Goal: Task Accomplishment & Management: Use online tool/utility

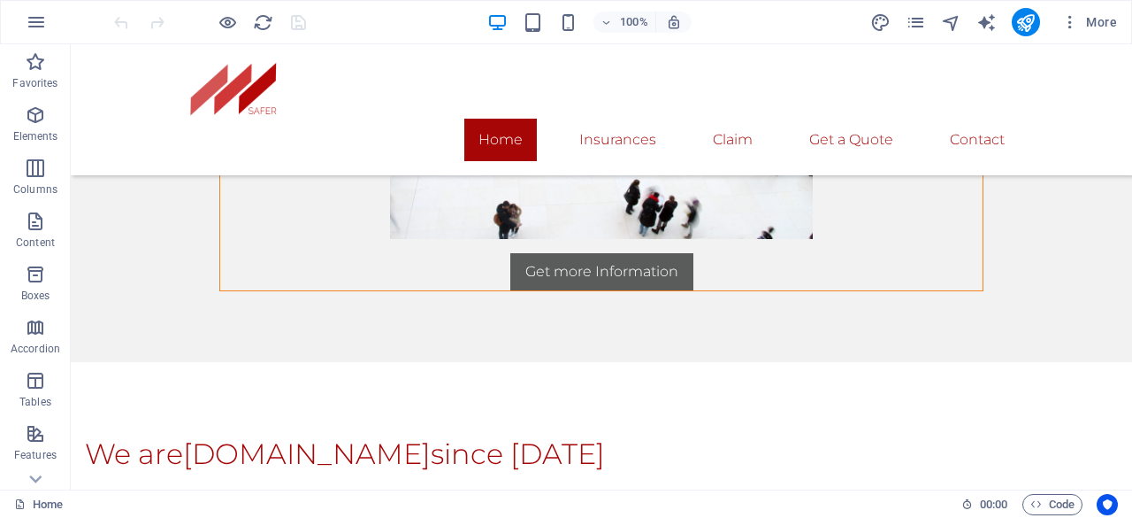
scroll to position [2893, 0]
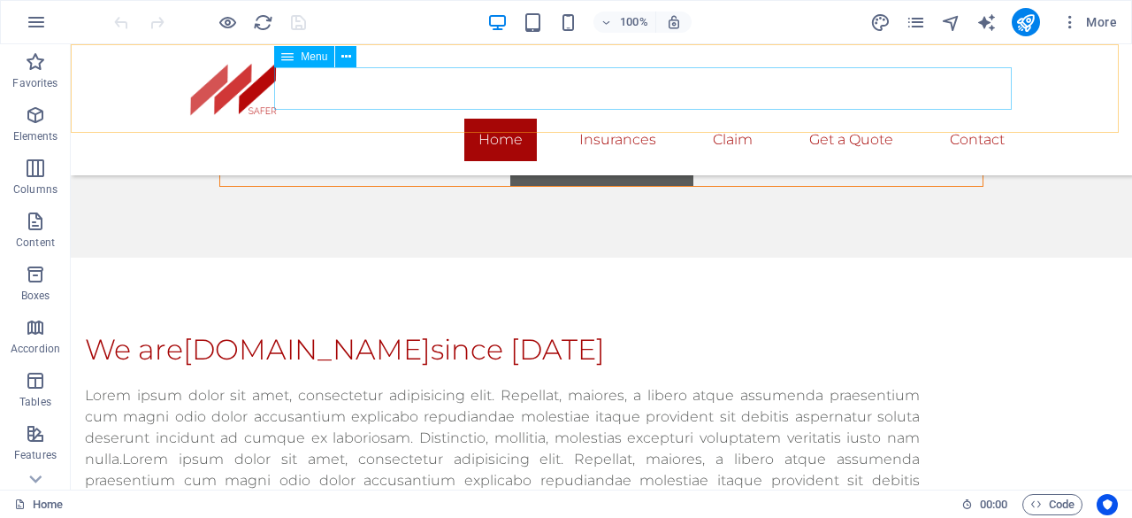
click at [498, 119] on nav "Home Insurances Claim Get a Quote Contact" at bounding box center [601, 140] width 835 height 42
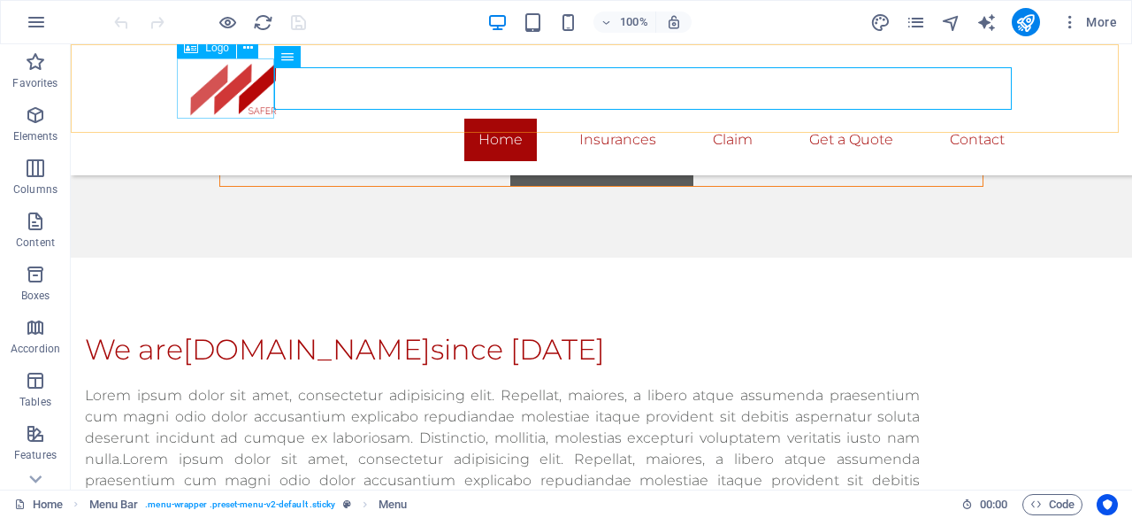
click at [241, 95] on div at bounding box center [601, 88] width 835 height 60
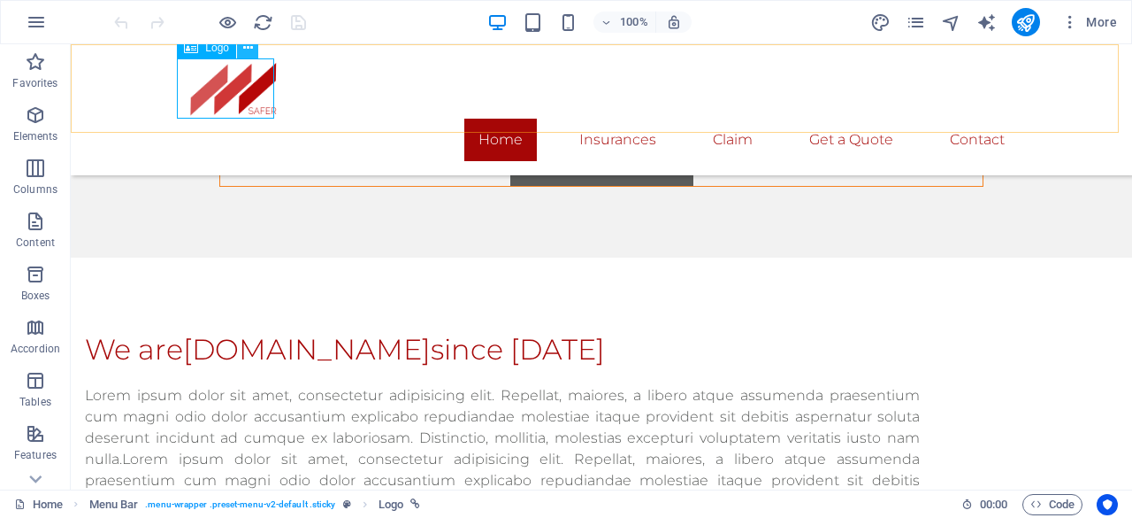
click at [254, 45] on button at bounding box center [247, 47] width 21 height 21
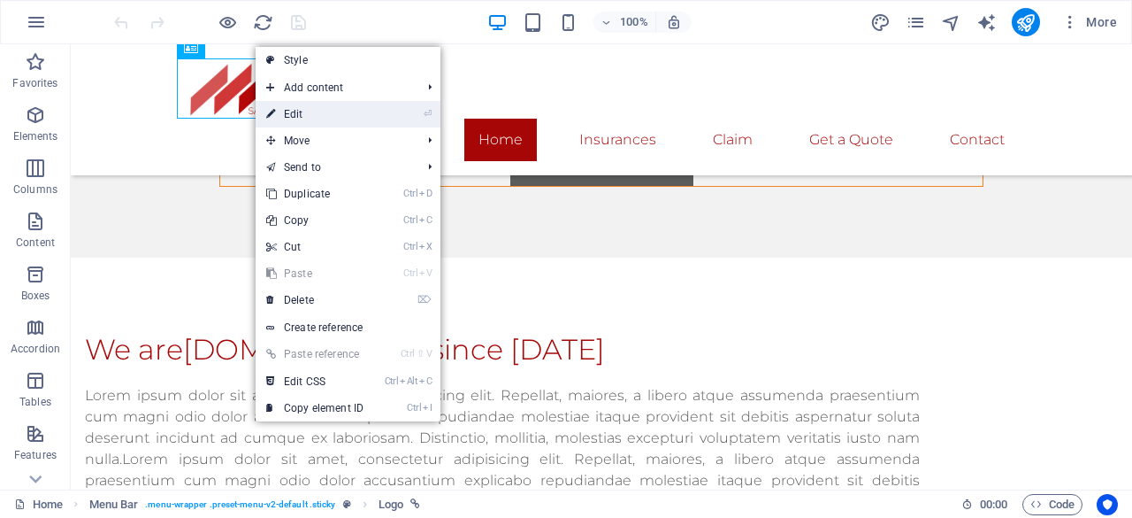
click at [314, 114] on link "⏎ Edit" at bounding box center [315, 114] width 119 height 27
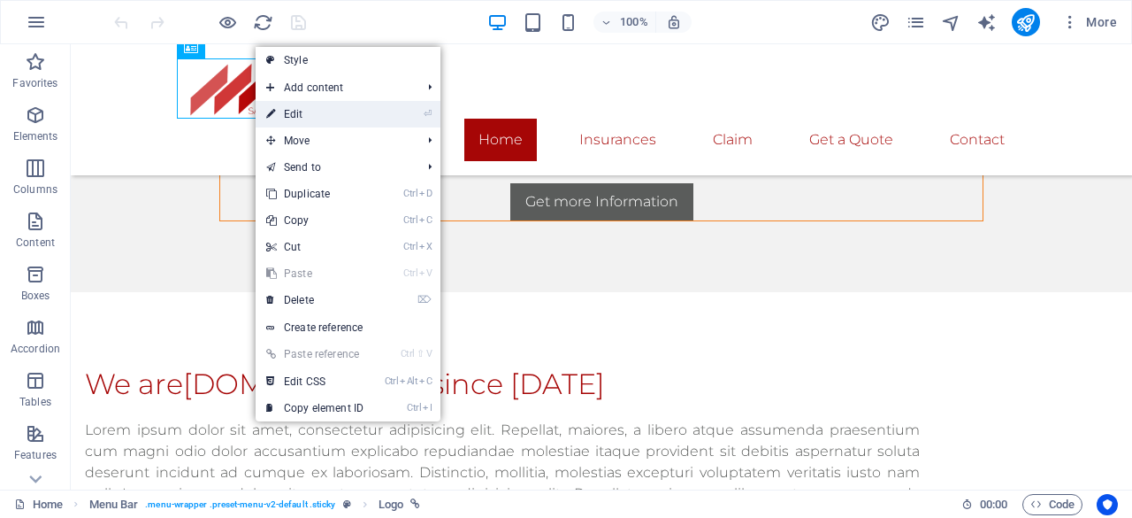
select select "px"
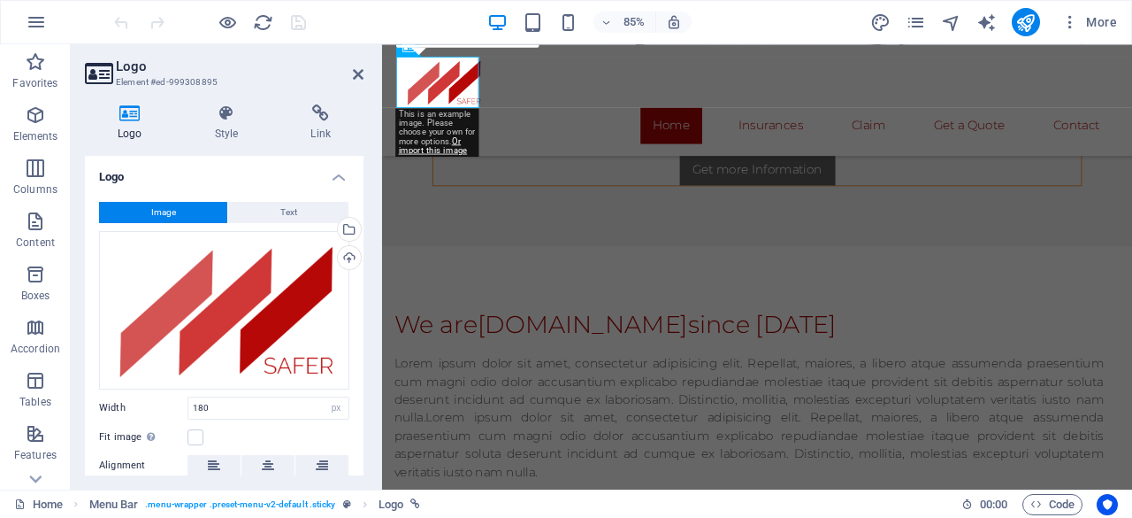
scroll to position [2803, 0]
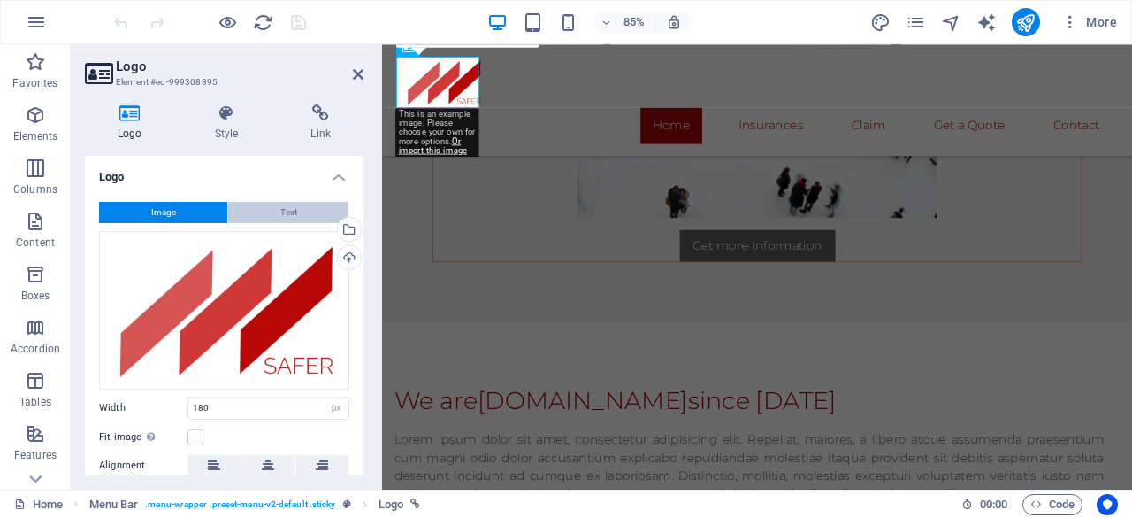
click at [285, 206] on span "Text" at bounding box center [288, 212] width 17 height 21
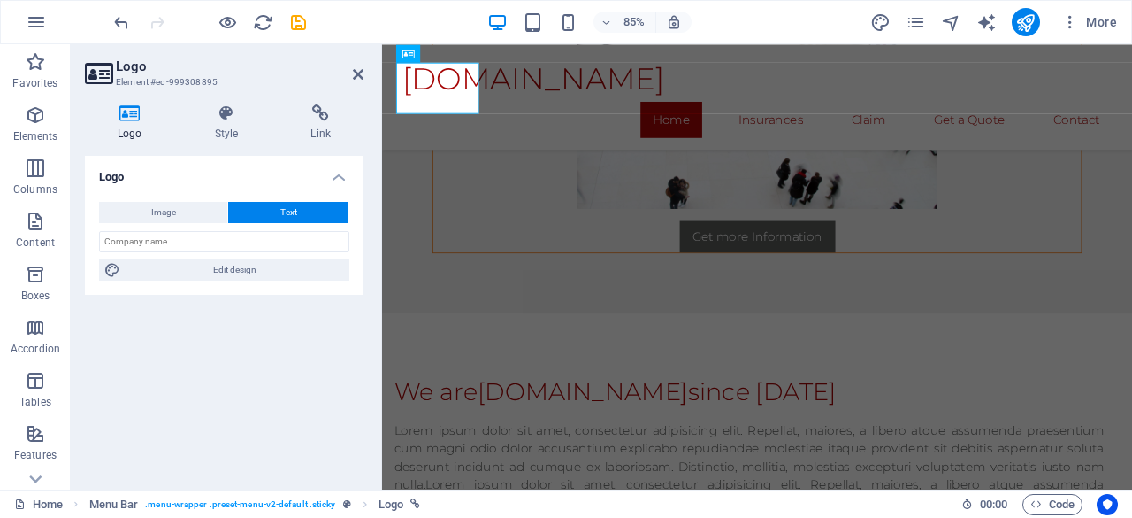
scroll to position [2796, 0]
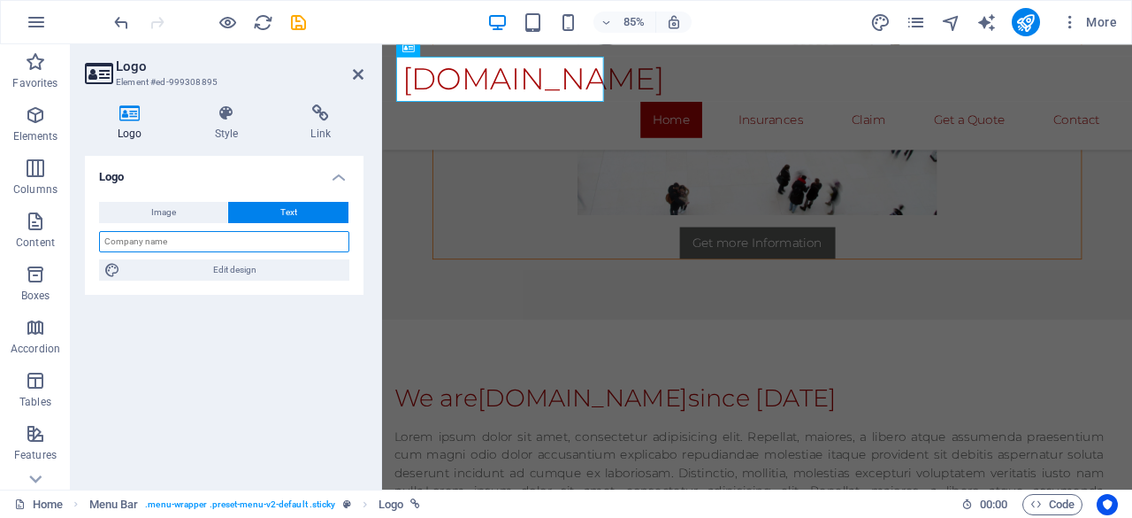
click at [271, 238] on input "text" at bounding box center [224, 241] width 250 height 21
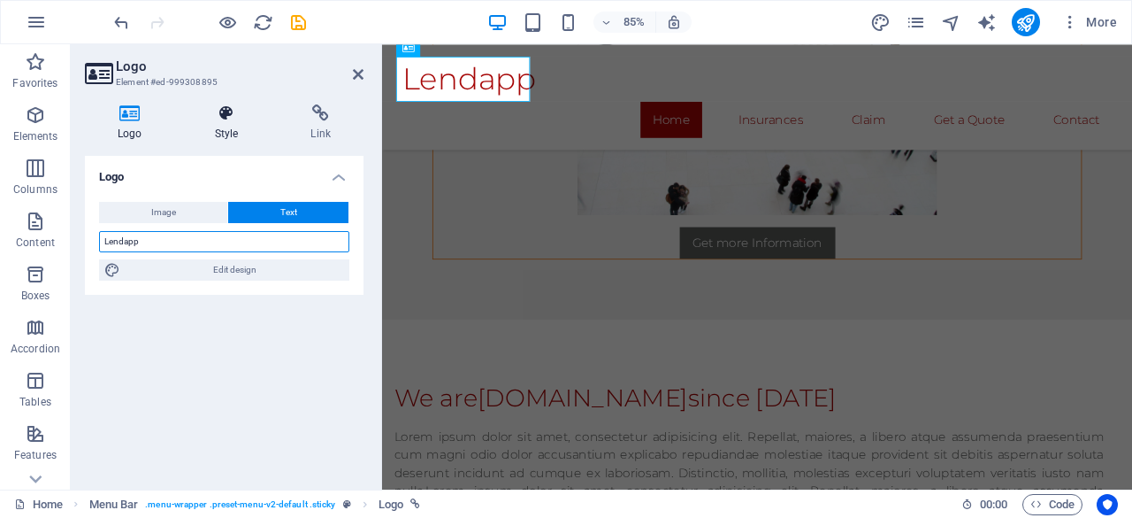
type input "Lendapp"
click at [234, 125] on h4 "Style" at bounding box center [230, 122] width 96 height 37
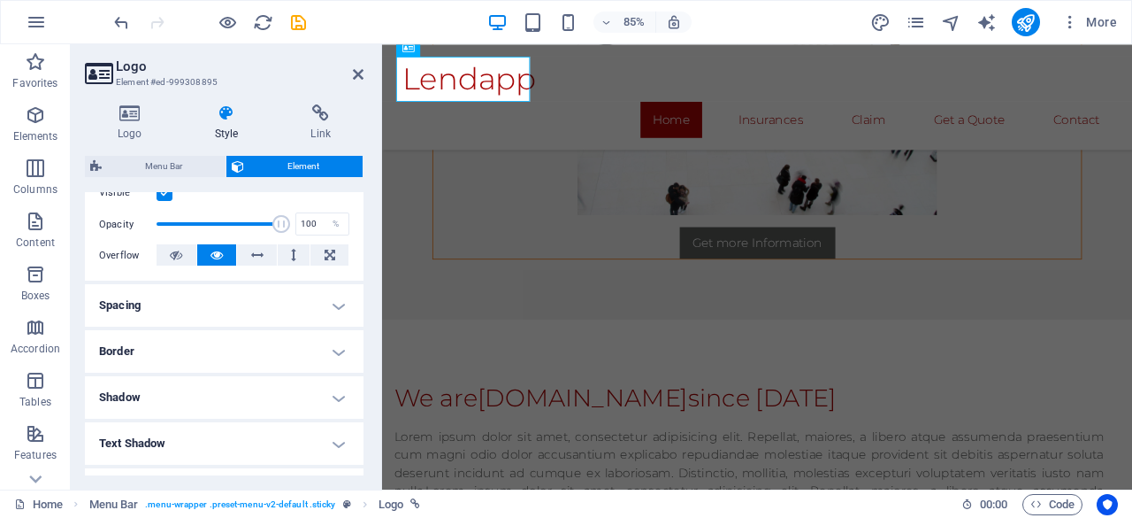
scroll to position [242, 0]
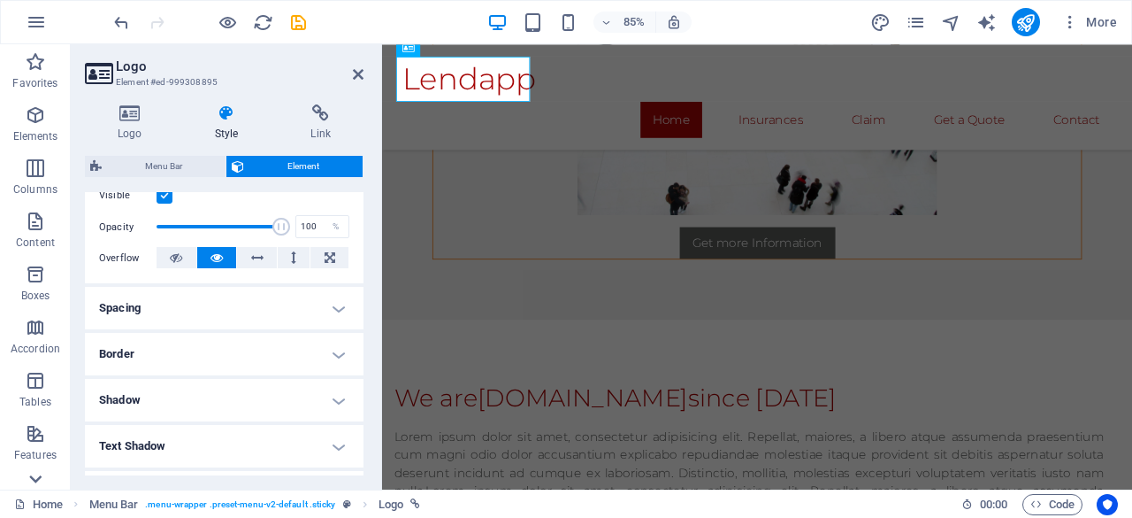
click at [30, 477] on icon at bounding box center [35, 479] width 12 height 8
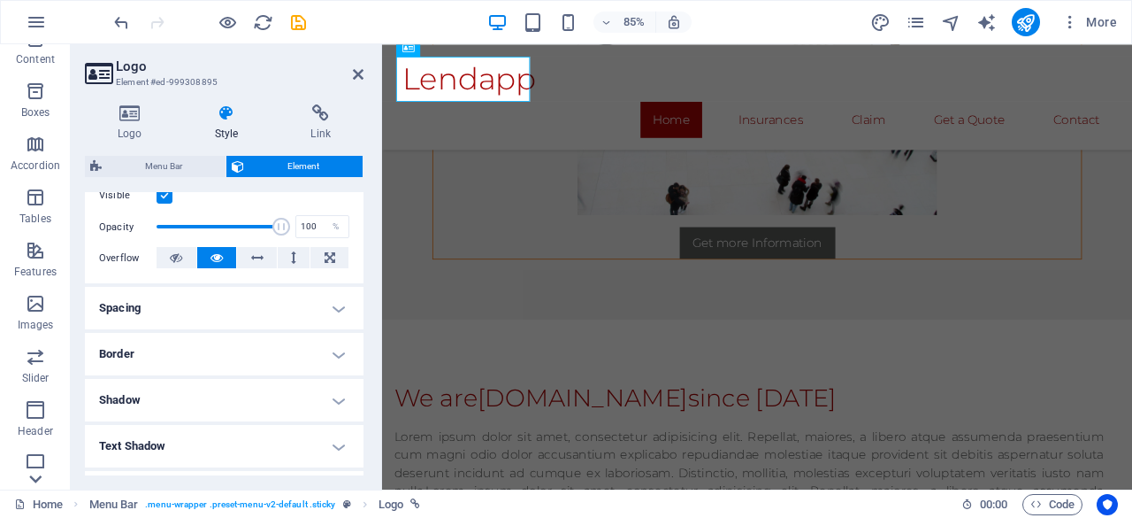
scroll to position [350, 0]
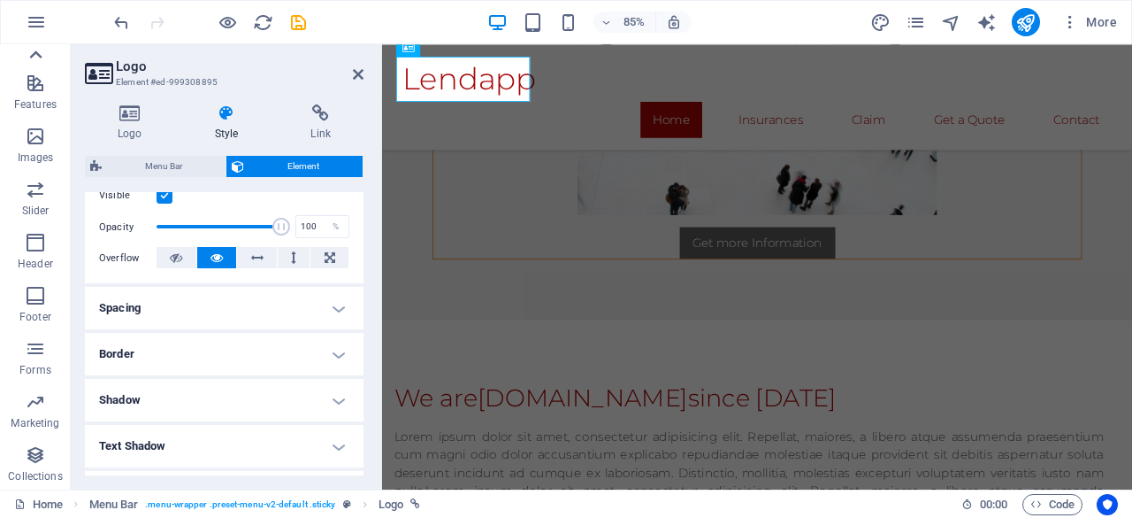
click at [34, 56] on icon at bounding box center [35, 54] width 25 height 25
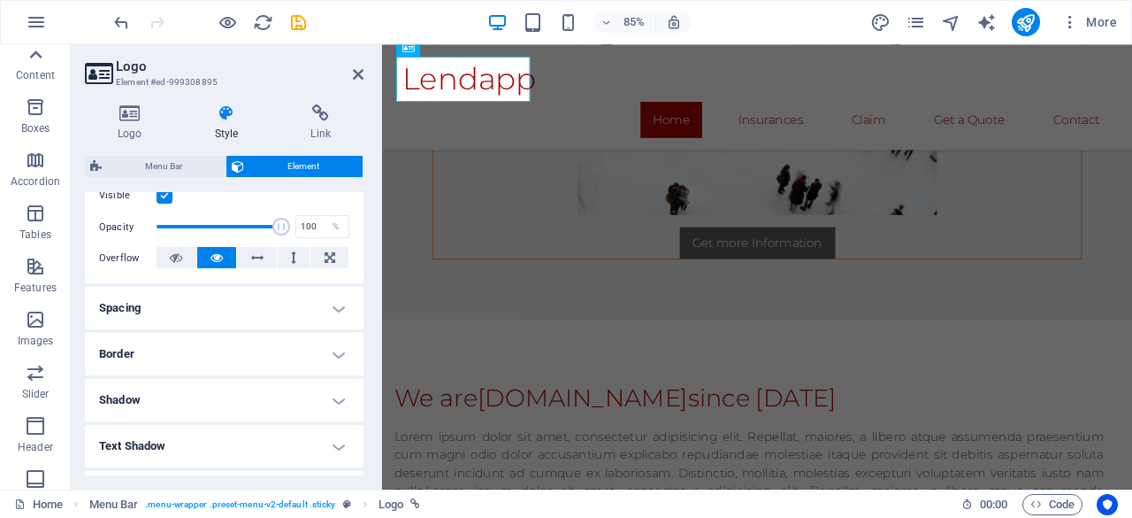
scroll to position [0, 0]
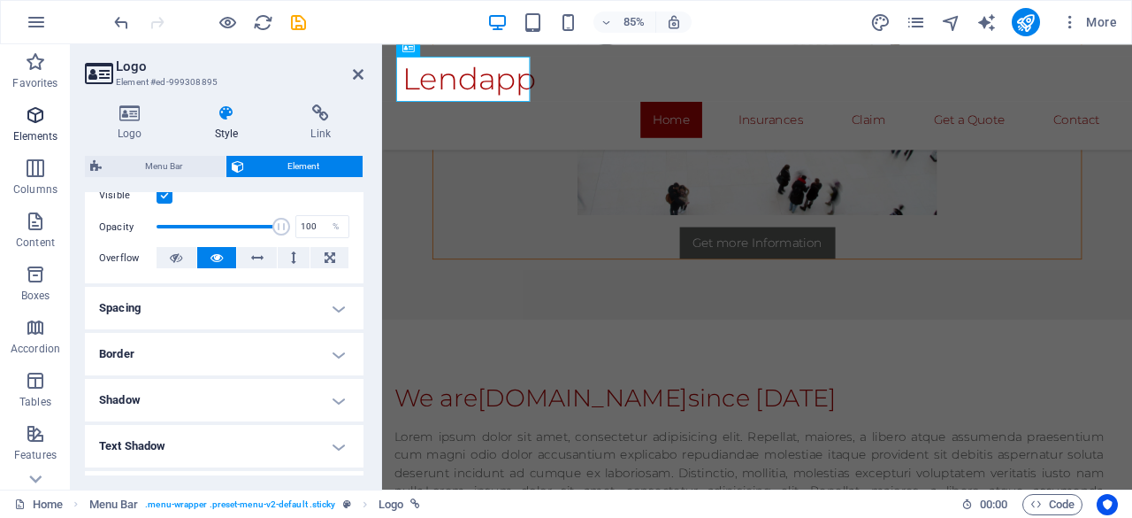
click at [37, 135] on p "Elements" at bounding box center [35, 136] width 45 height 14
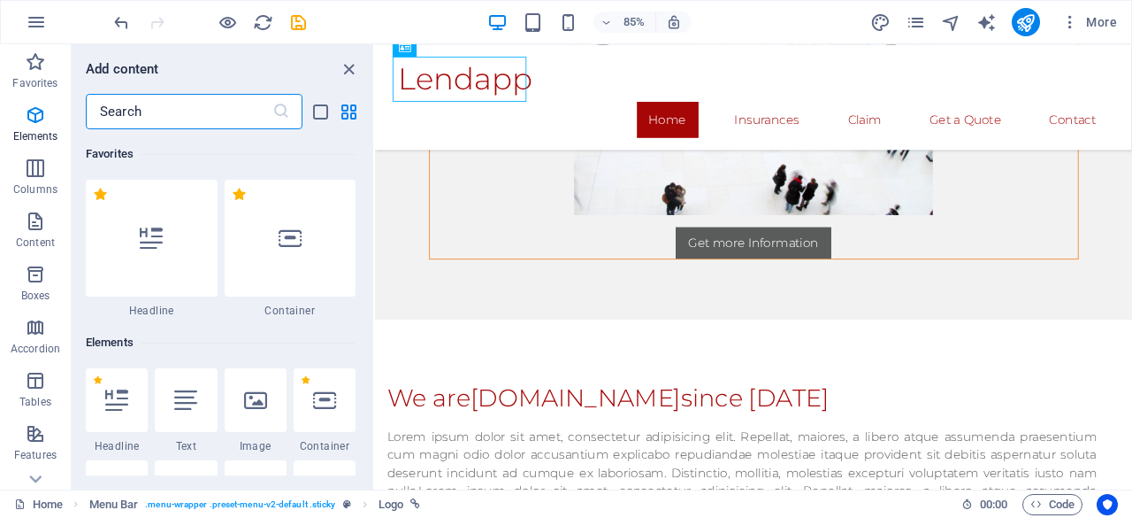
scroll to position [188, 0]
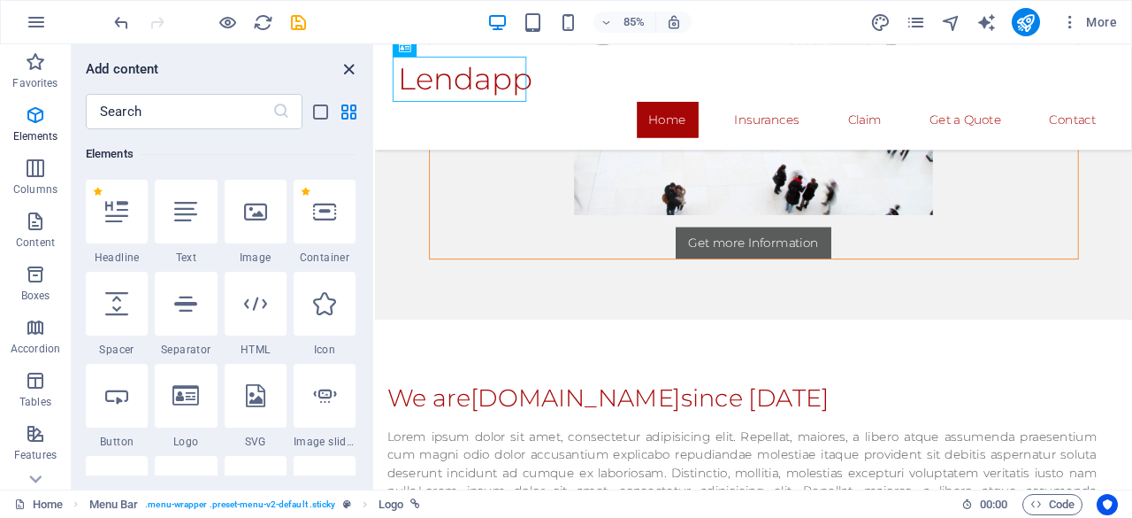
click at [349, 73] on icon "close panel" at bounding box center [349, 69] width 20 height 20
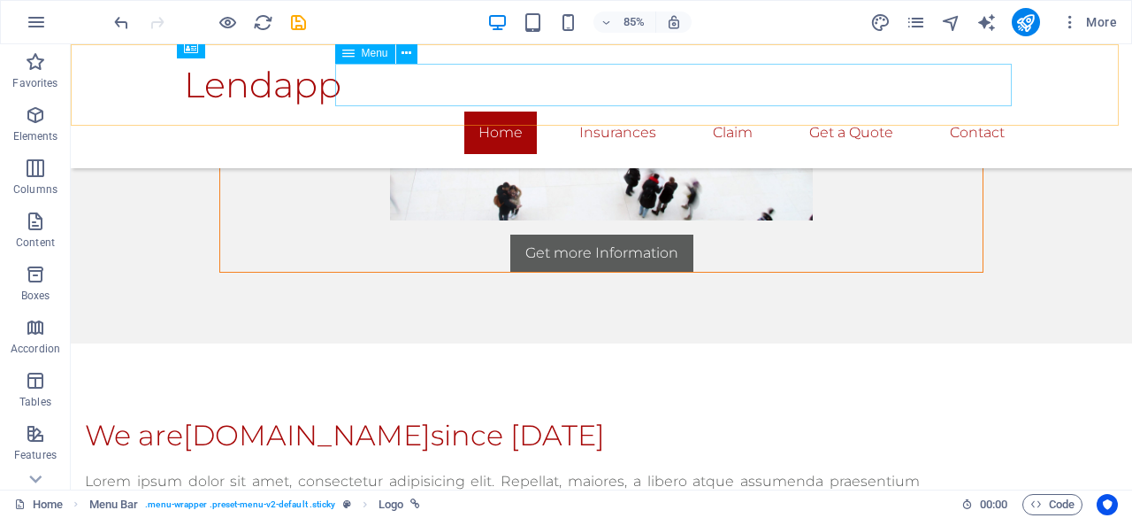
scroll to position [2886, 0]
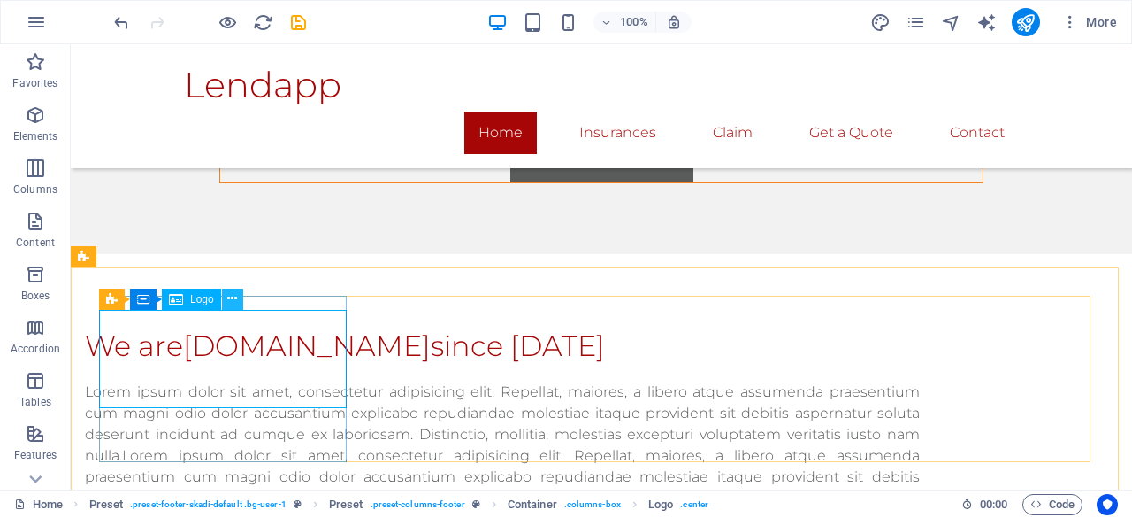
click at [239, 294] on button at bounding box center [232, 298] width 21 height 21
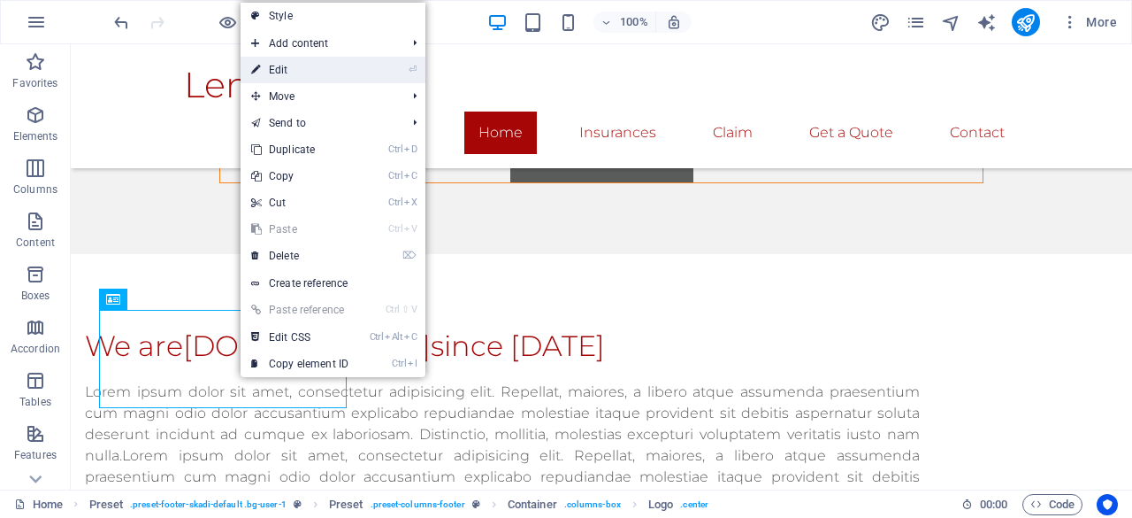
click at [314, 80] on link "⏎ Edit" at bounding box center [300, 70] width 119 height 27
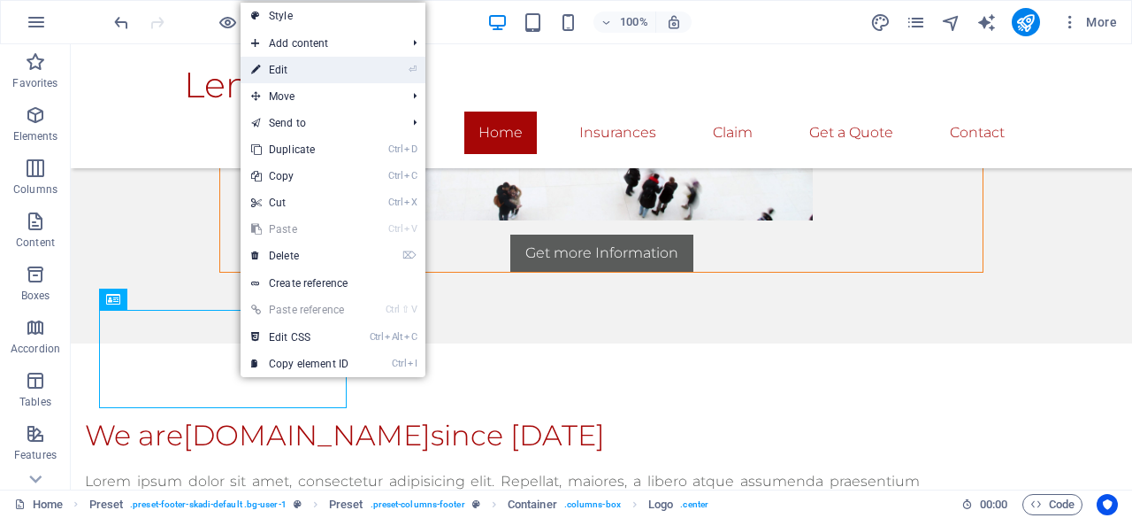
select select "px"
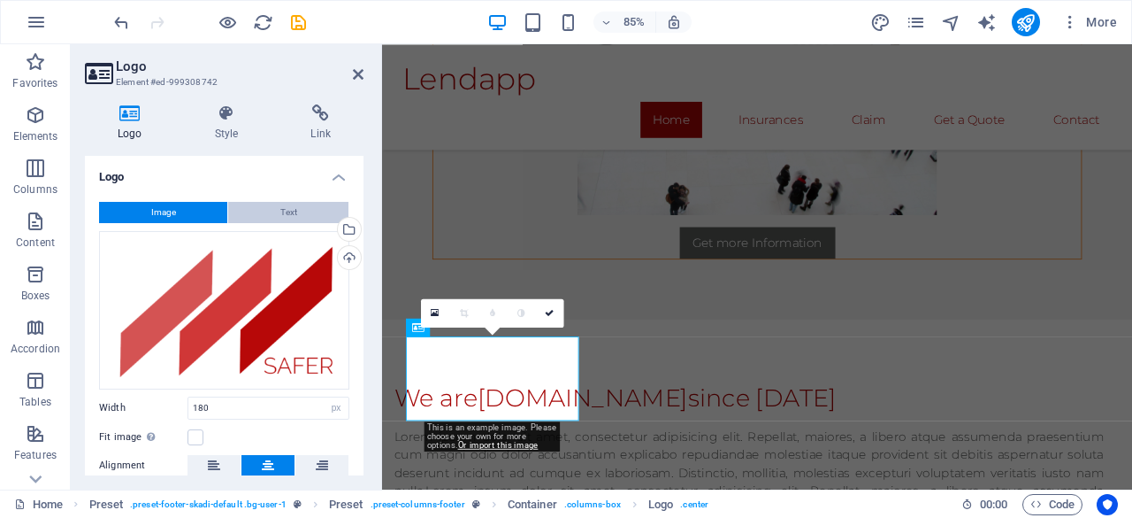
click at [301, 213] on button "Text" at bounding box center [288, 212] width 120 height 21
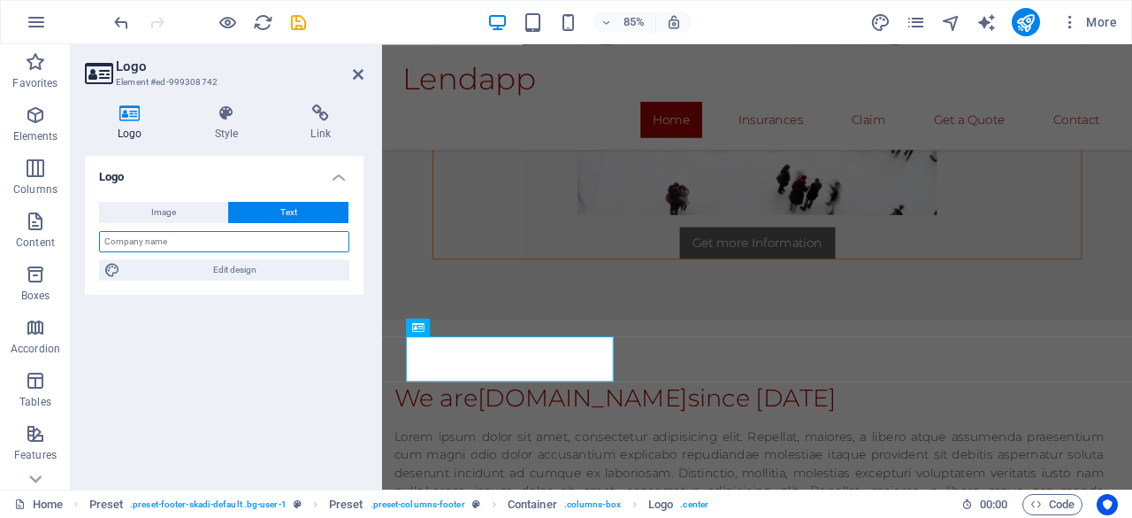
click at [299, 246] on input "text" at bounding box center [224, 241] width 250 height 21
type input "Lendapp"
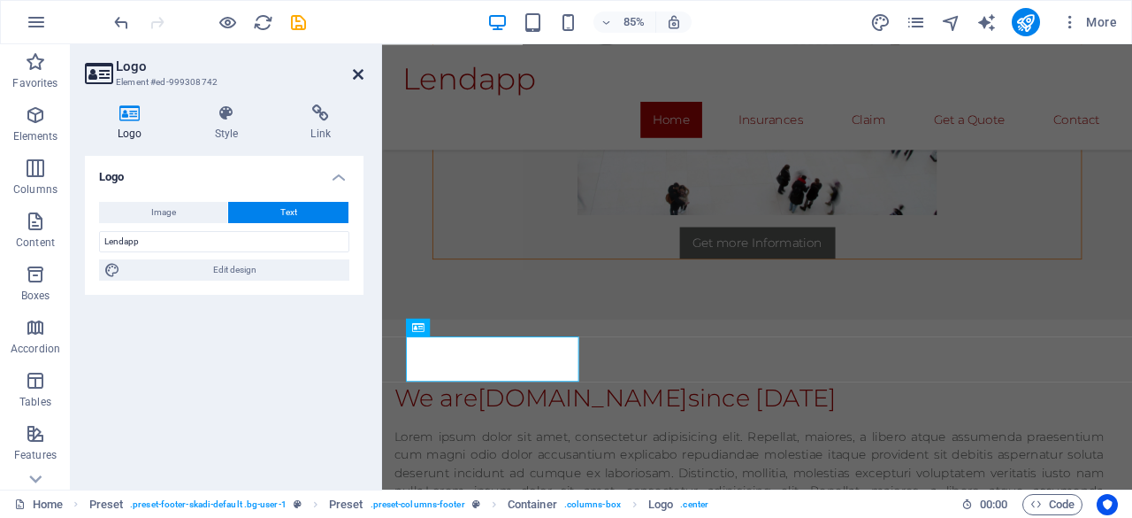
click at [356, 73] on icon at bounding box center [358, 74] width 11 height 14
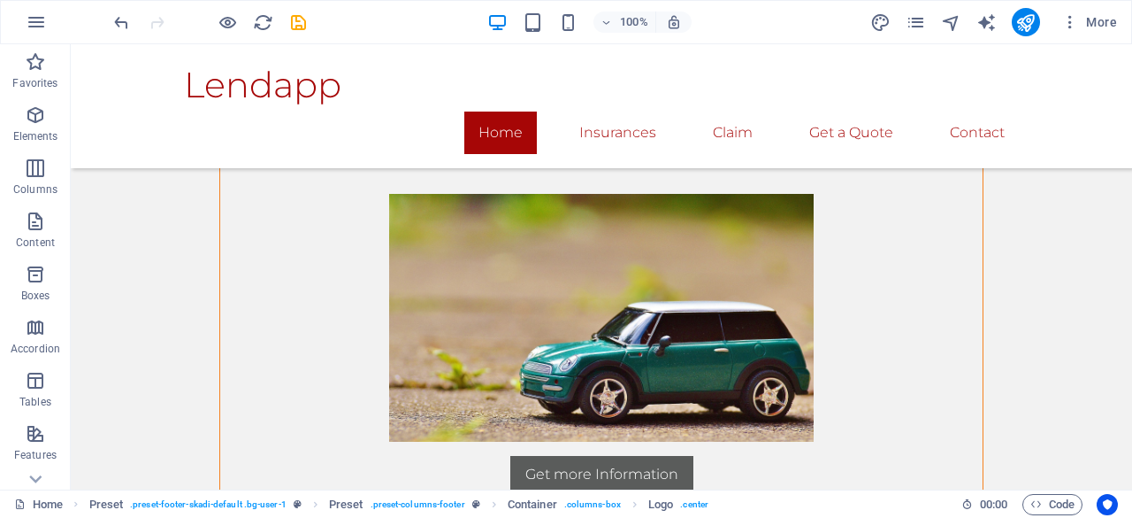
scroll to position [732, 0]
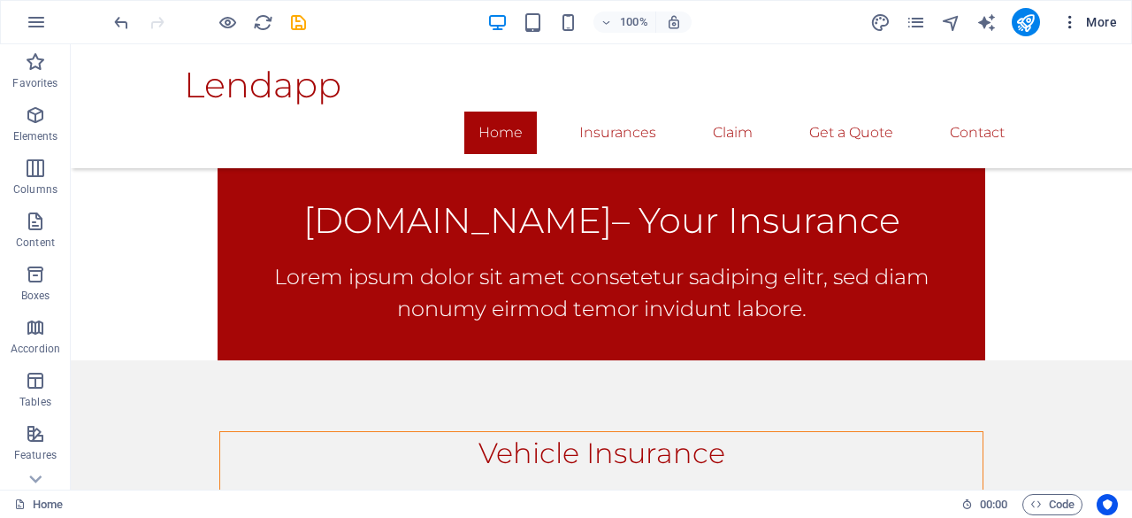
click at [1069, 22] on icon "button" at bounding box center [1071, 22] width 18 height 18
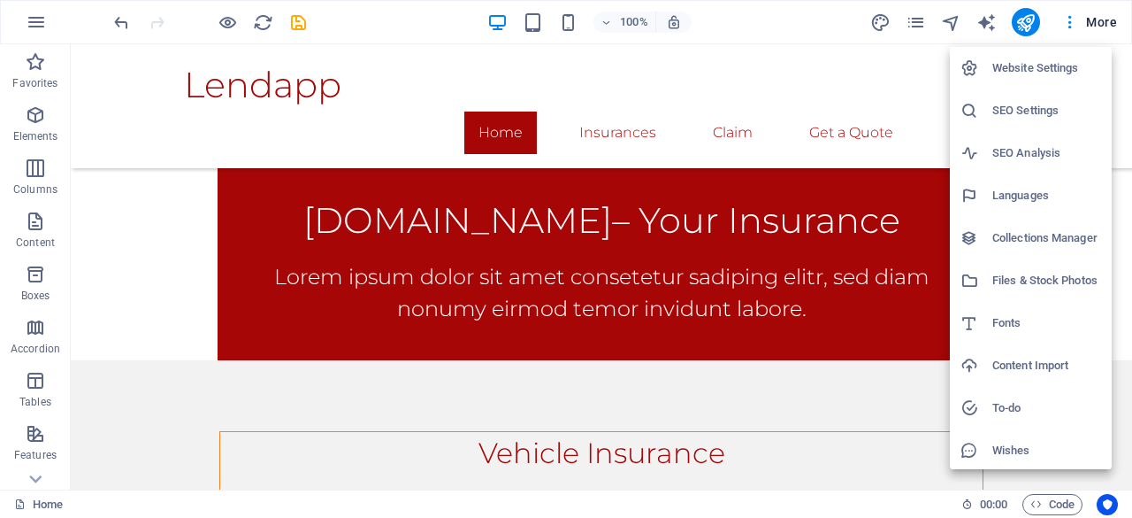
click at [919, 24] on div at bounding box center [566, 259] width 1132 height 518
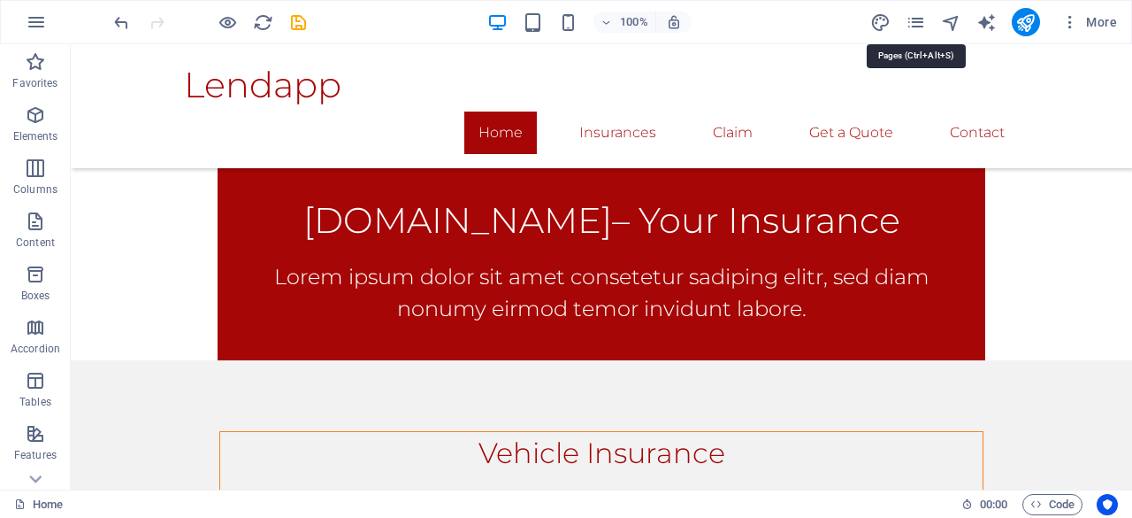
click at [919, 24] on icon "pages" at bounding box center [916, 22] width 20 height 20
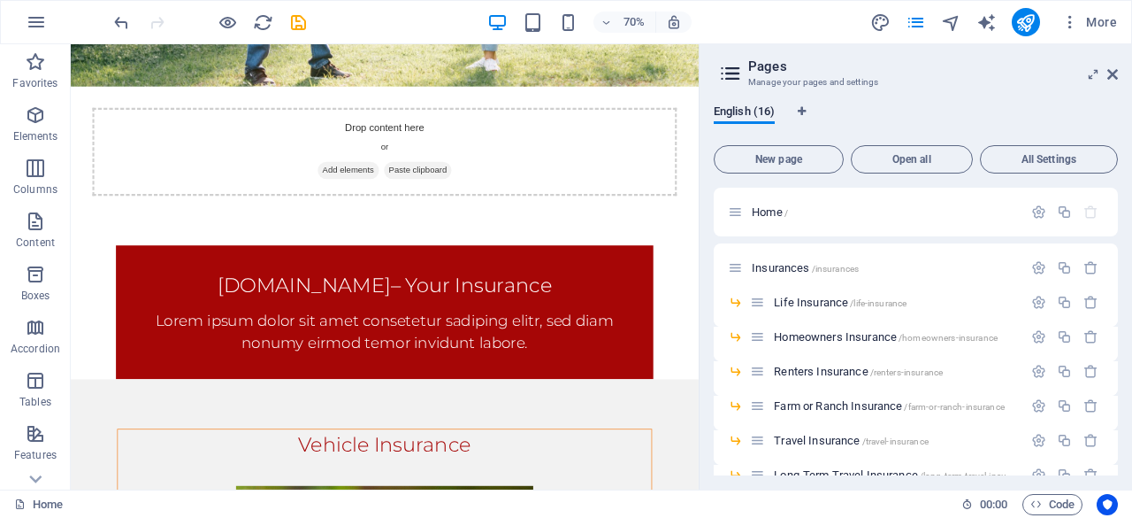
scroll to position [0, 0]
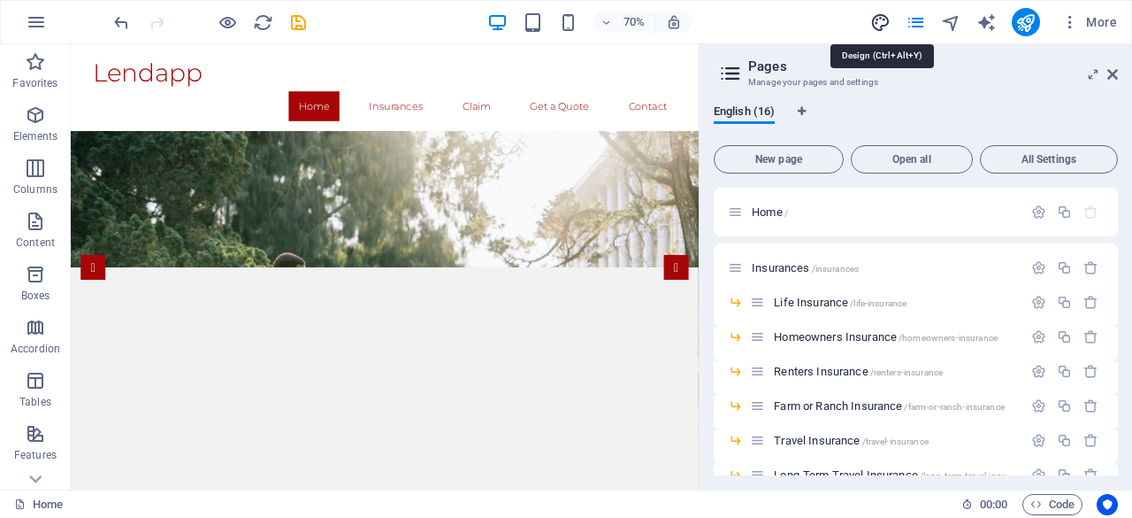
click at [886, 17] on icon "design" at bounding box center [880, 22] width 20 height 20
select select "px"
select select "300"
select select "px"
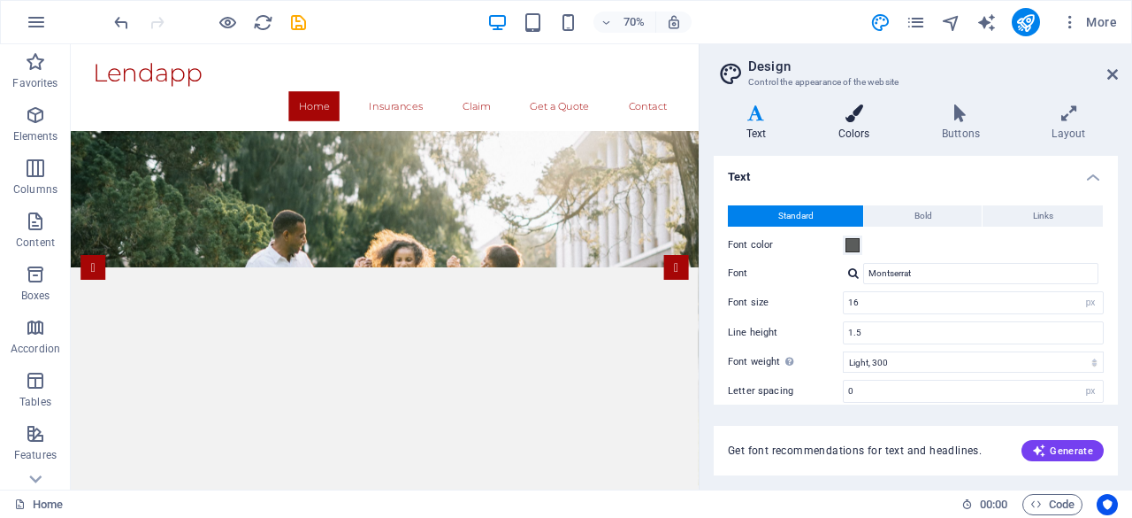
click at [855, 121] on icon at bounding box center [854, 113] width 96 height 18
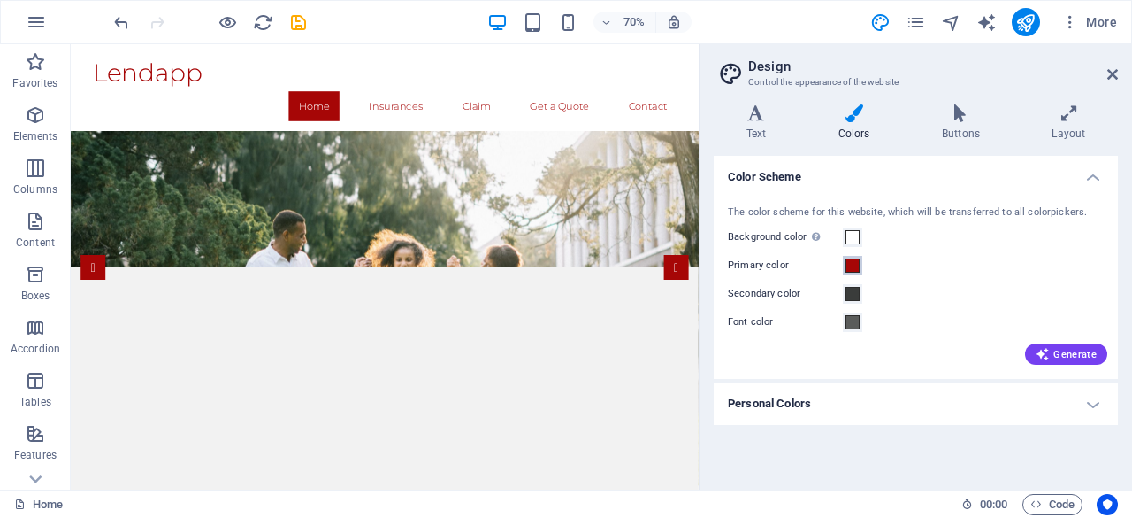
click at [854, 265] on span at bounding box center [853, 265] width 14 height 14
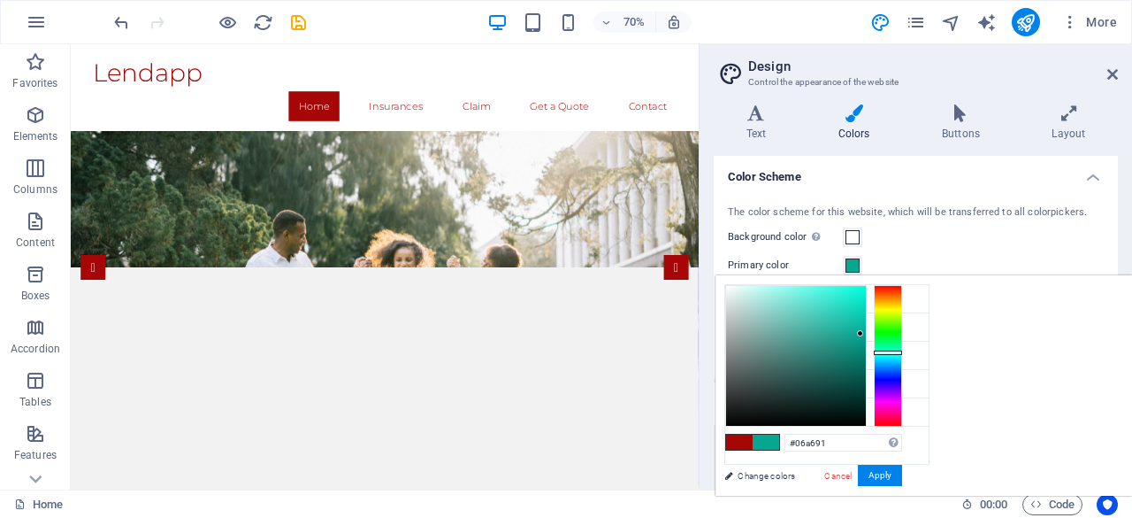
click at [902, 351] on div at bounding box center [888, 356] width 28 height 142
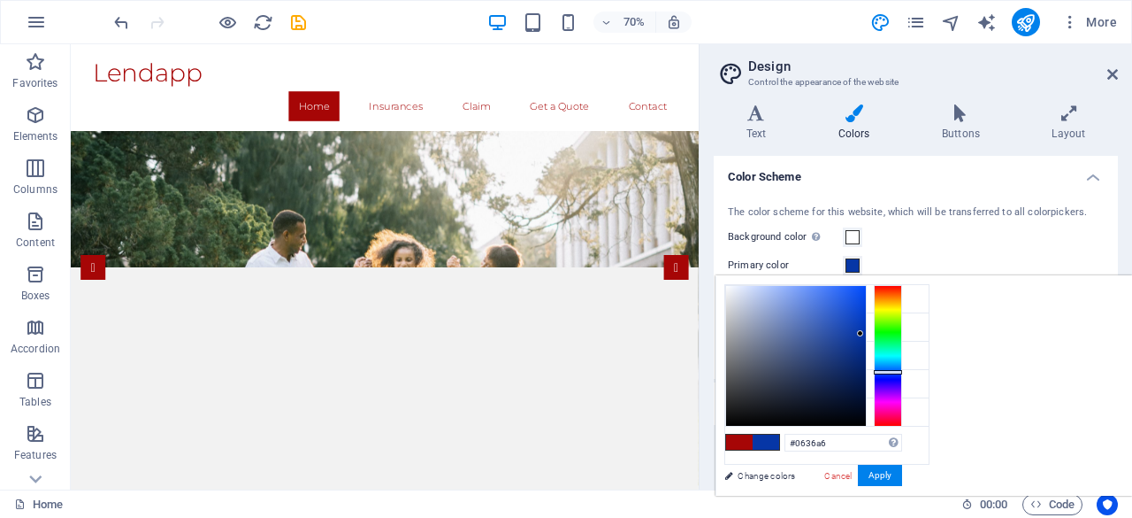
click at [902, 371] on div at bounding box center [888, 356] width 28 height 142
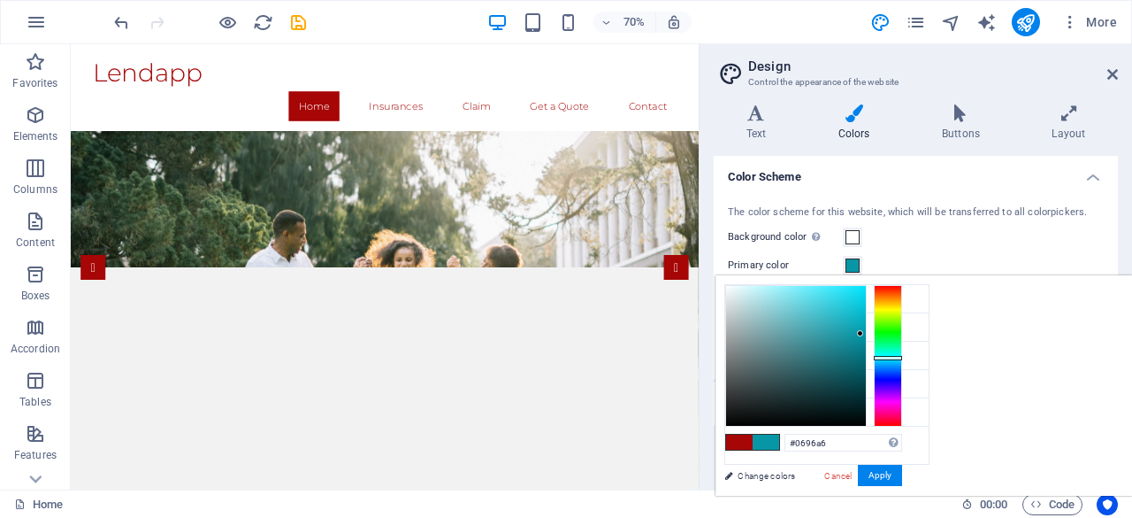
click at [902, 357] on div at bounding box center [888, 356] width 28 height 142
type input "#06a69d"
click at [902, 353] on div at bounding box center [888, 356] width 28 height 142
click at [902, 471] on button "Apply" at bounding box center [880, 474] width 44 height 21
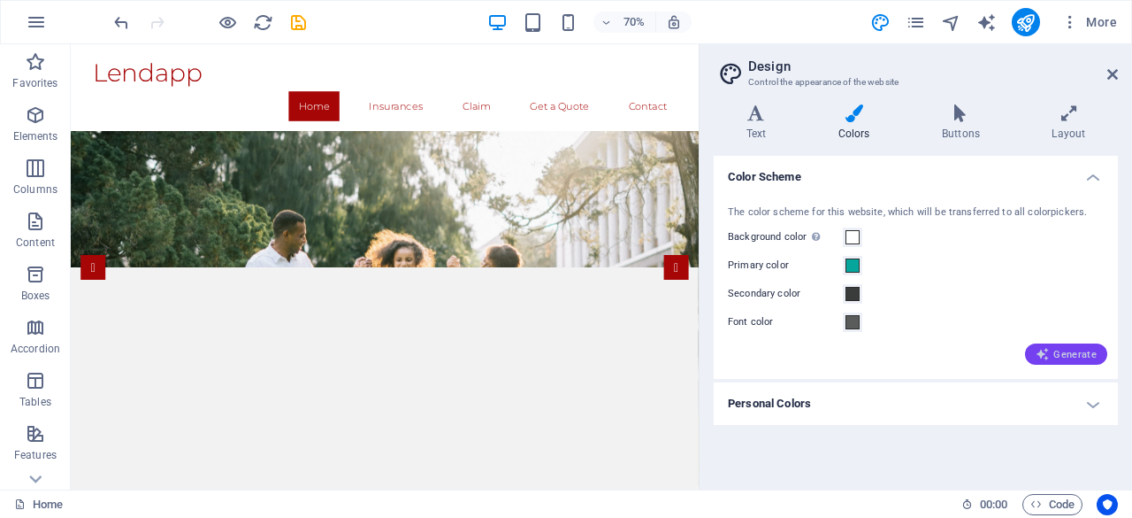
click at [1056, 360] on span "Generate" at bounding box center [1066, 354] width 61 height 14
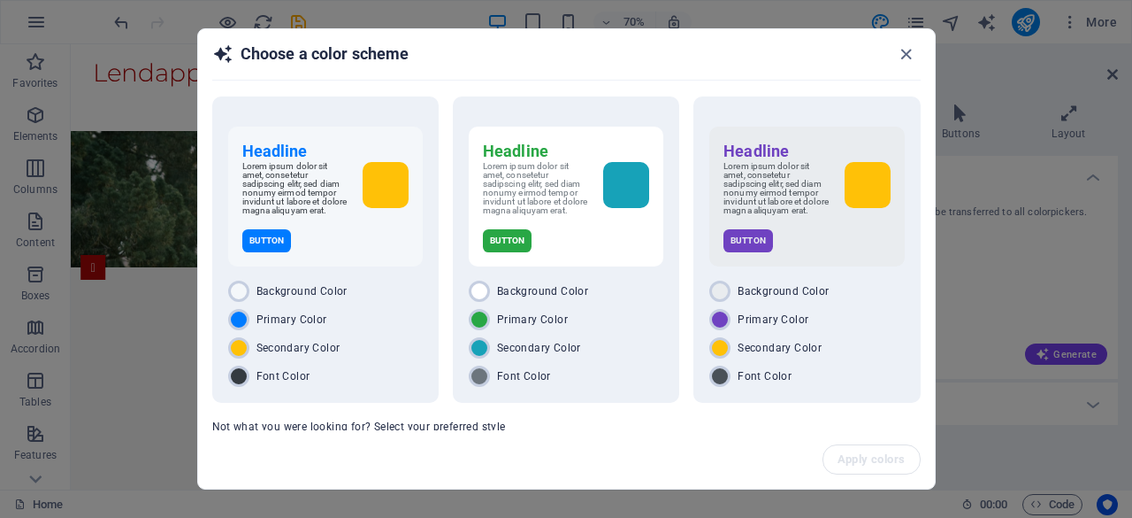
scroll to position [66, 0]
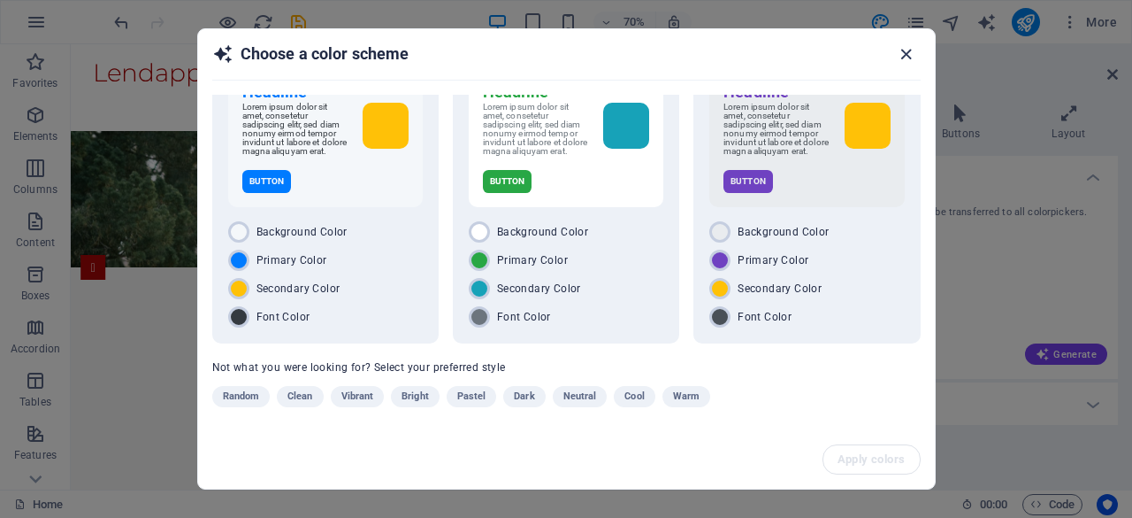
click at [908, 62] on icon "button" at bounding box center [906, 54] width 20 height 20
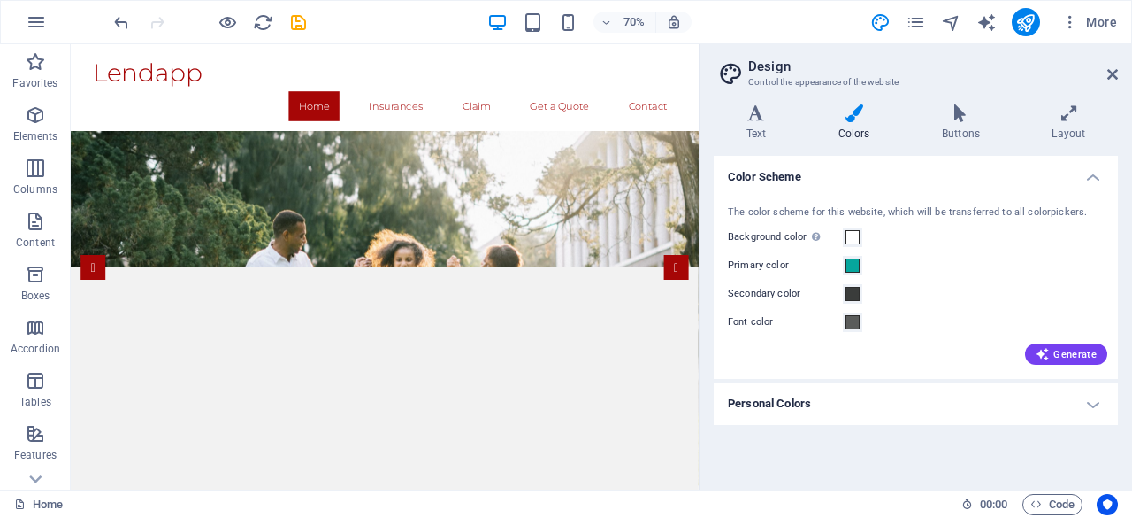
click at [1120, 76] on aside "Design Control the appearance of the website Variants Text Colors Buttons Layou…" at bounding box center [915, 266] width 433 height 445
click at [1116, 74] on icon at bounding box center [1113, 74] width 11 height 14
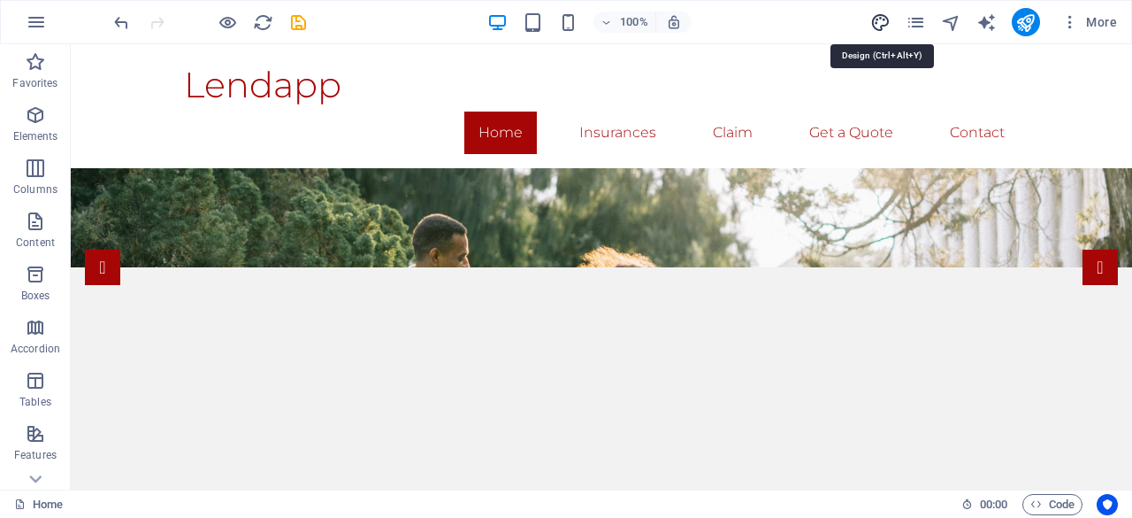
click at [876, 25] on icon "design" at bounding box center [880, 22] width 20 height 20
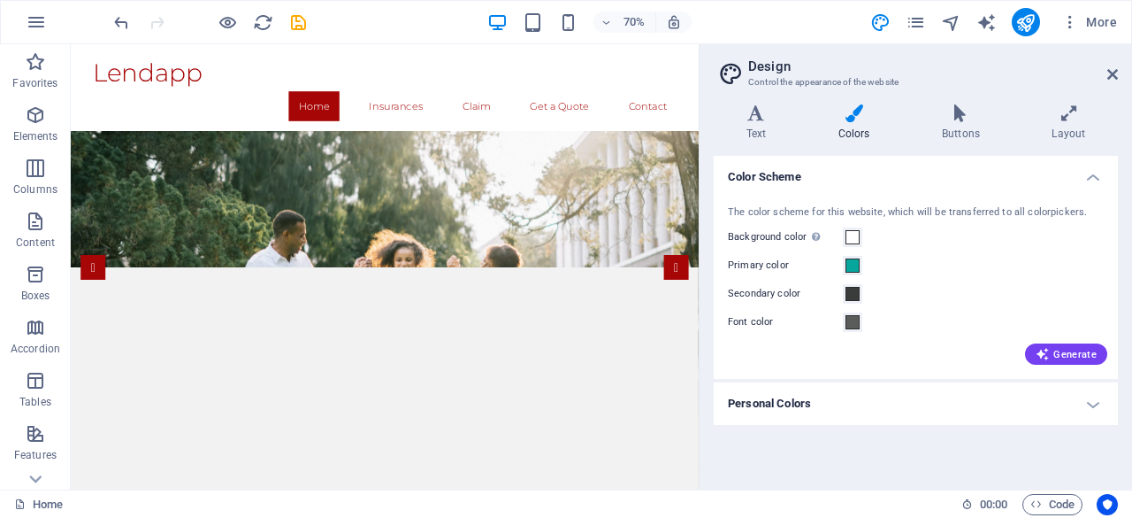
click at [1086, 416] on h4 "Personal Colors" at bounding box center [916, 403] width 404 height 42
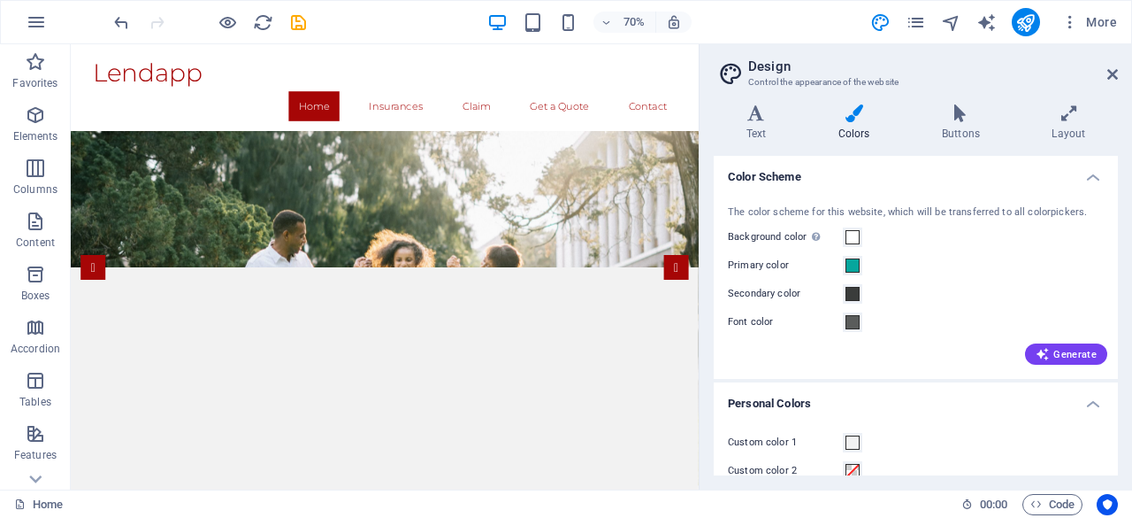
drag, startPoint x: 1113, startPoint y: 266, endPoint x: 1118, endPoint y: 310, distance: 43.7
click at [1118, 310] on div "Variants Text Colors Buttons Layout Text Standard Bold Links Font color Font Mo…" at bounding box center [916, 289] width 433 height 399
drag, startPoint x: 1118, startPoint y: 334, endPoint x: 1116, endPoint y: 377, distance: 42.5
click at [1116, 377] on div "Variants Text Colors Buttons Layout Text Standard Bold Links Font color Font Mo…" at bounding box center [916, 289] width 433 height 399
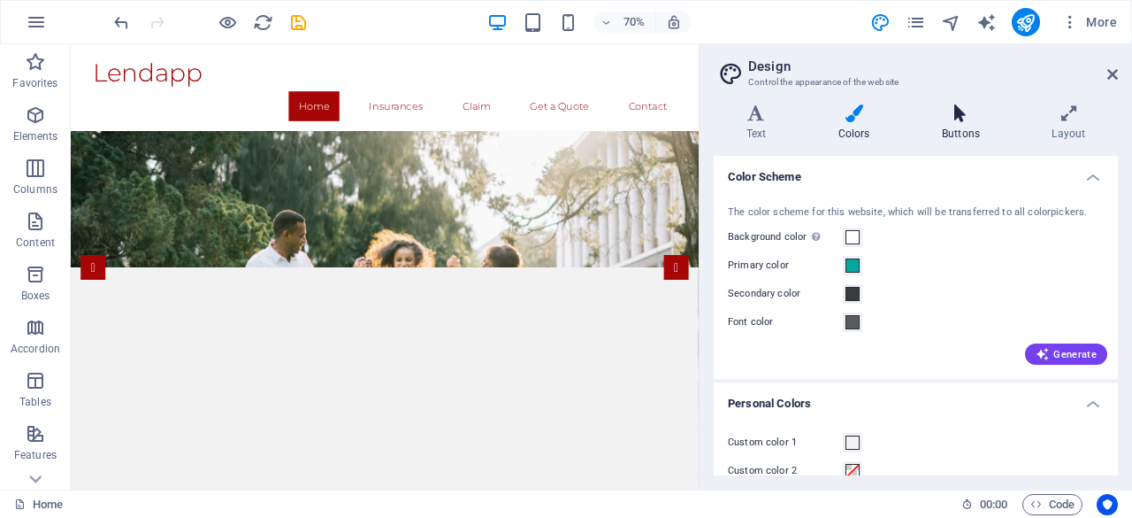
click at [979, 130] on h4 "Buttons" at bounding box center [964, 122] width 110 height 37
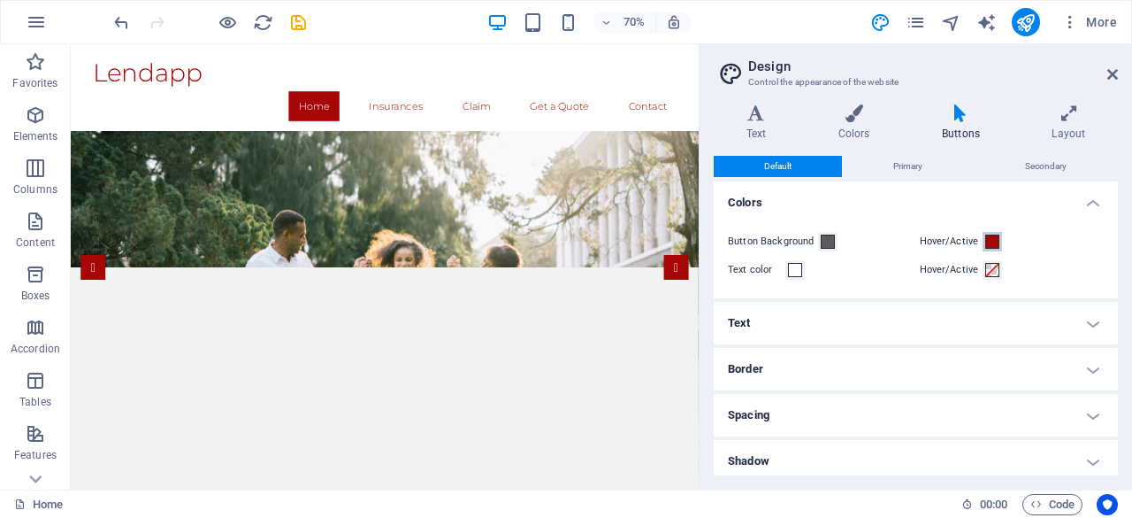
click at [989, 240] on span at bounding box center [992, 241] width 14 height 14
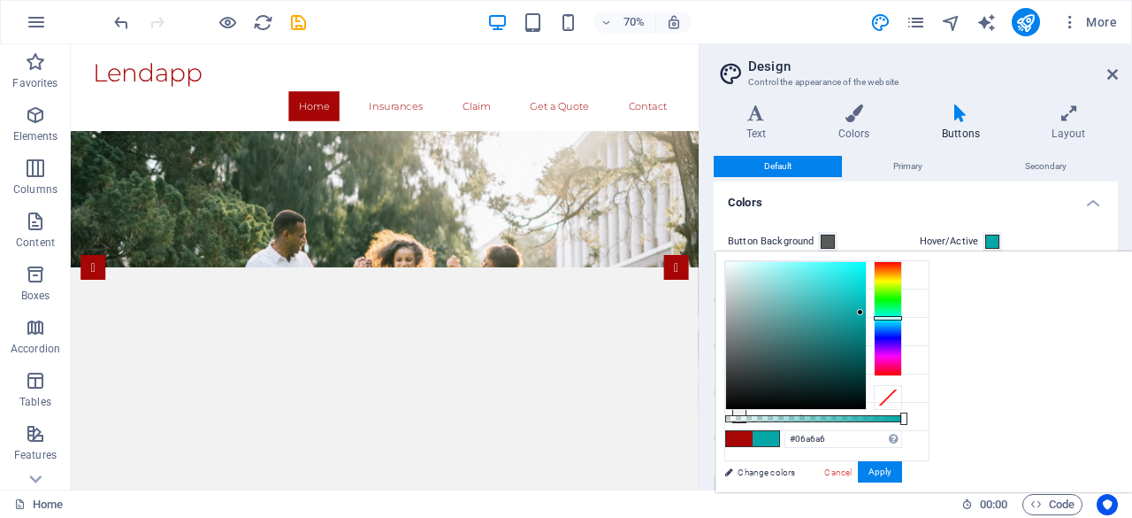
click at [902, 317] on div at bounding box center [888, 318] width 28 height 115
type input "#0654a6"
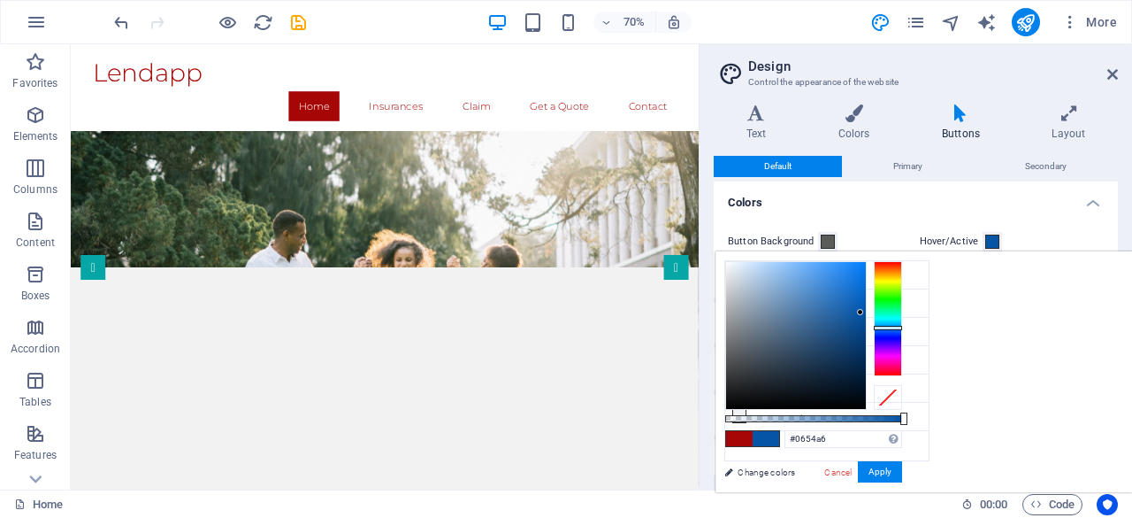
click at [902, 326] on div at bounding box center [888, 318] width 28 height 115
click at [902, 465] on button "Apply" at bounding box center [880, 471] width 44 height 21
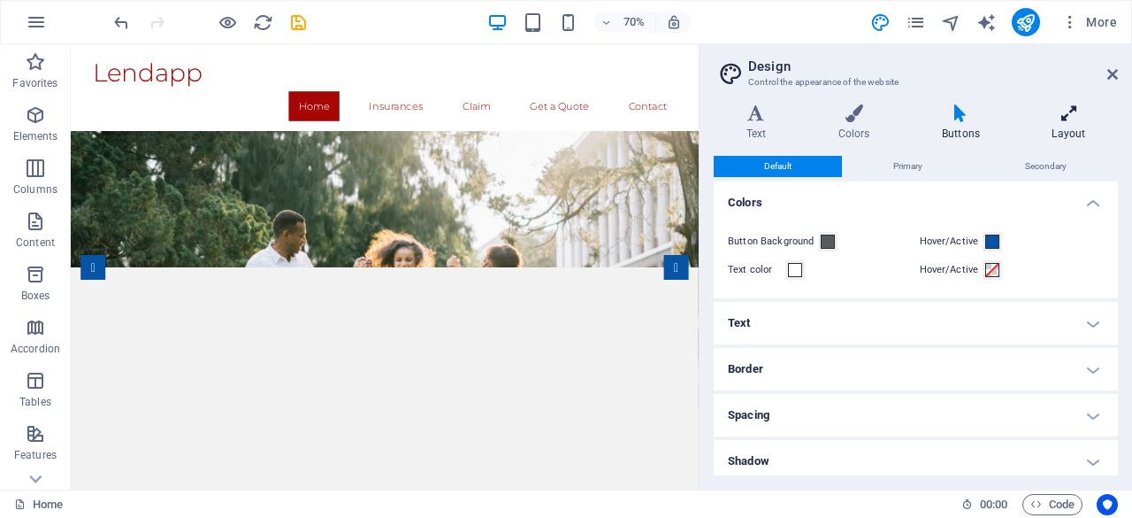
click at [1056, 130] on h4 "Layout" at bounding box center [1069, 122] width 98 height 37
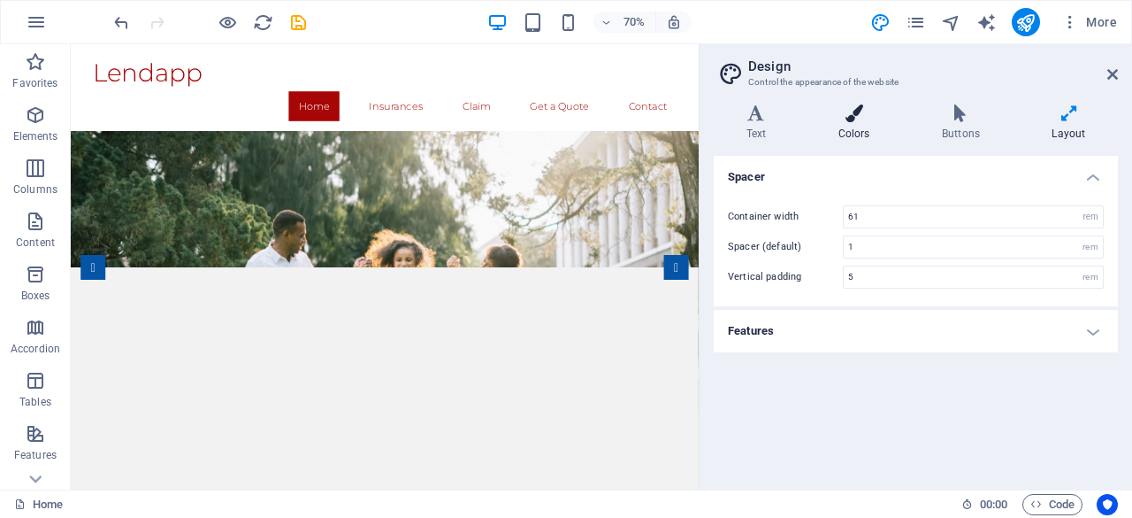
click at [847, 110] on icon at bounding box center [854, 113] width 96 height 18
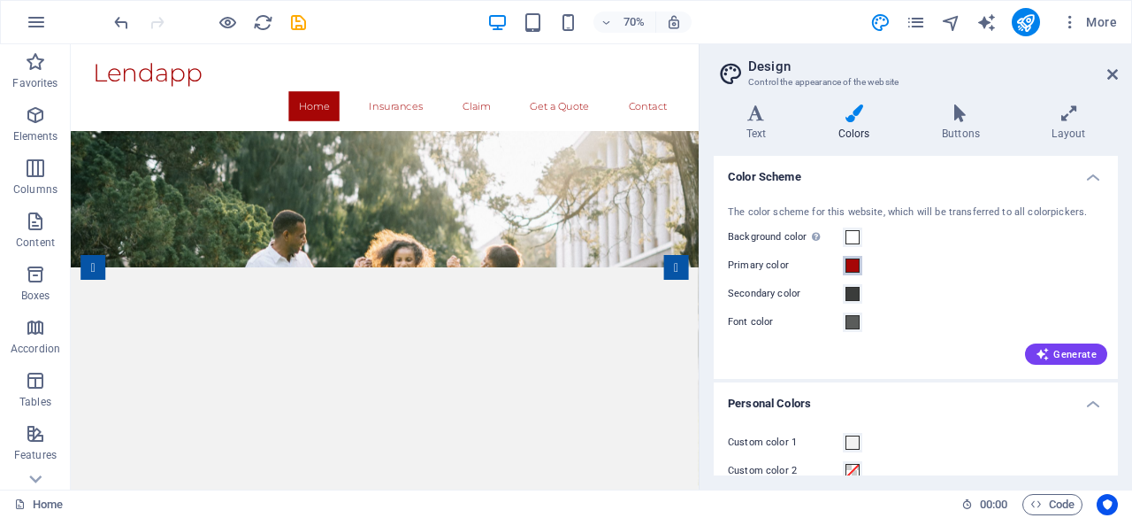
click at [855, 265] on span at bounding box center [853, 265] width 14 height 14
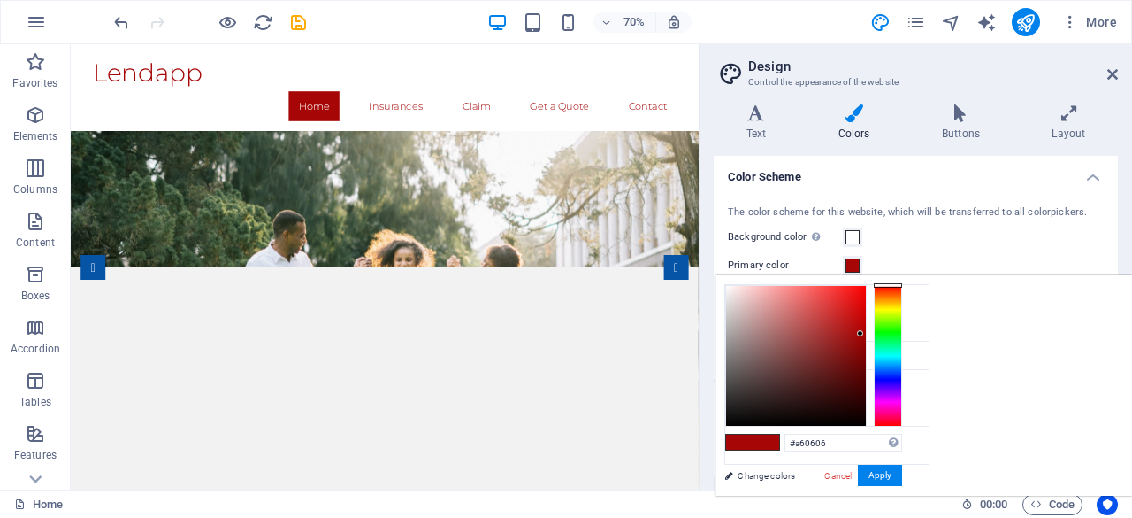
type input "#061da6"
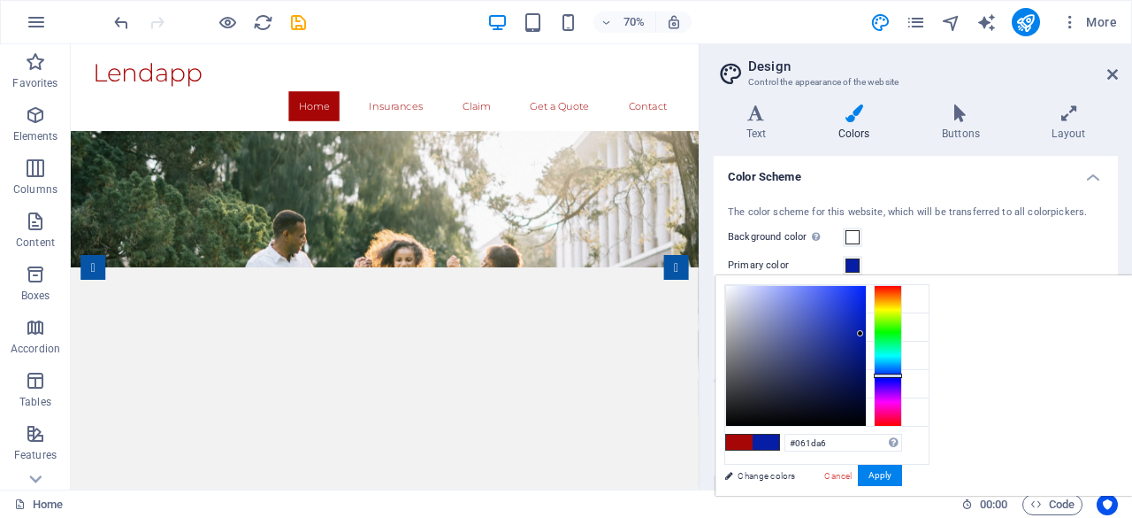
click at [902, 374] on div at bounding box center [888, 356] width 28 height 142
click at [902, 469] on button "Apply" at bounding box center [880, 474] width 44 height 21
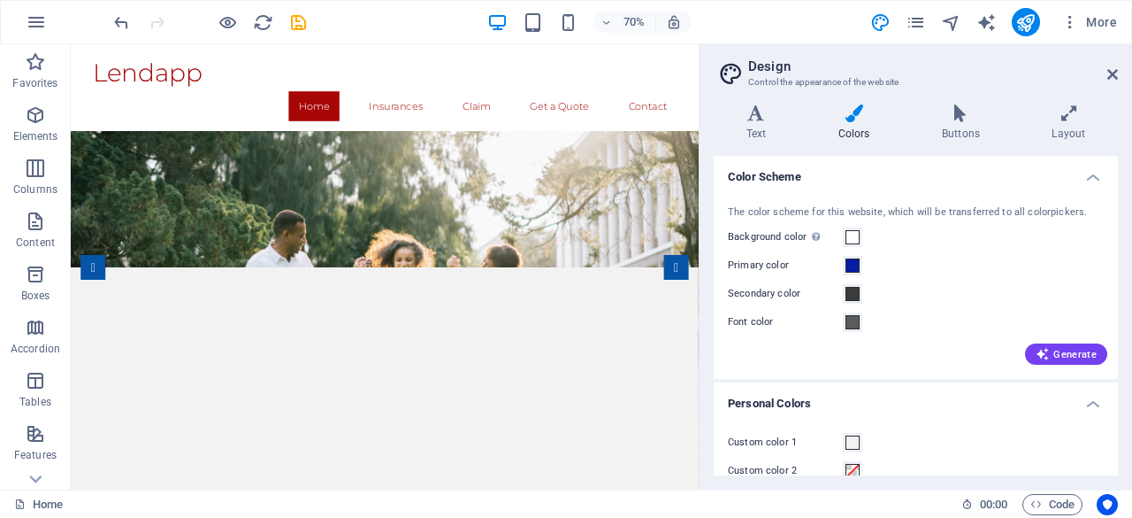
click at [952, 100] on div "Variants Text Colors Buttons Layout Text Standard Bold Links Font color Font Mo…" at bounding box center [916, 289] width 433 height 399
click at [963, 123] on h4 "Buttons" at bounding box center [964, 122] width 110 height 37
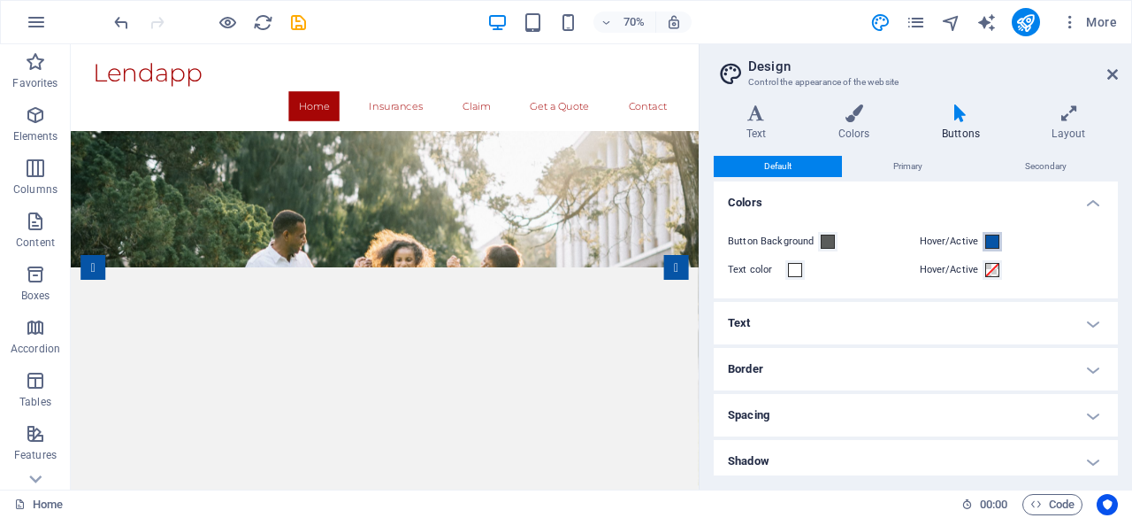
click at [985, 240] on span at bounding box center [992, 241] width 14 height 14
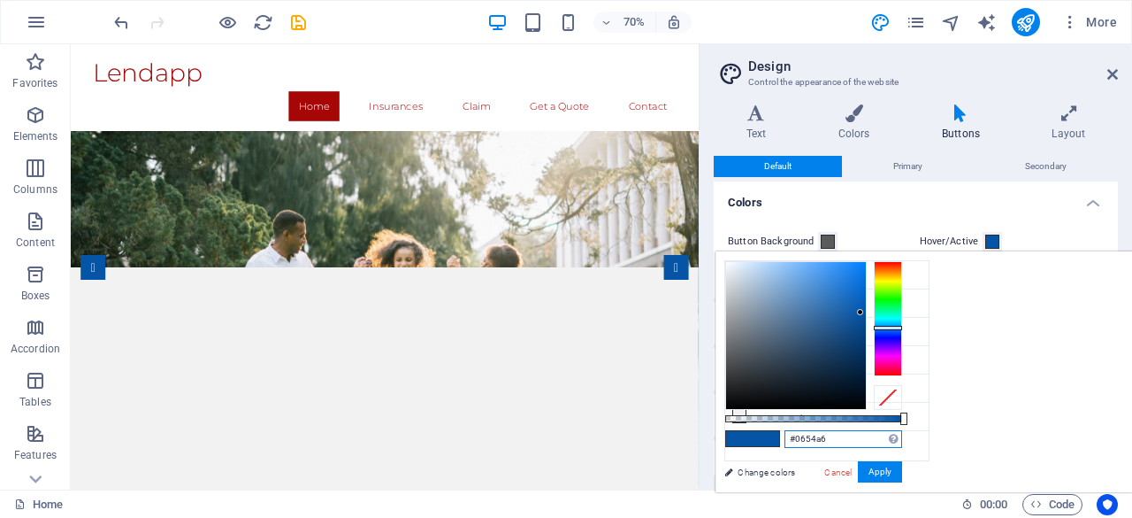
drag, startPoint x: 1064, startPoint y: 440, endPoint x: 1004, endPoint y: 434, distance: 60.4
click at [911, 434] on div "#0654a6 Supported formats #0852ed rgb(8, 82, 237) rgba(8, 82, 237, 90%) hsv(221…" at bounding box center [814, 500] width 196 height 496
click at [858, 102] on div "Variants Text Colors Buttons Layout Text Standard Bold Links Font color Font Mo…" at bounding box center [916, 289] width 433 height 399
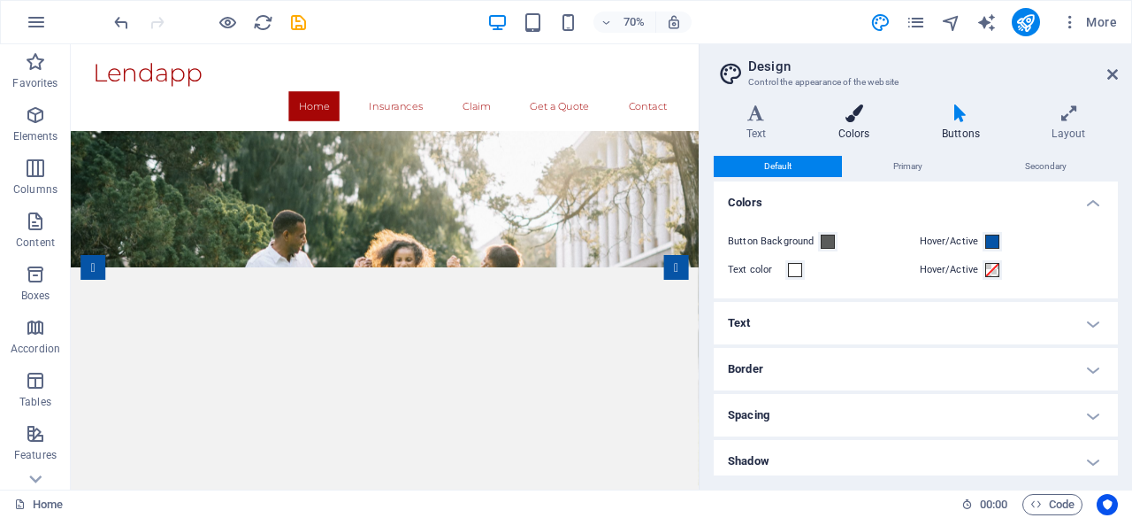
click at [856, 131] on h4 "Colors" at bounding box center [858, 122] width 104 height 37
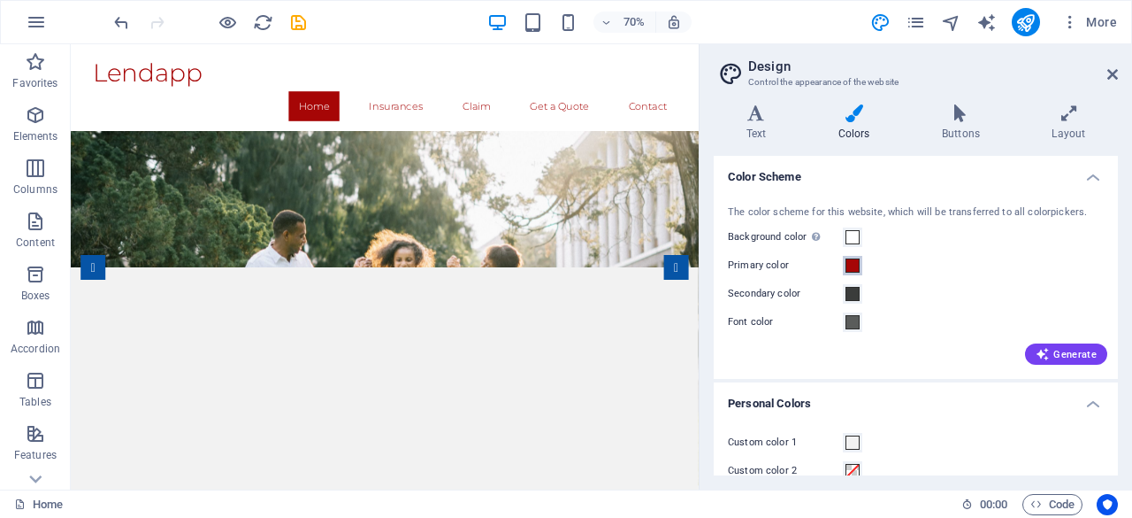
click at [847, 266] on span at bounding box center [853, 265] width 14 height 14
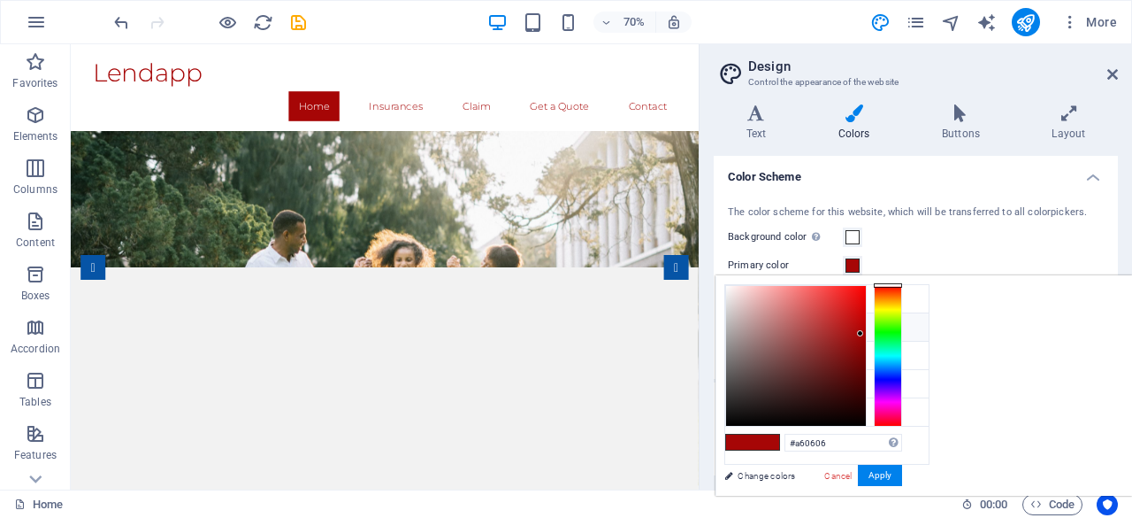
click at [838, 326] on small "#a60606" at bounding box center [825, 330] width 27 height 12
drag, startPoint x: 1054, startPoint y: 445, endPoint x: 970, endPoint y: 449, distance: 85.0
click at [911, 449] on div "#a60606 Supported formats #0852ed rgb(8, 82, 237) rgba(8, 82, 237, 90%) hsv(221…" at bounding box center [814, 514] width 196 height 476
paste input "#0654a6"
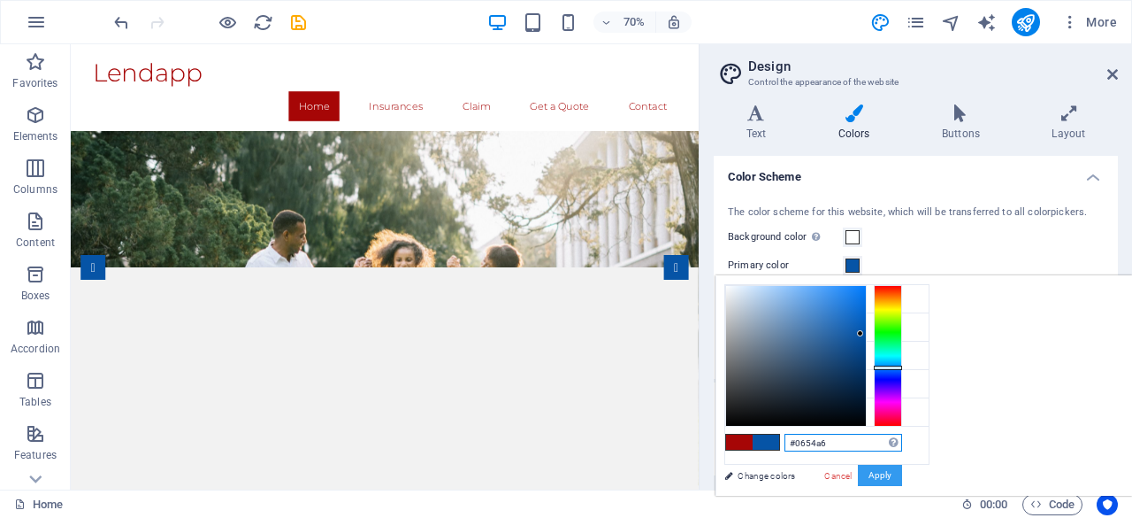
type input "#0654a6"
click at [902, 469] on button "Apply" at bounding box center [880, 474] width 44 height 21
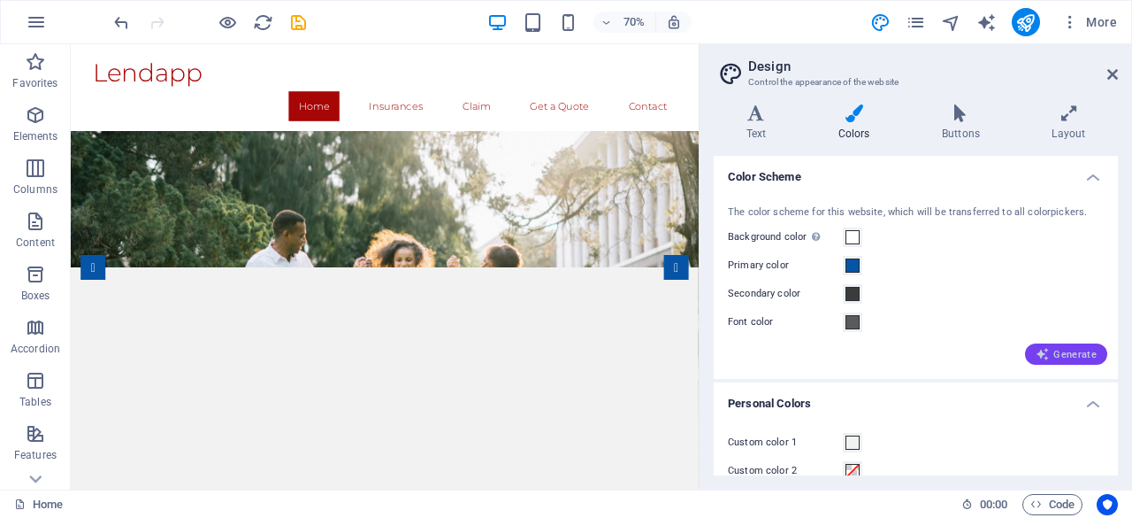
click at [1070, 355] on span "Generate" at bounding box center [1066, 354] width 61 height 14
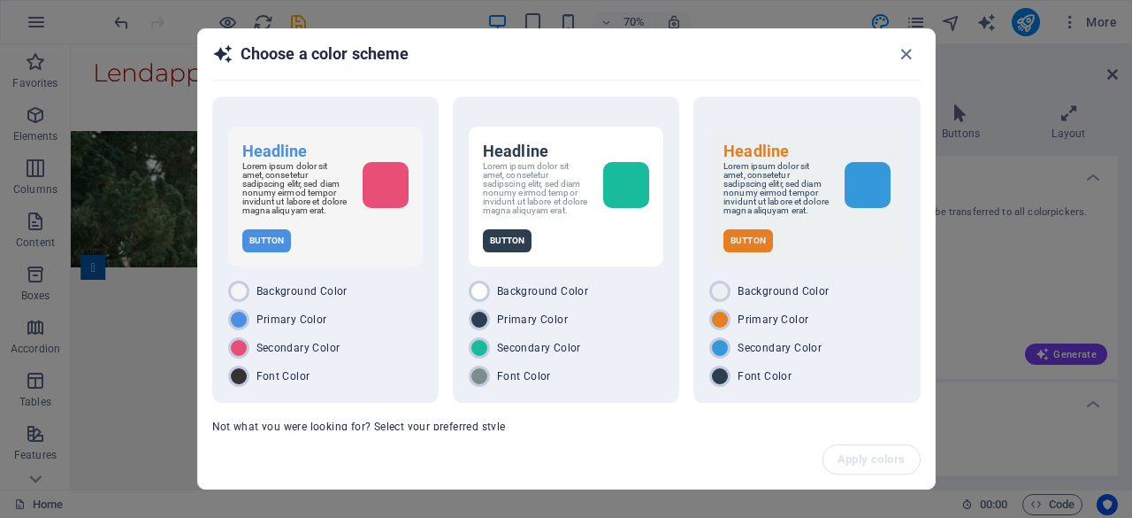
drag, startPoint x: 936, startPoint y: 280, endPoint x: 932, endPoint y: 339, distance: 59.4
click at [932, 339] on div "Choose a color scheme Headline Lorem ipsum dolor sit amet, consetetur sadipscin…" at bounding box center [566, 259] width 1132 height 518
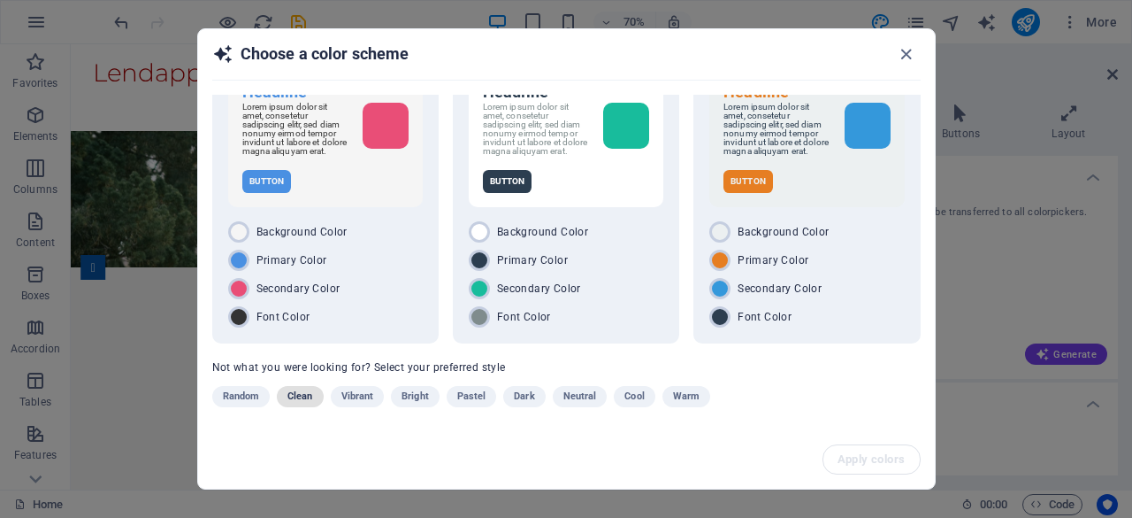
click at [301, 392] on span "Clean" at bounding box center [300, 396] width 25 height 21
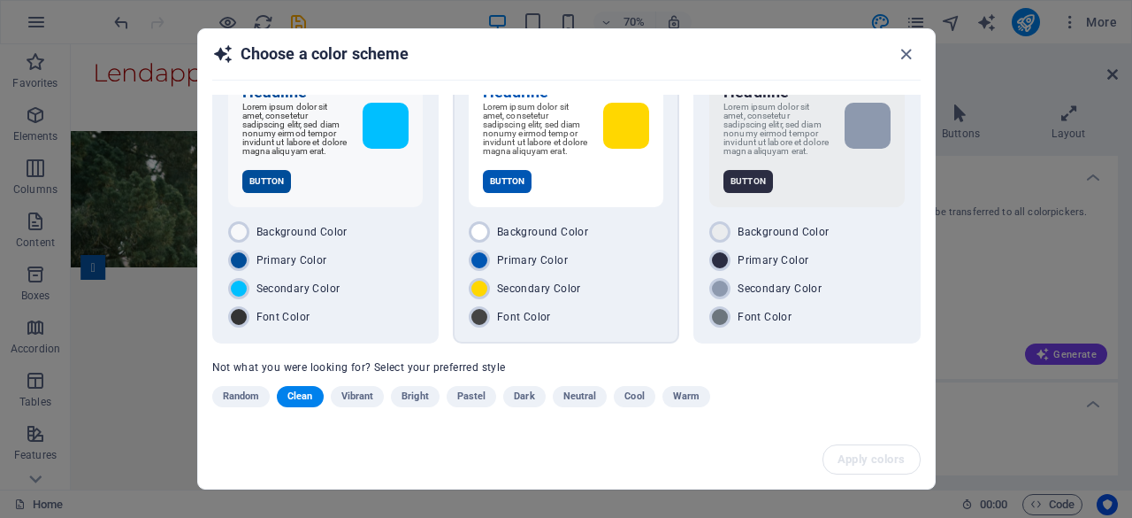
click at [510, 173] on p "Button" at bounding box center [508, 181] width 50 height 23
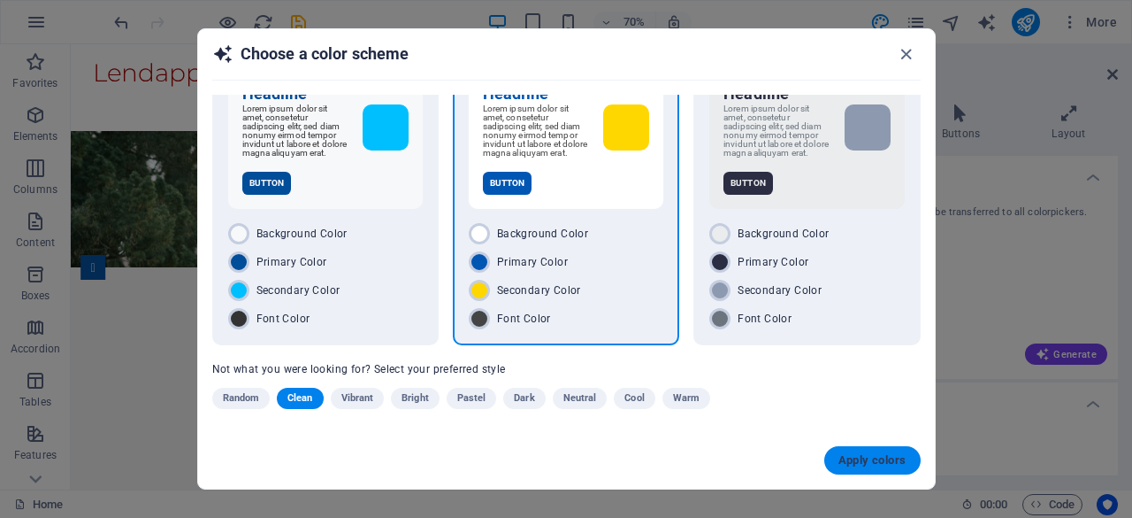
click at [892, 459] on span "Apply colors" at bounding box center [873, 460] width 68 height 14
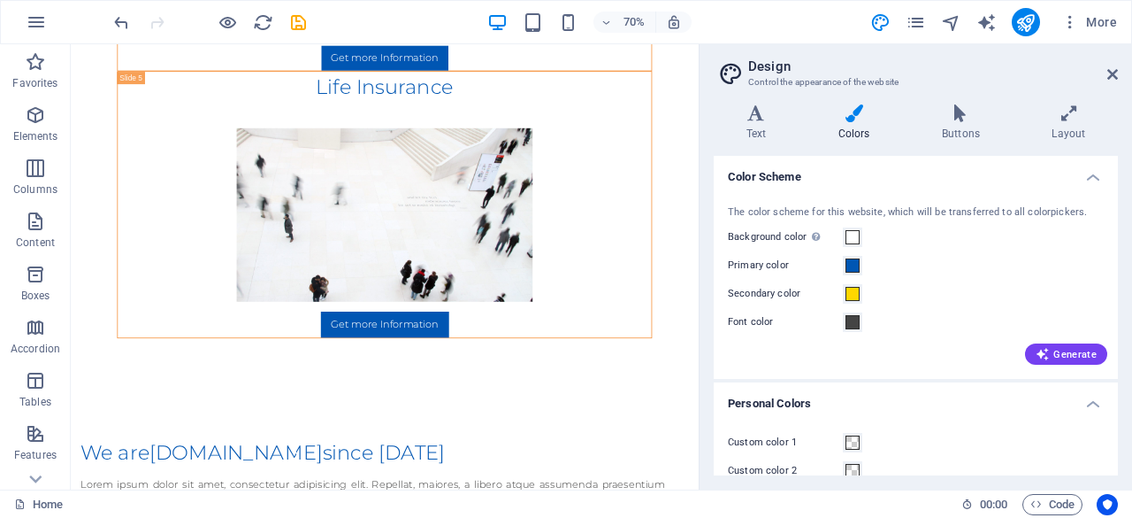
scroll to position [0, 0]
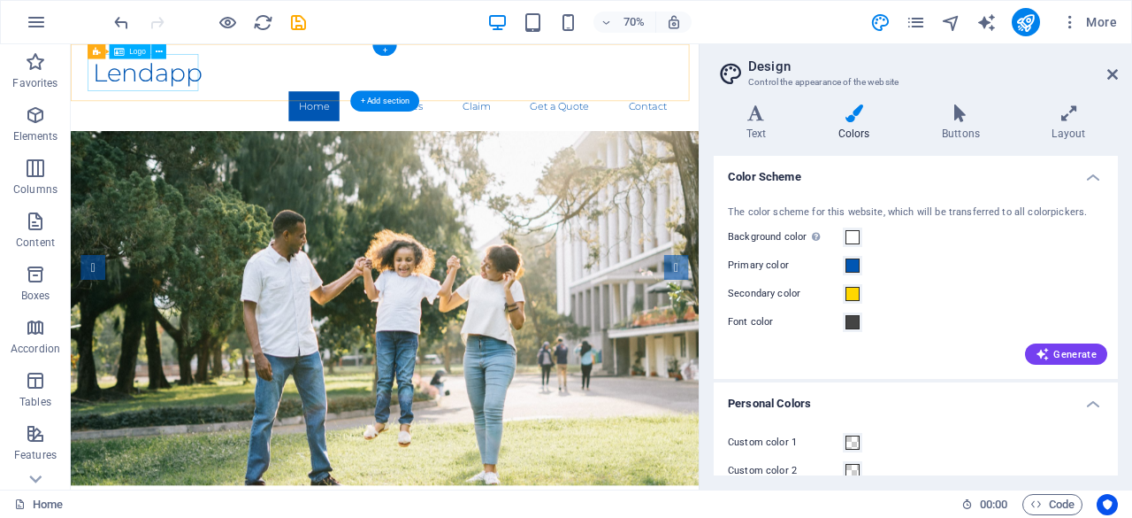
click at [208, 90] on div "Lendapp" at bounding box center [519, 84] width 835 height 53
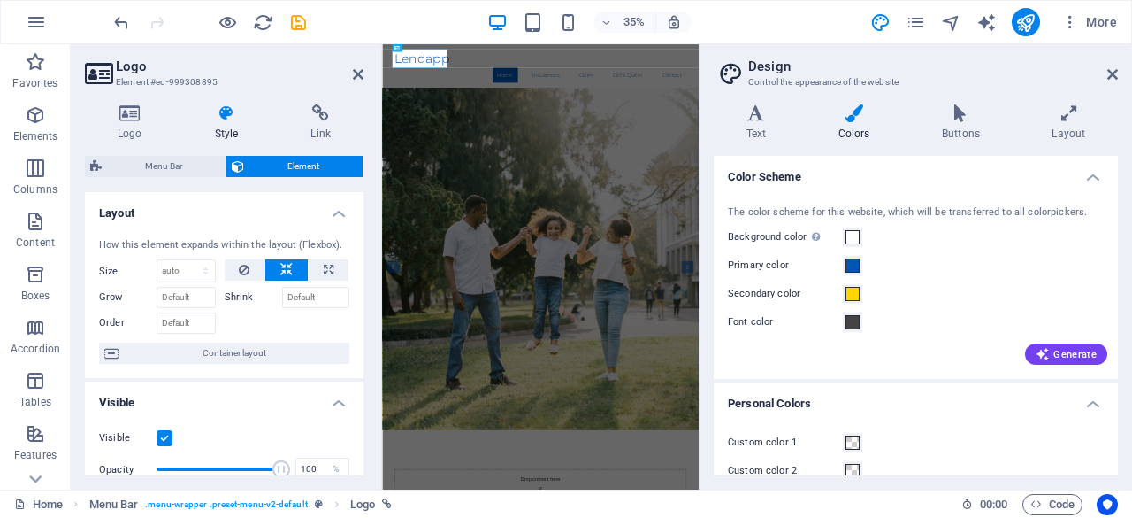
click at [223, 117] on icon at bounding box center [226, 113] width 89 height 18
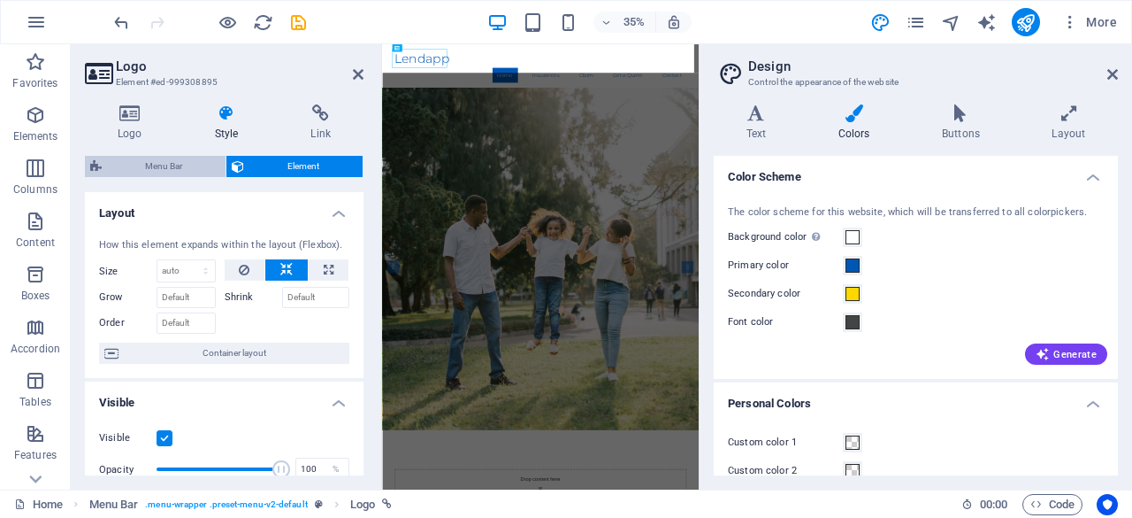
click at [181, 165] on span "Menu Bar" at bounding box center [163, 166] width 113 height 21
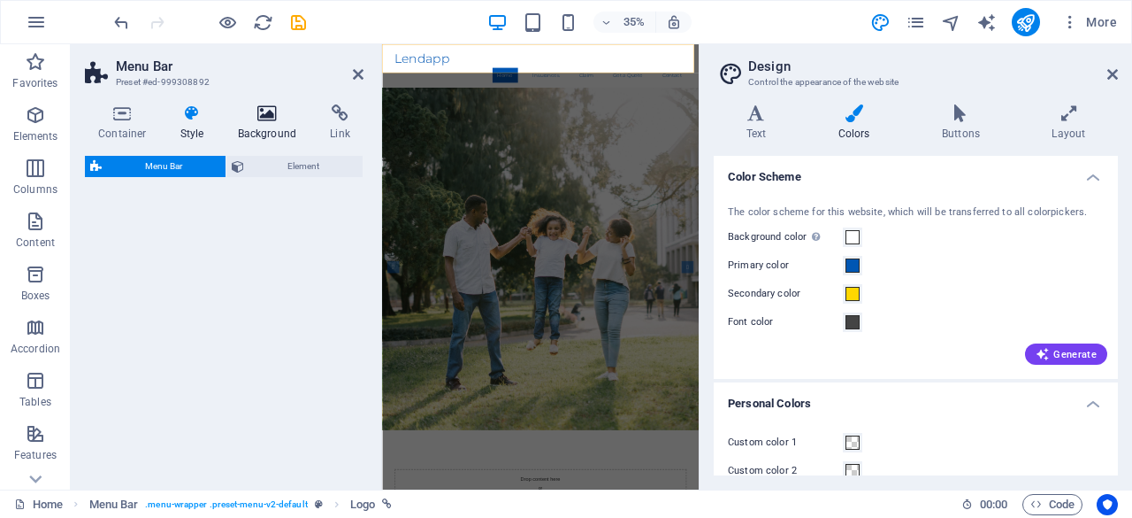
select select "rem"
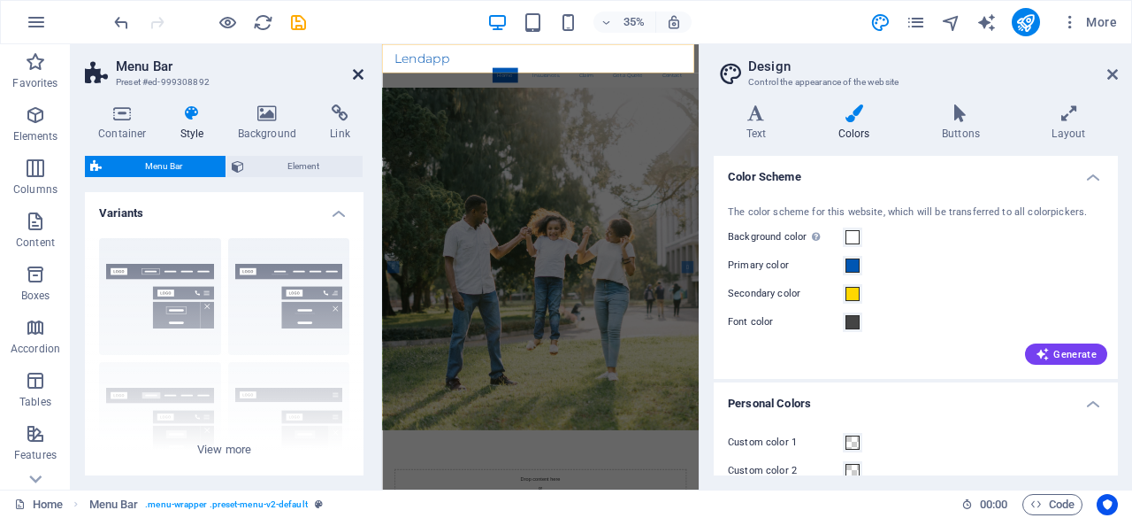
click at [358, 73] on icon at bounding box center [358, 74] width 11 height 14
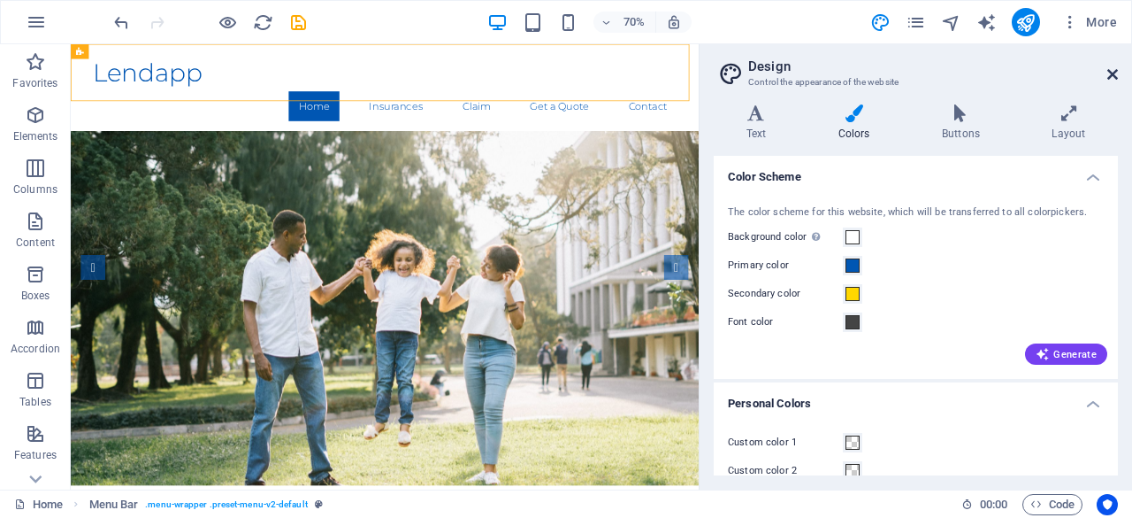
click at [1112, 80] on icon at bounding box center [1113, 74] width 11 height 14
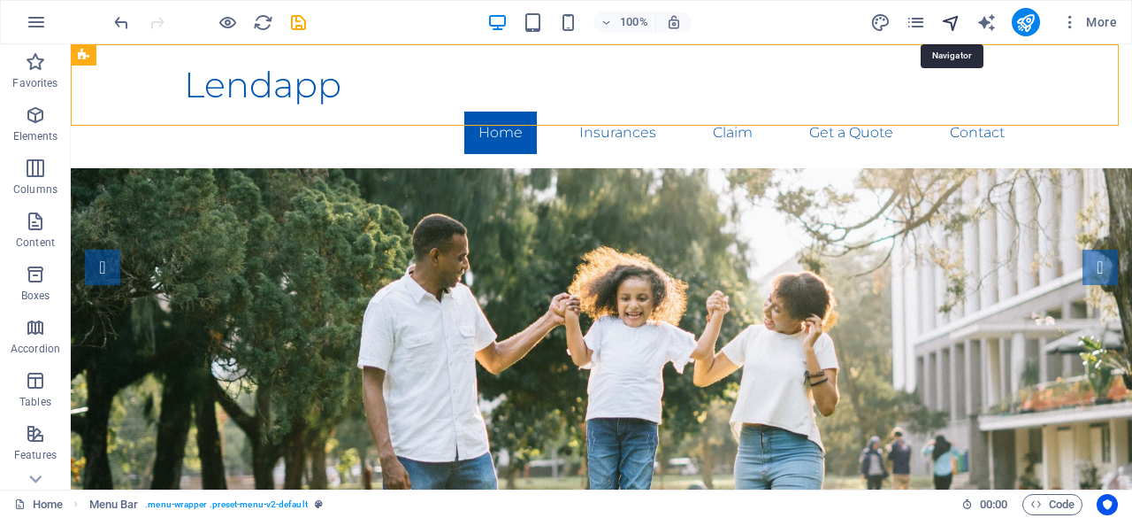
click at [955, 27] on icon "navigator" at bounding box center [951, 22] width 20 height 20
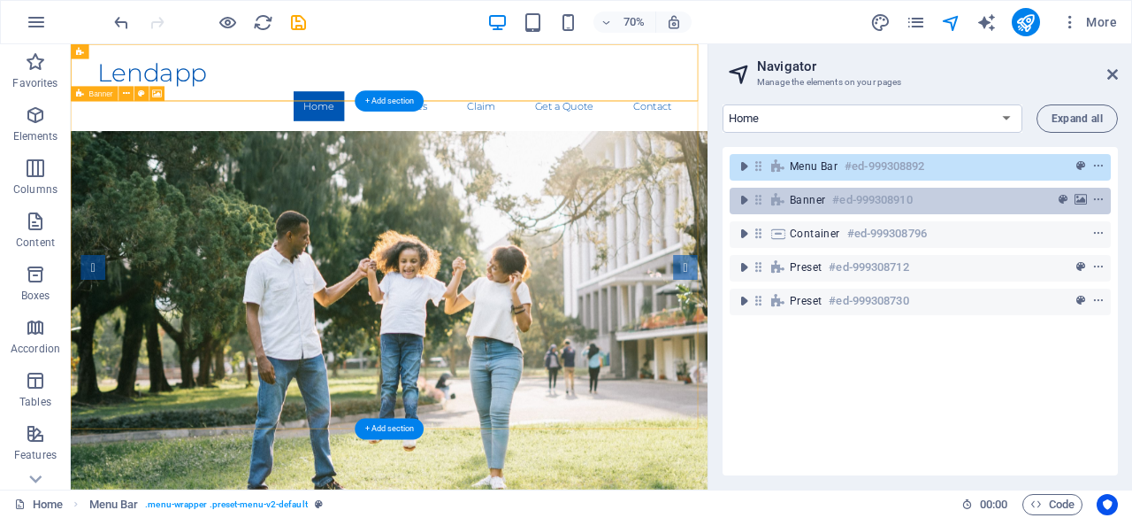
click at [862, 195] on h6 "#ed-999308910" at bounding box center [872, 199] width 80 height 21
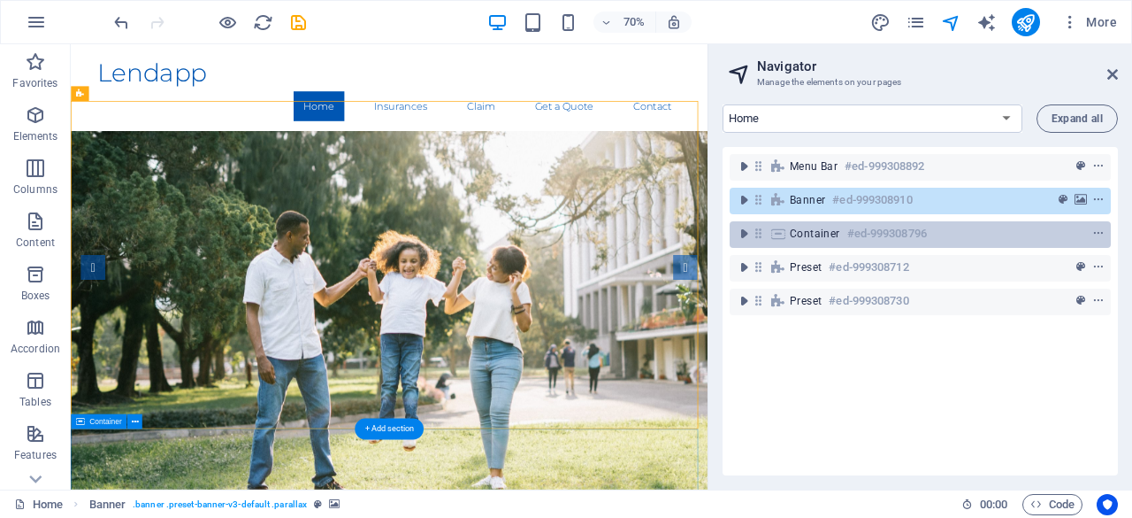
click at [863, 234] on h6 "#ed-999308796" at bounding box center [887, 233] width 80 height 21
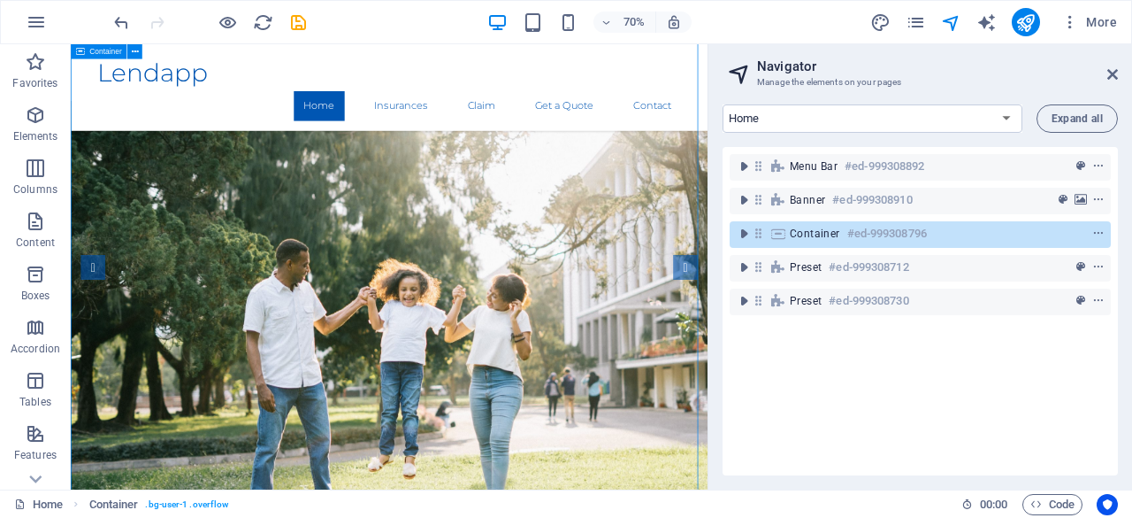
scroll to position [1250, 0]
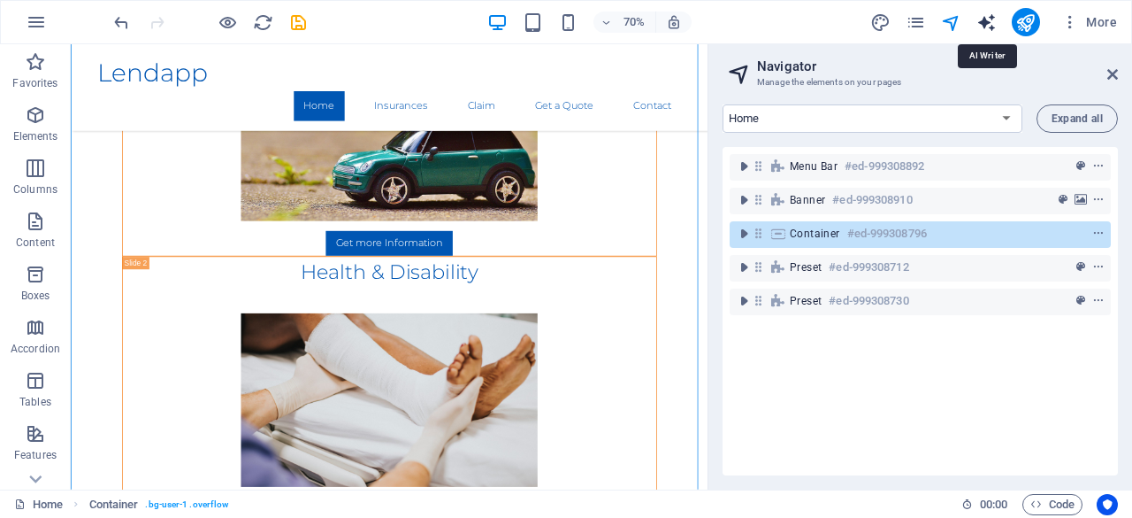
click at [996, 27] on icon "text_generator" at bounding box center [987, 22] width 20 height 20
select select "English"
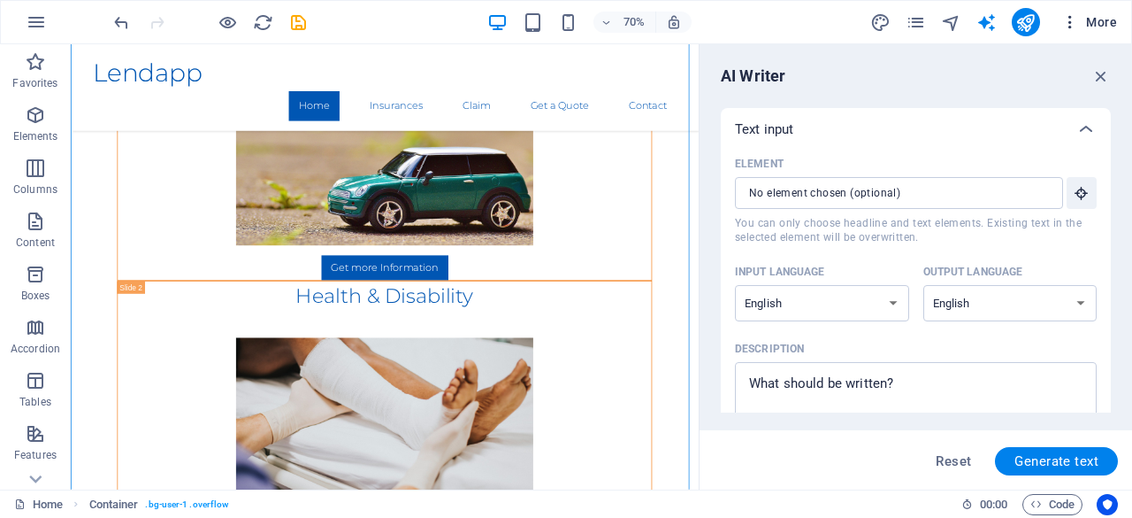
scroll to position [0, 0]
click at [1070, 23] on icon "button" at bounding box center [1071, 22] width 18 height 18
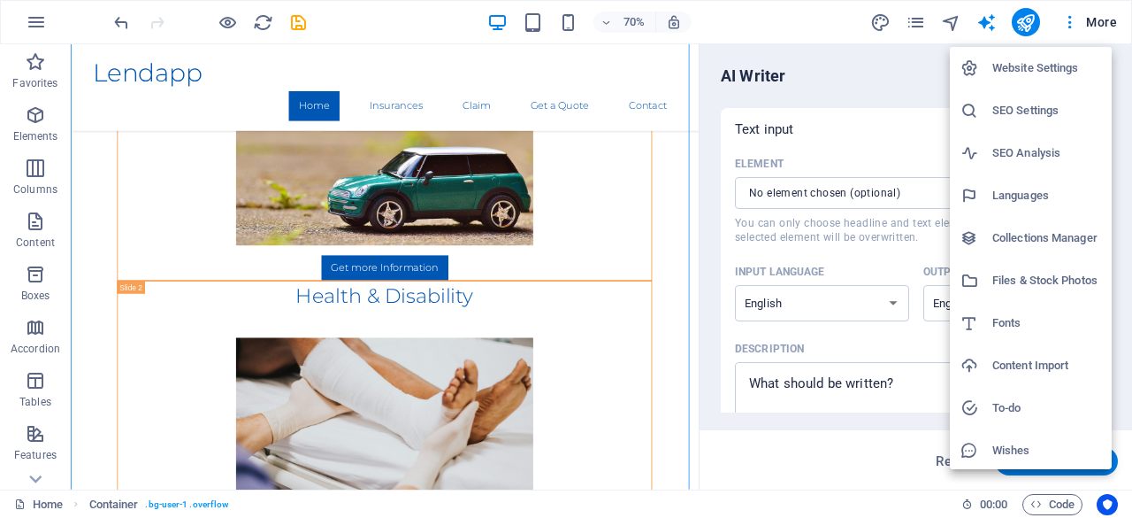
click at [534, 29] on div at bounding box center [566, 259] width 1132 height 518
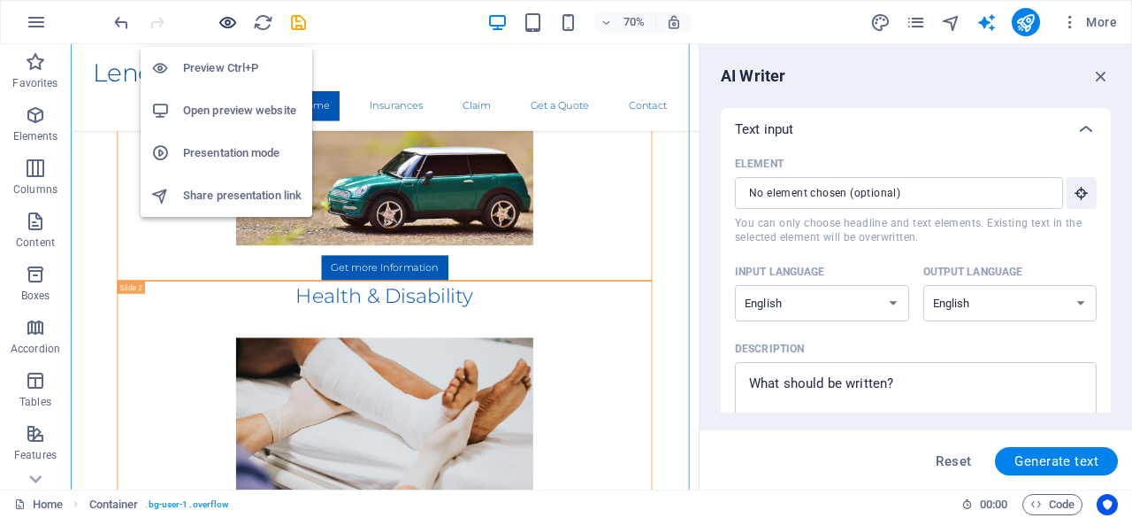
click at [220, 22] on icon "button" at bounding box center [228, 22] width 20 height 20
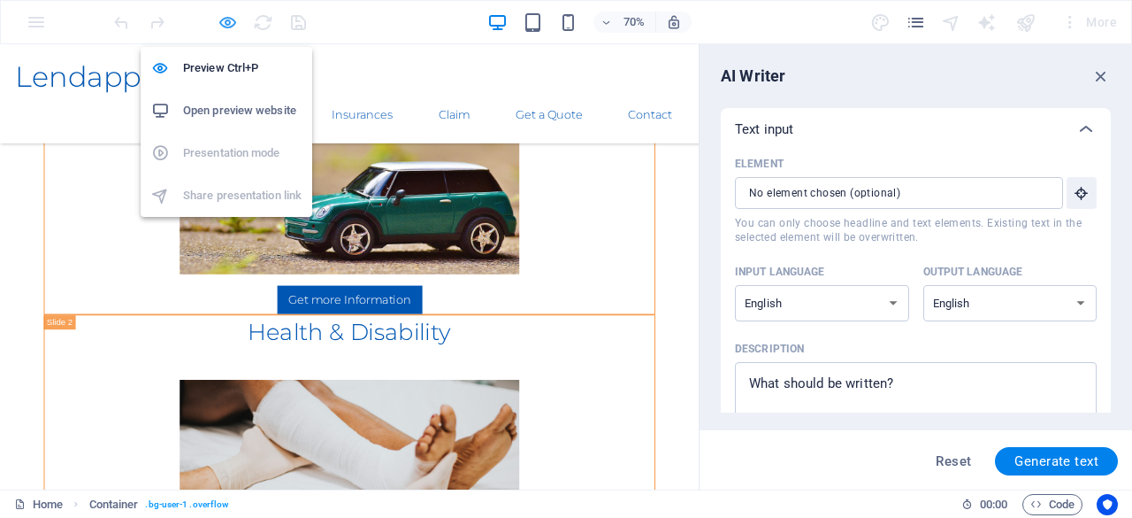
scroll to position [1111, 0]
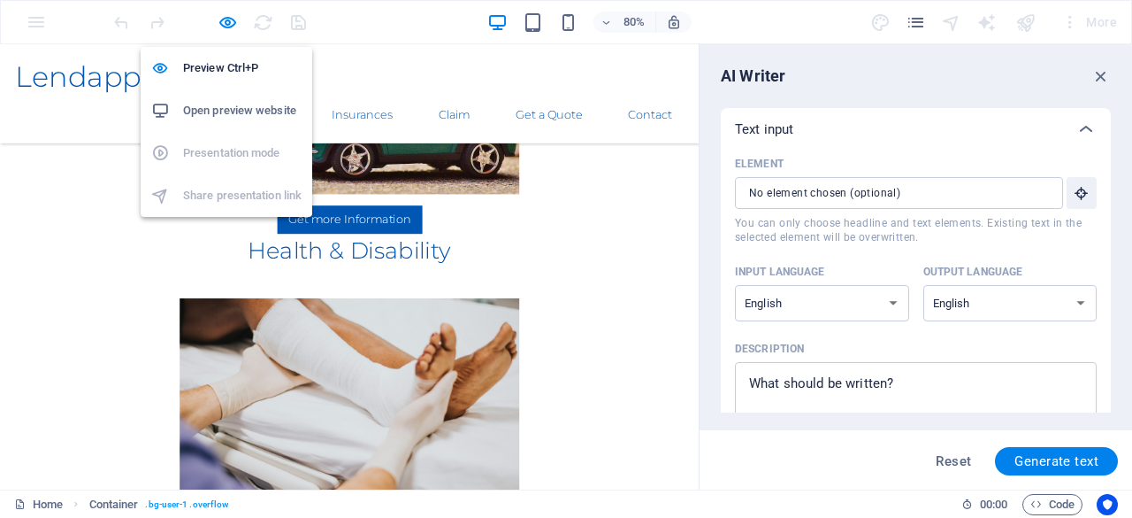
click at [232, 99] on li "Open preview website" at bounding box center [227, 110] width 172 height 42
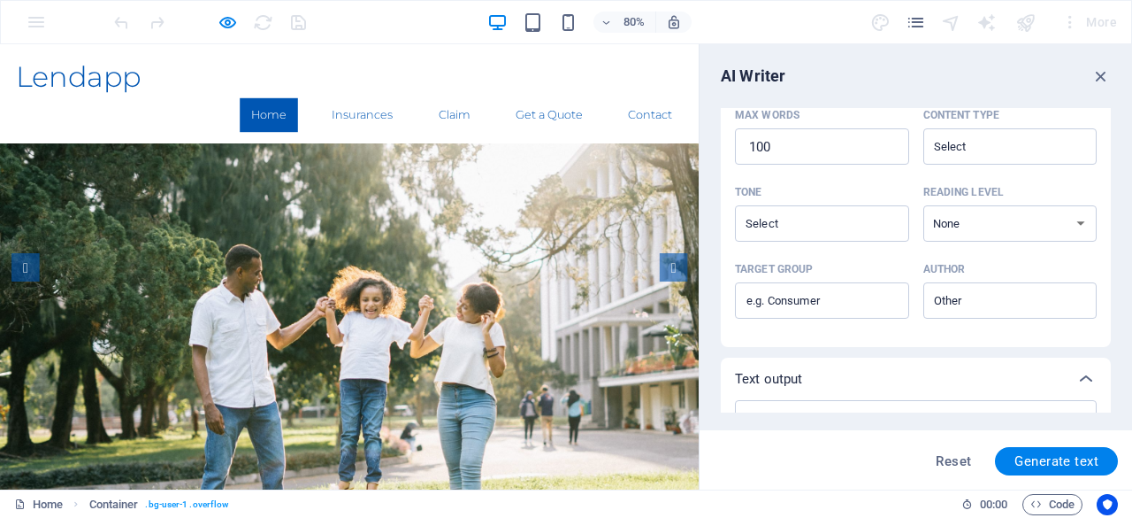
scroll to position [534, 0]
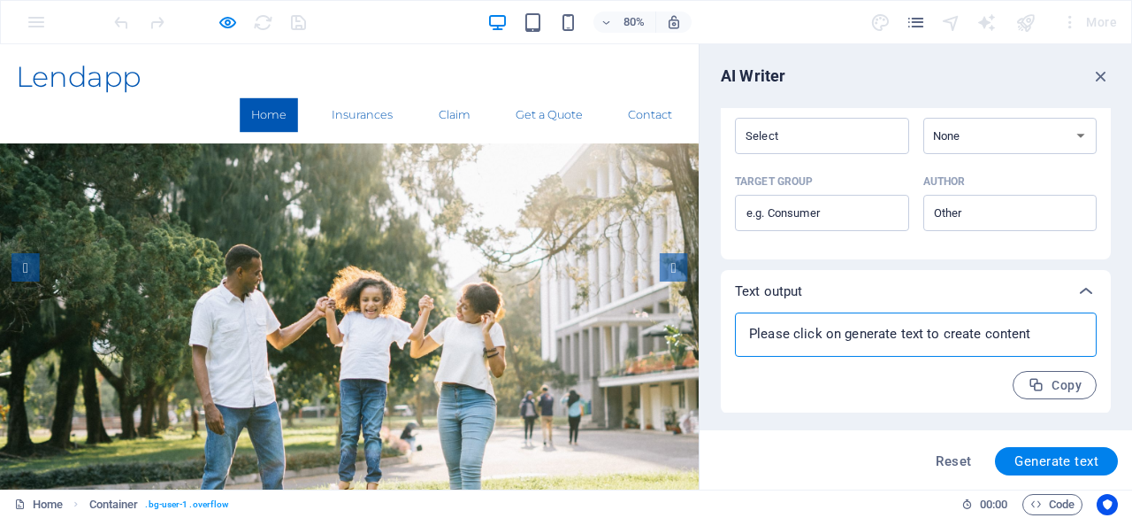
click at [1035, 323] on textarea at bounding box center [916, 334] width 344 height 27
type textarea "x"
click at [1061, 471] on button "Generate text" at bounding box center [1056, 461] width 123 height 28
type textarea "x"
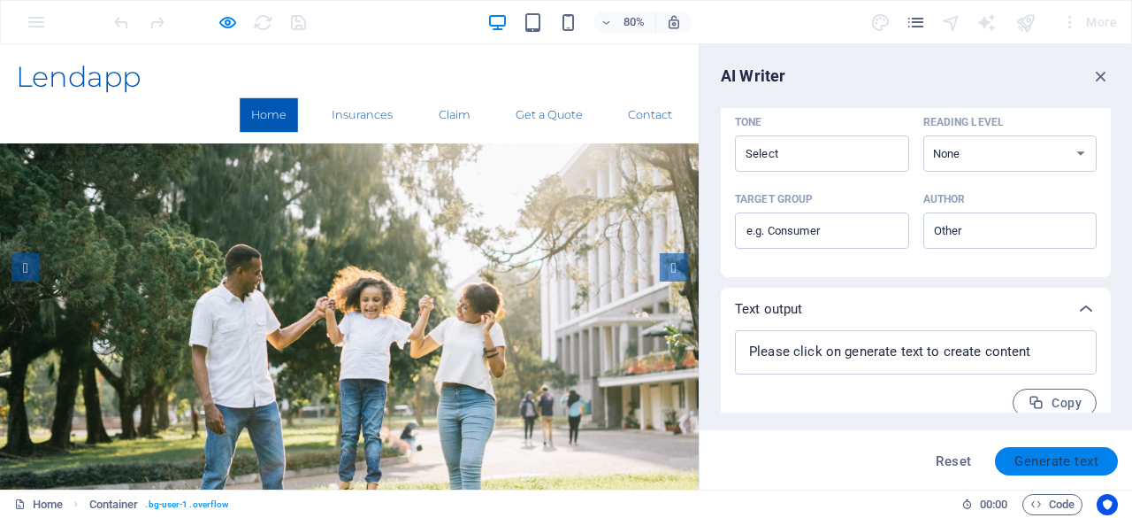
scroll to position [552, 0]
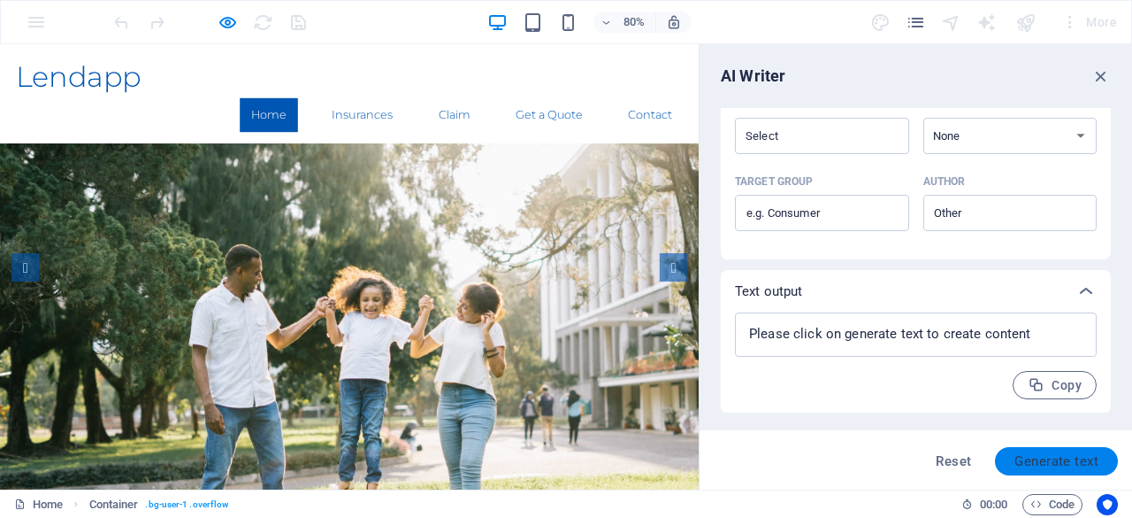
click at [1062, 465] on span "Generate text" at bounding box center [1057, 461] width 84 height 14
type textarea "x"
click at [1102, 77] on icon "button" at bounding box center [1101, 75] width 19 height 19
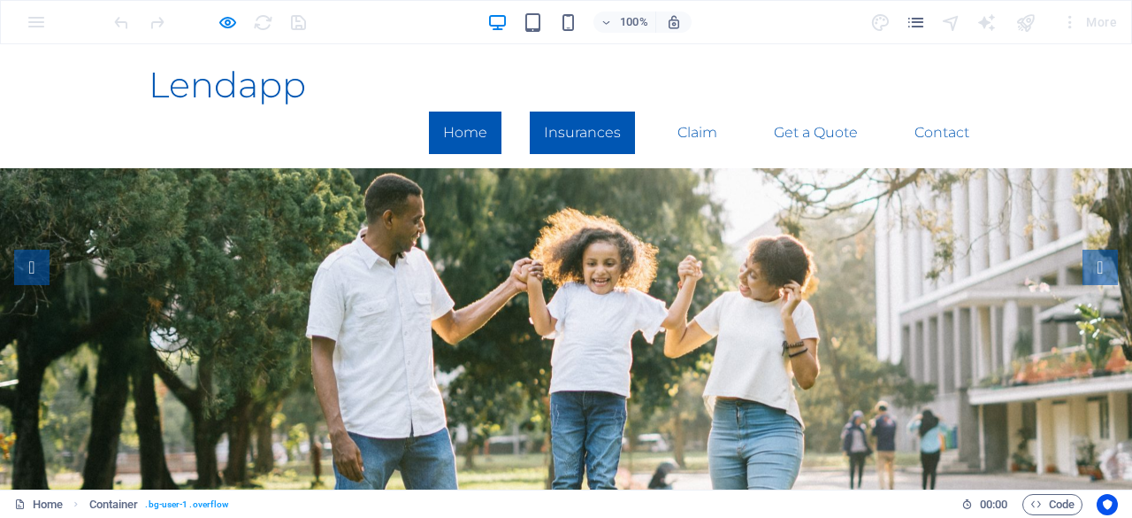
click at [573, 111] on link "Insurances" at bounding box center [582, 132] width 105 height 42
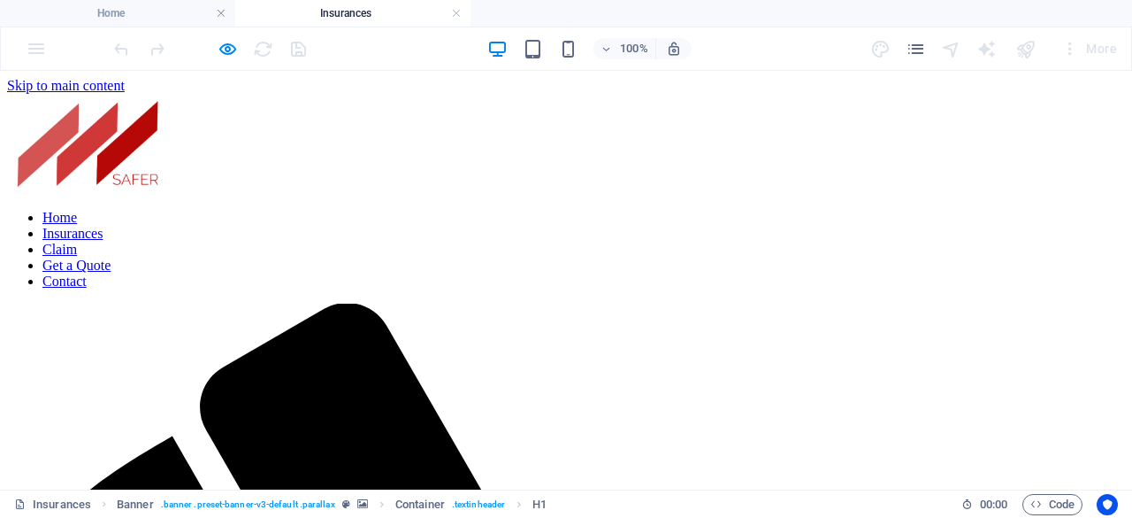
scroll to position [0, 0]
click at [473, 210] on nav "Home Insurances Claim Get a Quote Contact" at bounding box center [566, 250] width 1118 height 80
click at [474, 210] on nav "Home Insurances Claim Get a Quote Contact" at bounding box center [566, 250] width 1118 height 80
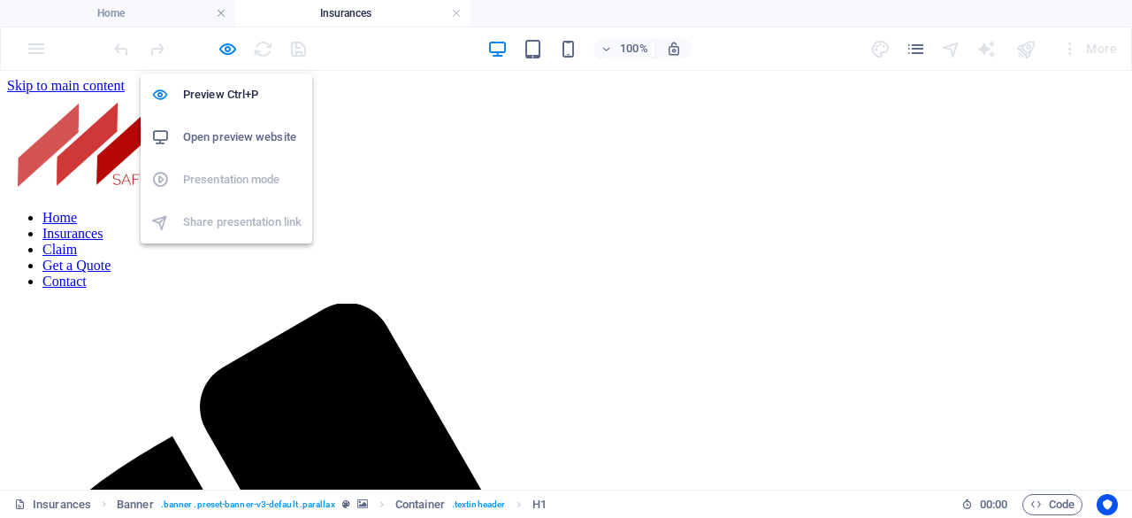
click at [222, 61] on div "Preview Ctrl+P Open preview website Presentation mode Share presentation link" at bounding box center [227, 151] width 172 height 184
click at [228, 98] on h6 "Preview Ctrl+P" at bounding box center [242, 94] width 119 height 21
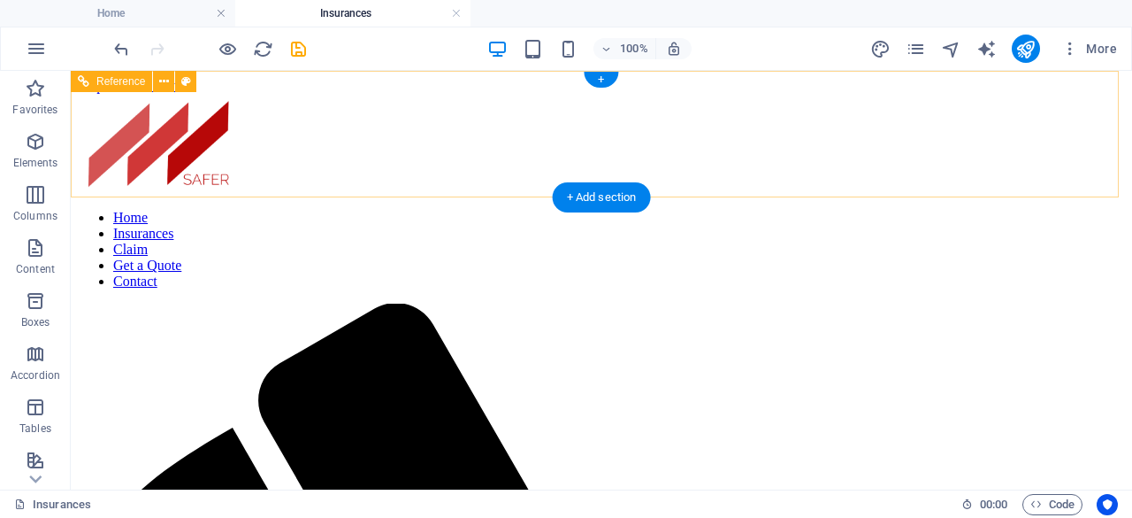
click at [502, 210] on nav "Home Insurances Claim Get a Quote Contact" at bounding box center [601, 250] width 1047 height 80
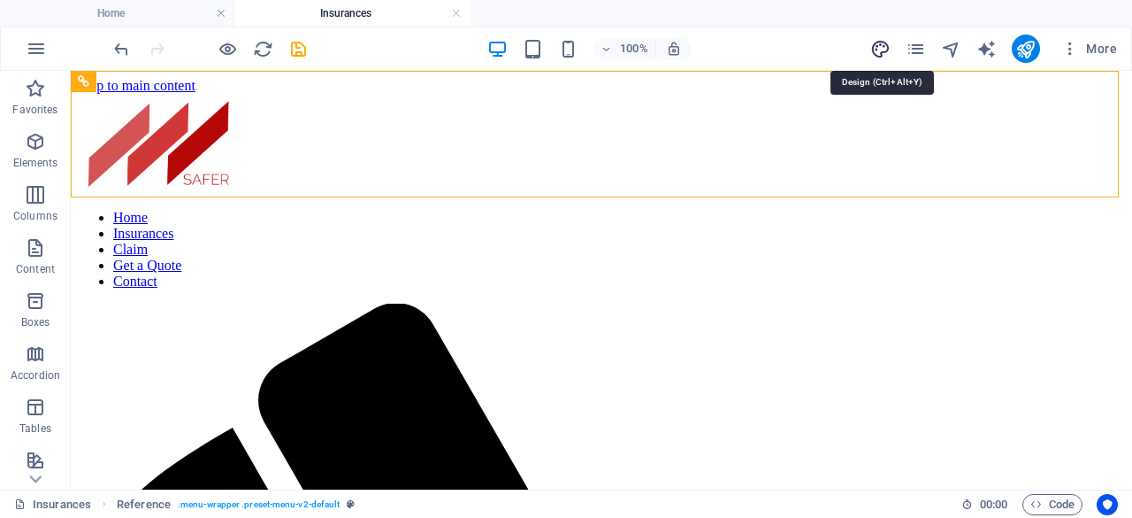
click at [878, 56] on icon "design" at bounding box center [880, 49] width 20 height 20
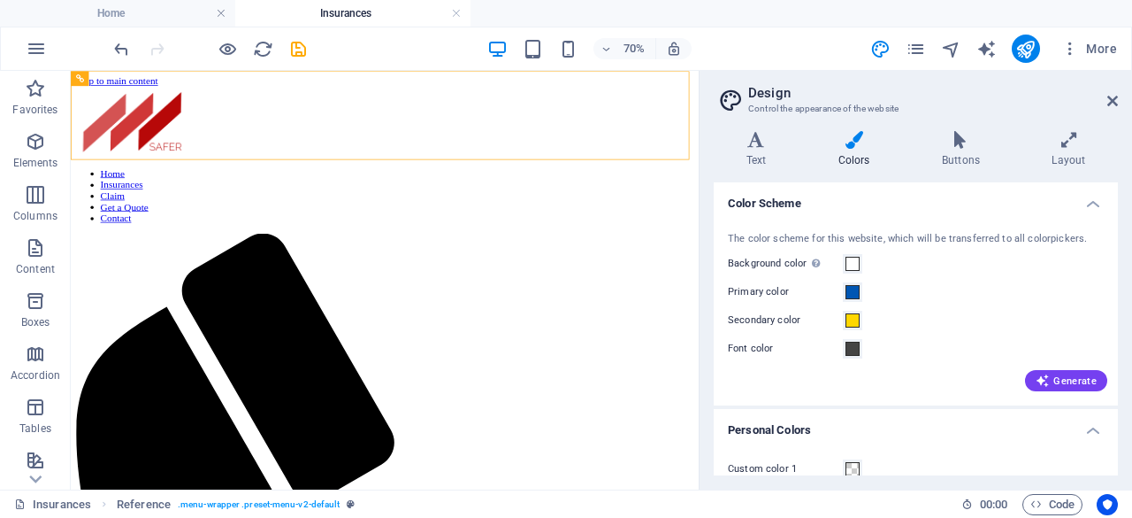
click at [1116, 366] on div "Color Scheme The color scheme for this website, which will be transferred to al…" at bounding box center [916, 328] width 404 height 293
click at [1047, 379] on icon "button" at bounding box center [1043, 380] width 14 height 14
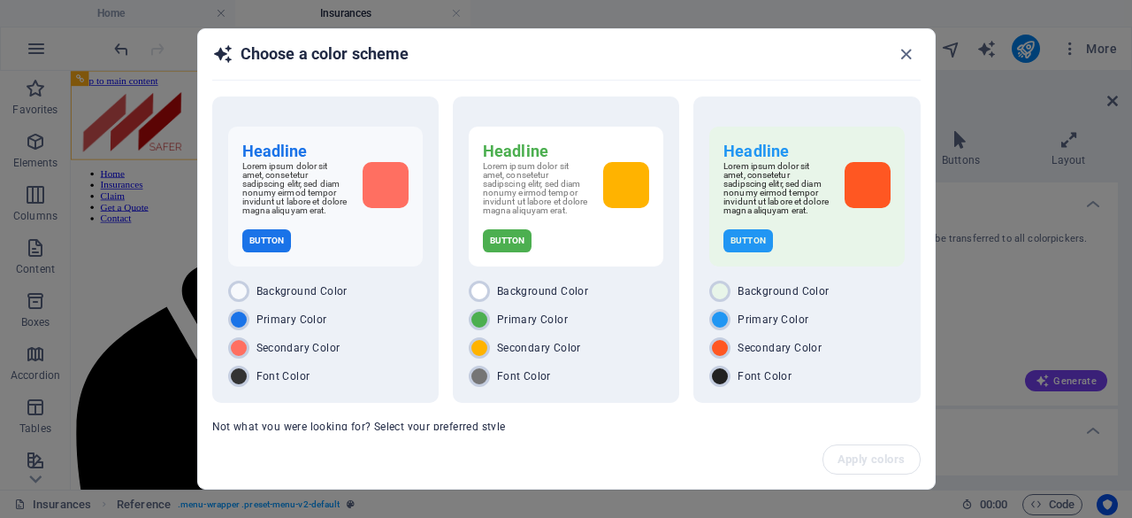
drag, startPoint x: 934, startPoint y: 349, endPoint x: 943, endPoint y: 472, distance: 123.3
click at [943, 472] on div "Choose a color scheme Headline Lorem ipsum dolor sit amet, consetetur sadipscin…" at bounding box center [566, 259] width 1132 height 518
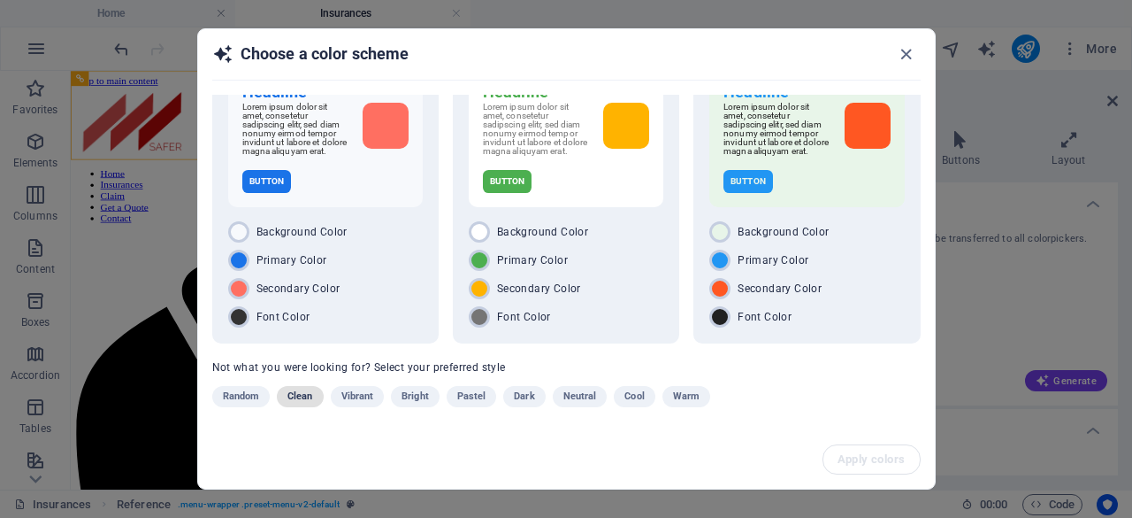
click at [302, 395] on span "Clean" at bounding box center [300, 396] width 25 height 21
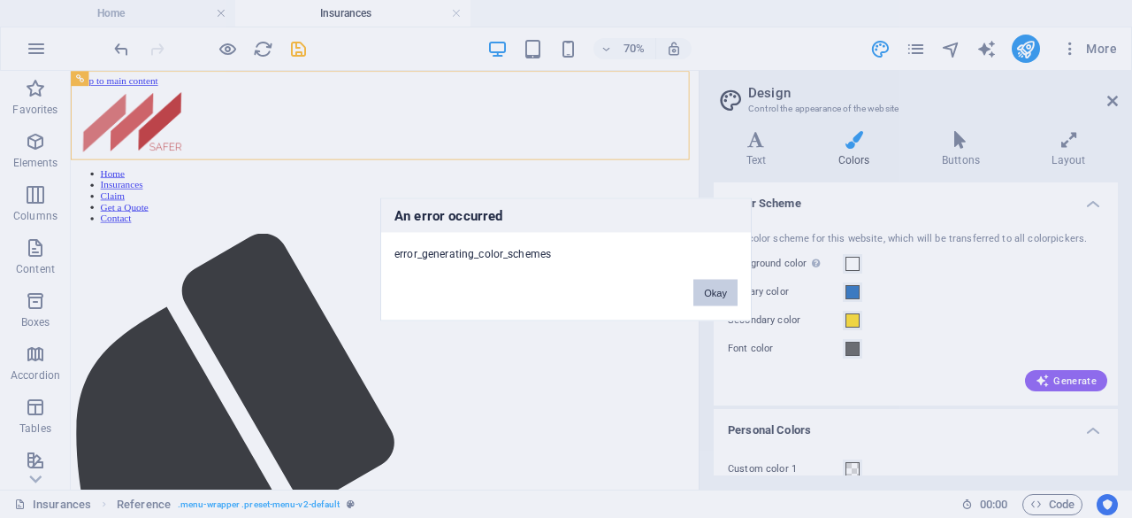
click at [720, 295] on button "Okay" at bounding box center [716, 292] width 44 height 27
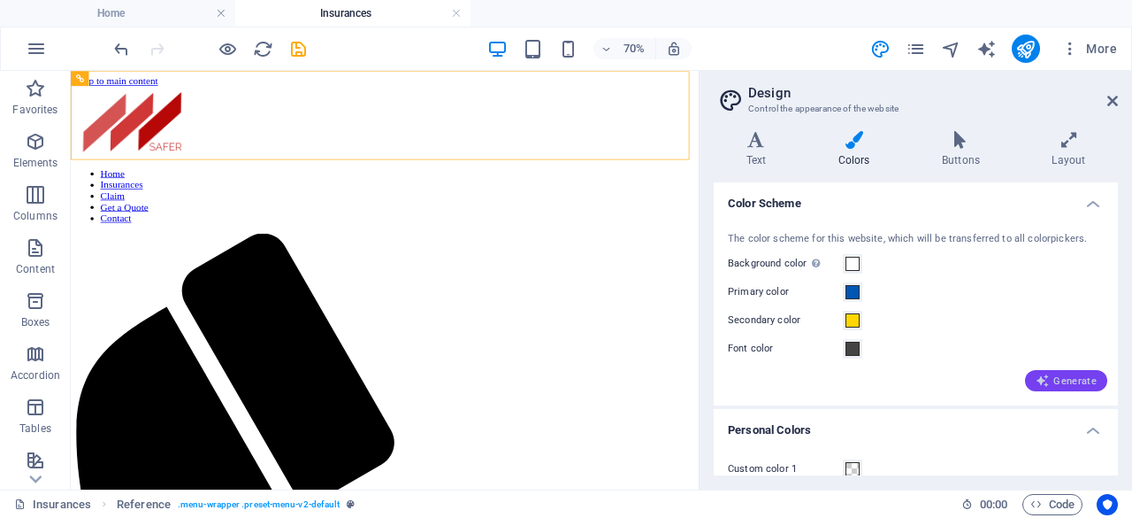
click at [1047, 377] on icon "button" at bounding box center [1043, 380] width 14 height 14
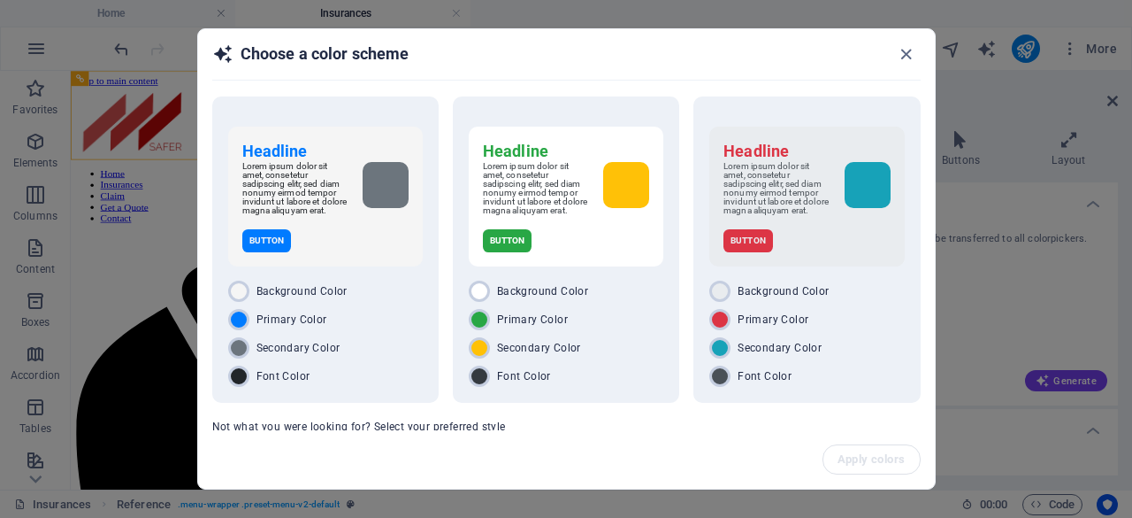
scroll to position [66, 0]
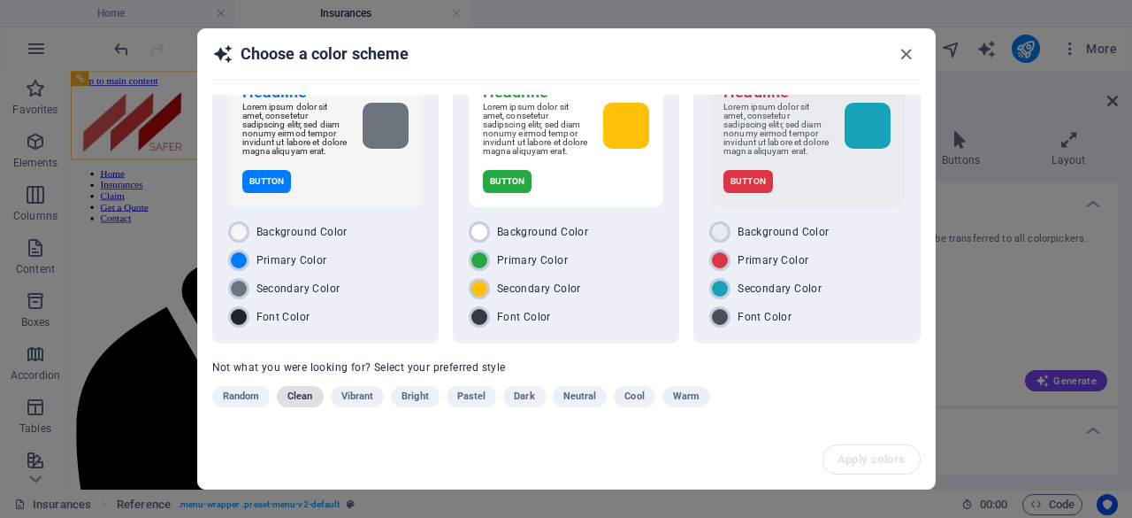
click at [300, 399] on span "Clean" at bounding box center [300, 396] width 25 height 21
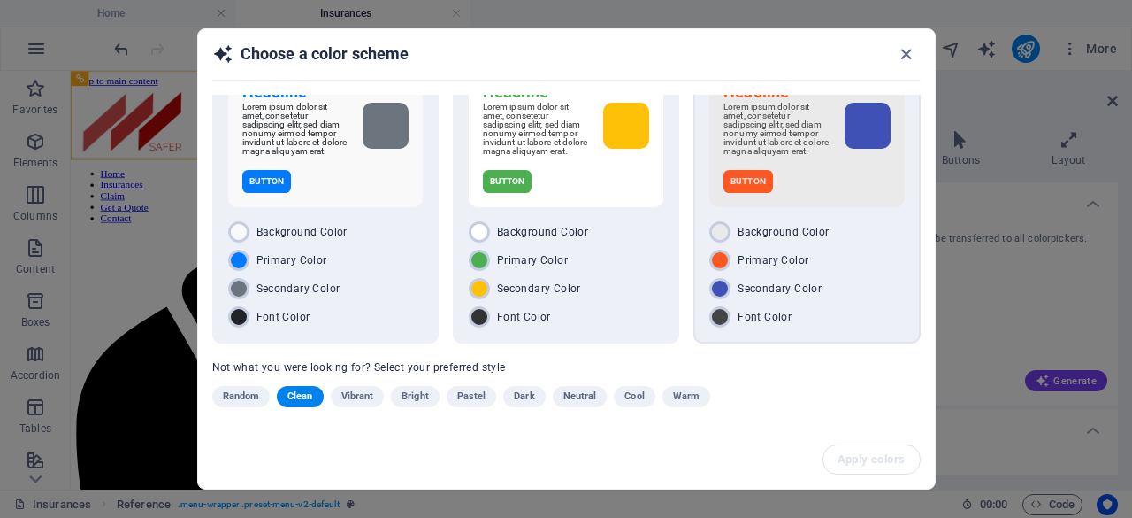
drag, startPoint x: 931, startPoint y: 376, endPoint x: 915, endPoint y: 211, distance: 165.3
click at [915, 211] on div "Headline Lorem ipsum dolor sit amet, consetetur sadipscing elitr, sed diam nonu…" at bounding box center [566, 262] width 737 height 335
click at [909, 47] on icon "button" at bounding box center [906, 54] width 20 height 20
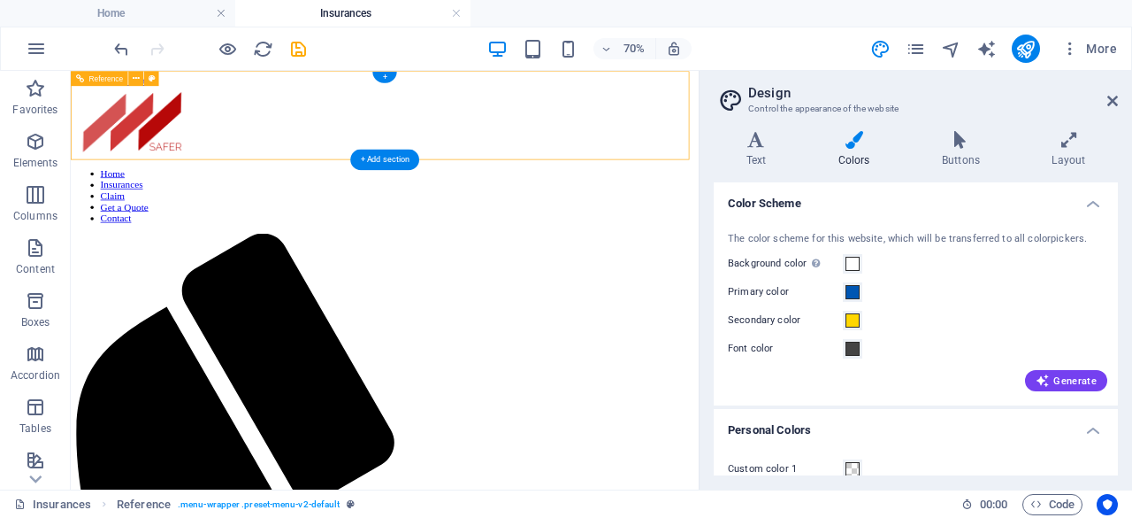
click at [644, 210] on nav "Home Insurances Claim Get a Quote Contact" at bounding box center [519, 250] width 883 height 80
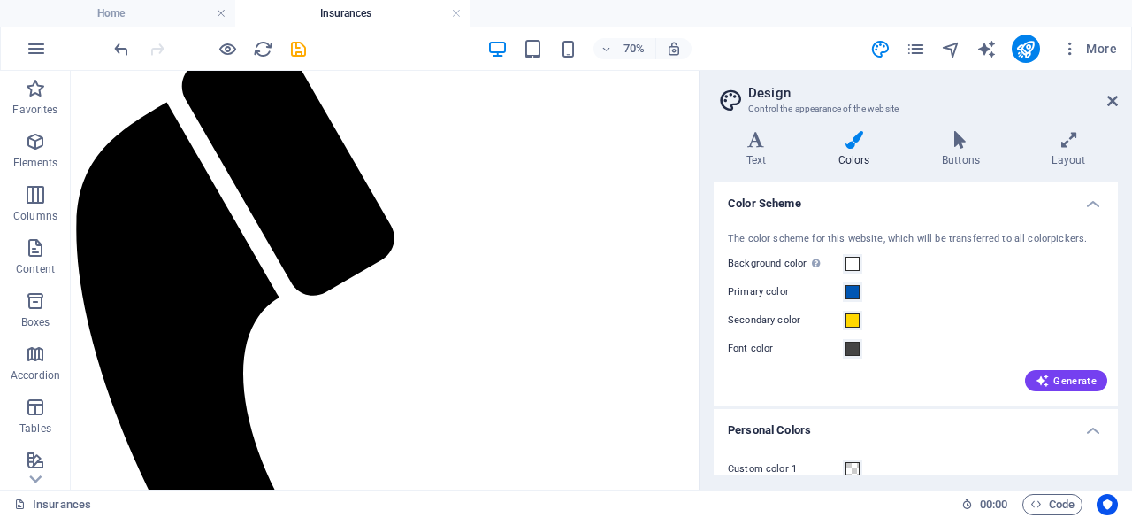
scroll to position [235, 0]
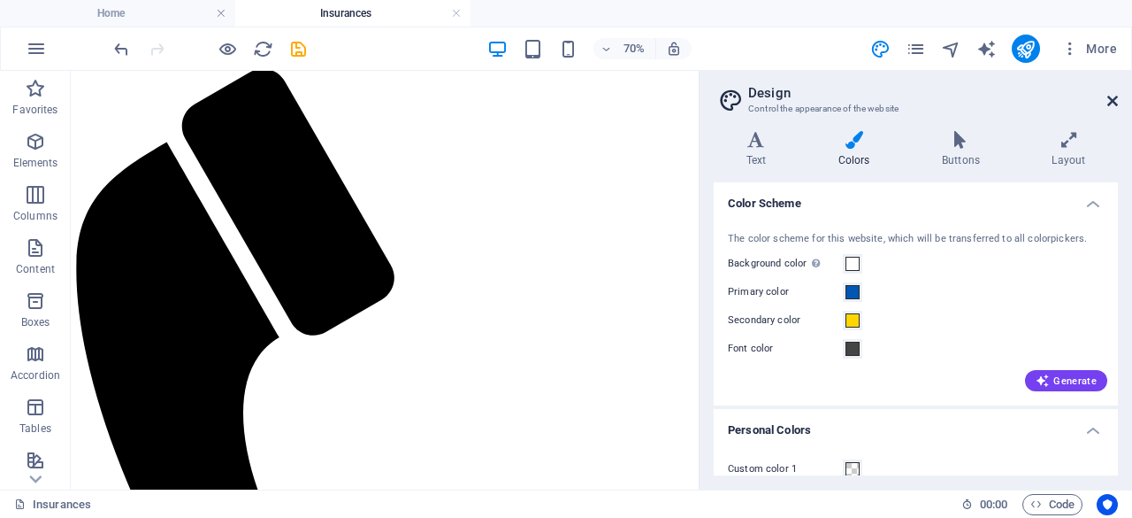
click at [1116, 96] on icon at bounding box center [1113, 101] width 11 height 14
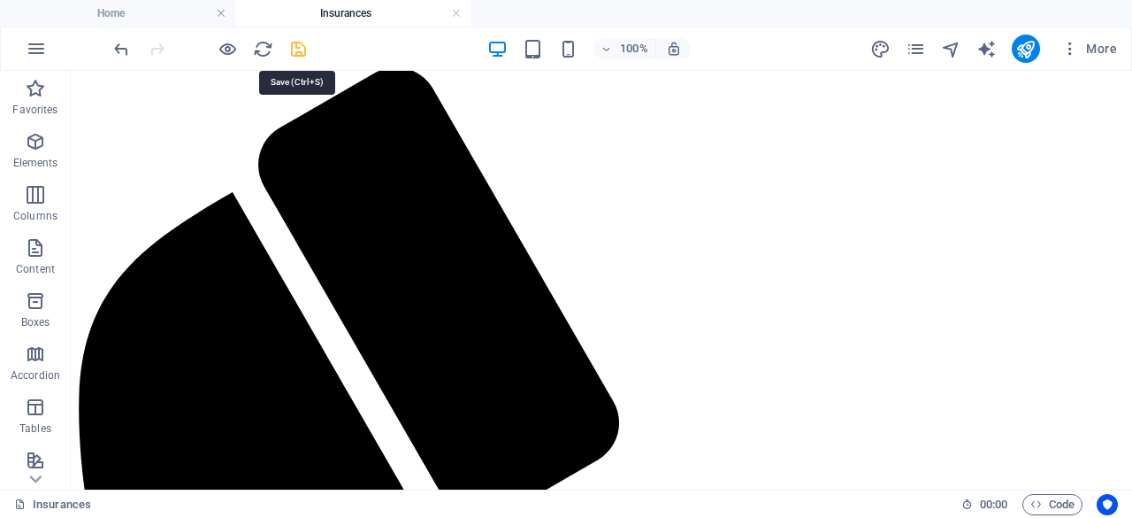
click at [295, 55] on icon "save" at bounding box center [298, 49] width 20 height 20
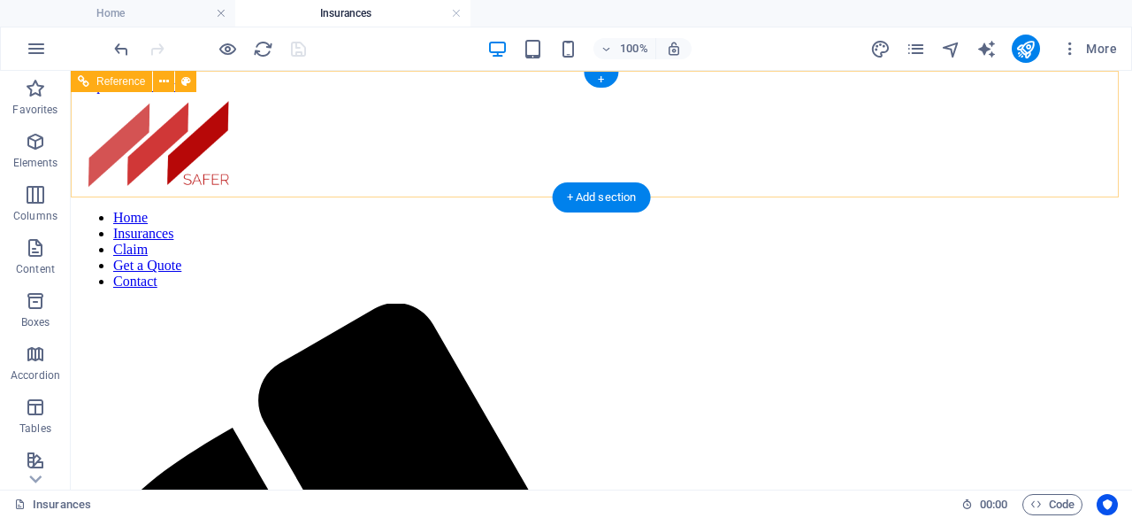
click at [500, 210] on nav "Home Insurances Claim Get a Quote Contact" at bounding box center [601, 250] width 1047 height 80
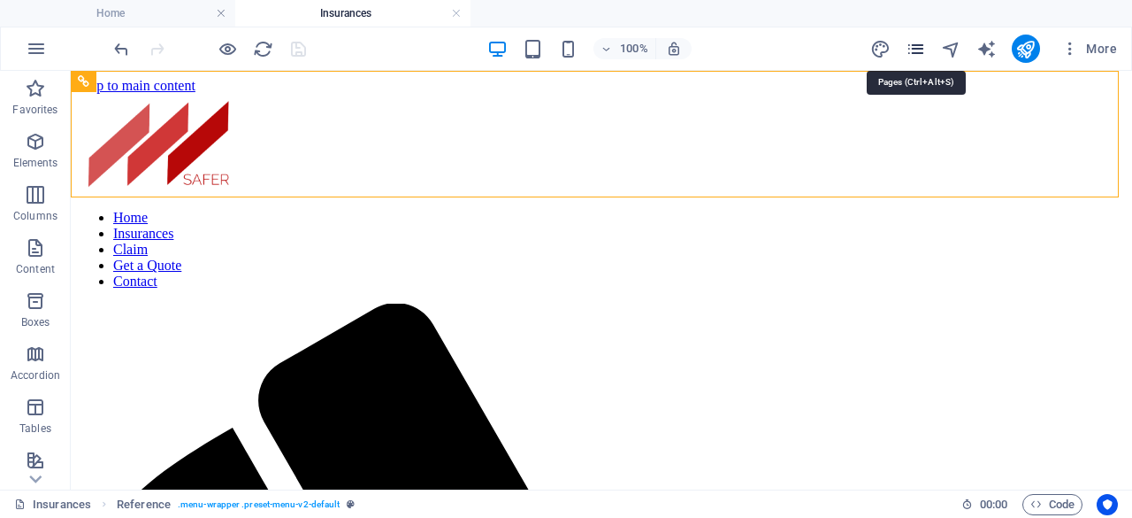
click at [916, 49] on icon "pages" at bounding box center [916, 49] width 20 height 20
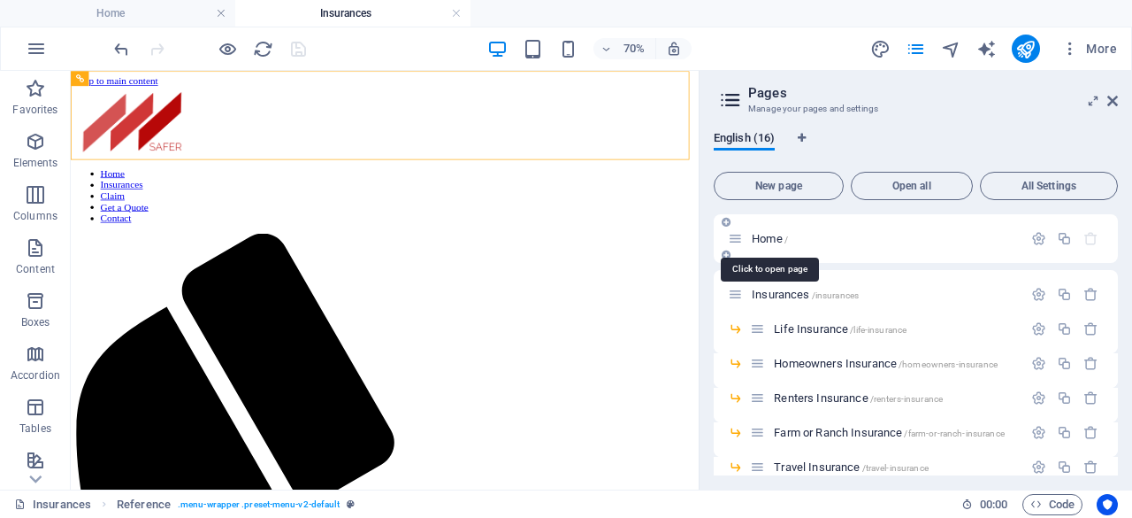
click at [764, 239] on span "Home /" at bounding box center [770, 238] width 36 height 13
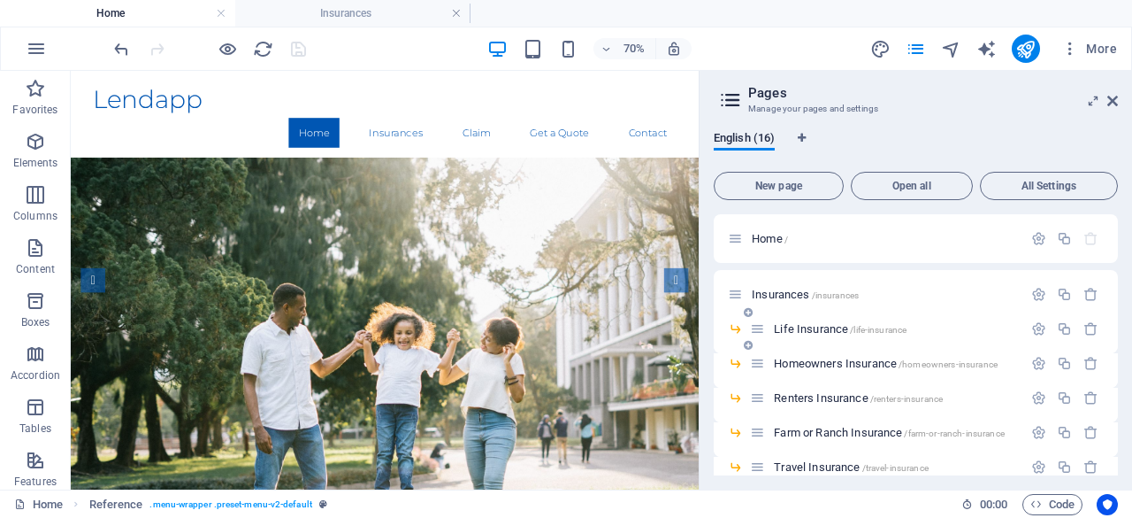
click at [814, 328] on span "Life Insurance /life-insurance" at bounding box center [840, 328] width 133 height 13
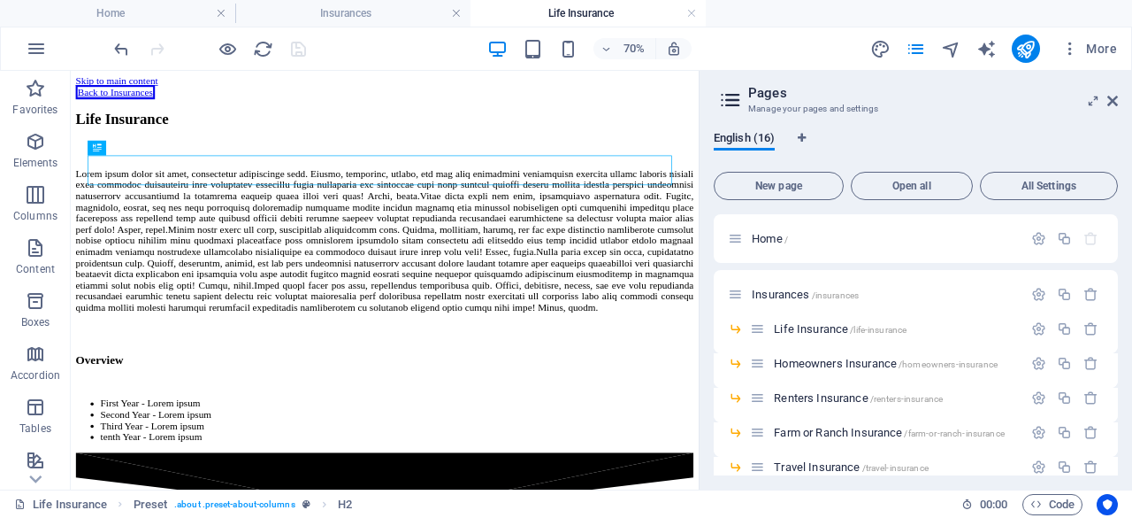
drag, startPoint x: 1114, startPoint y: 289, endPoint x: 1126, endPoint y: 309, distance: 23.1
click at [1126, 309] on div "English (16) New page Open all All Settings Home / Insurances /insurances Life …" at bounding box center [916, 303] width 433 height 372
click at [816, 426] on span "Farm or Ranch Insurance /farm-or-ranch-insurance" at bounding box center [889, 432] width 231 height 13
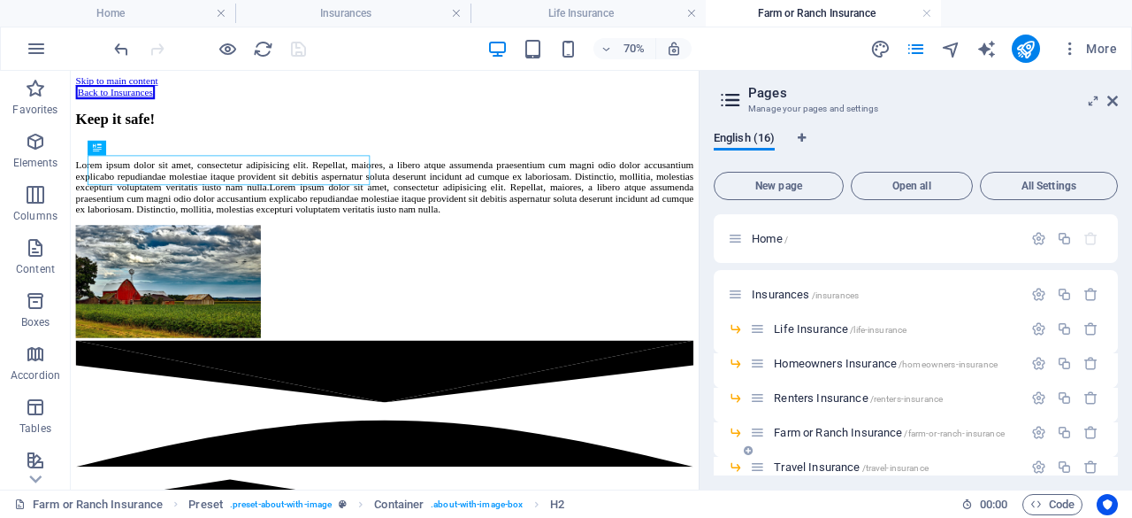
click at [809, 459] on div "Travel Insurance /travel-insurance" at bounding box center [886, 466] width 272 height 20
click at [847, 323] on span "Life Insurance /life-insurance" at bounding box center [840, 328] width 133 height 13
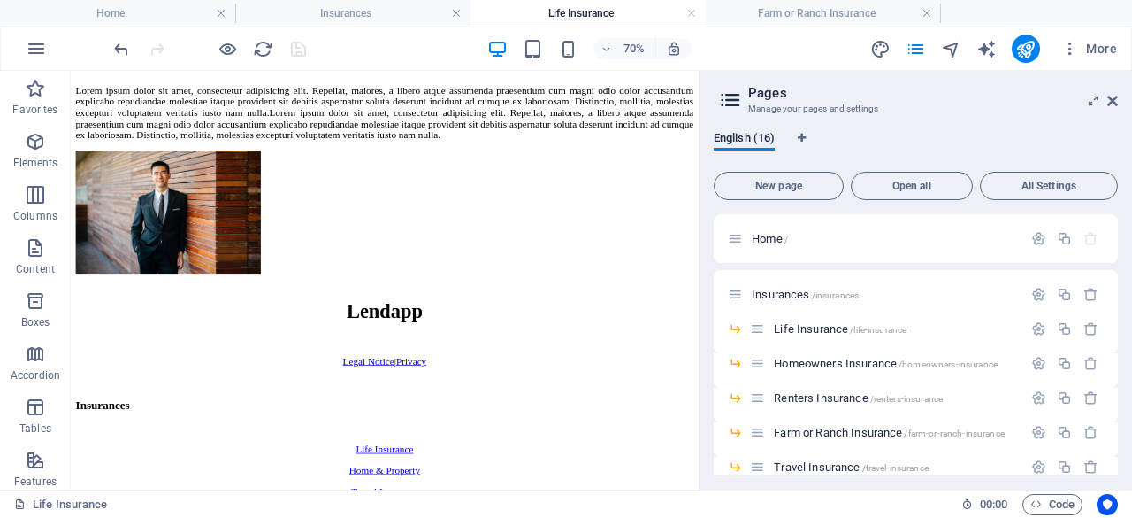
scroll to position [1369, 0]
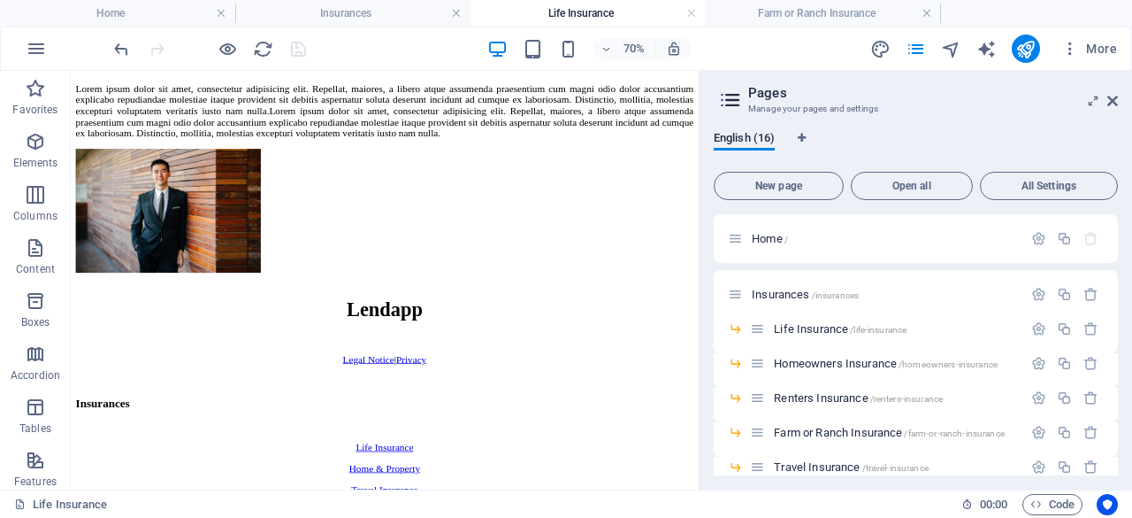
drag, startPoint x: 955, startPoint y: 229, endPoint x: 783, endPoint y: 518, distance: 335.6
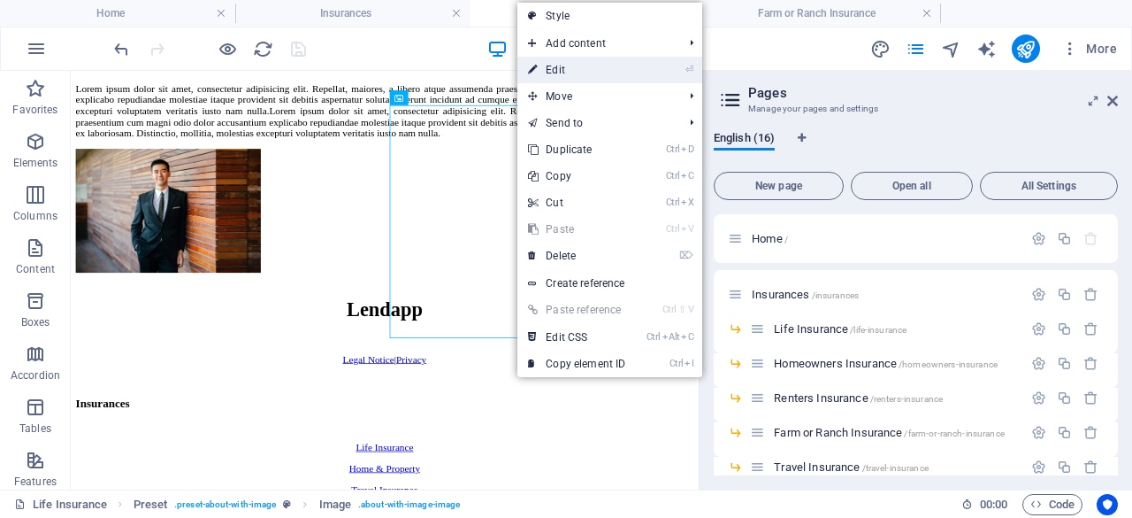
click at [557, 66] on link "⏎ Edit" at bounding box center [577, 70] width 119 height 27
select select "%"
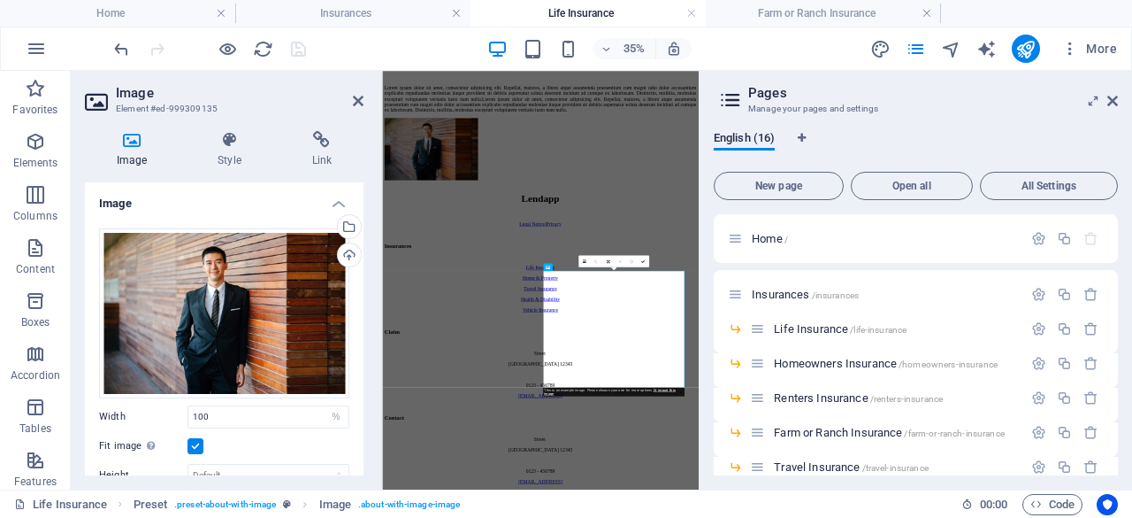
scroll to position [847, 0]
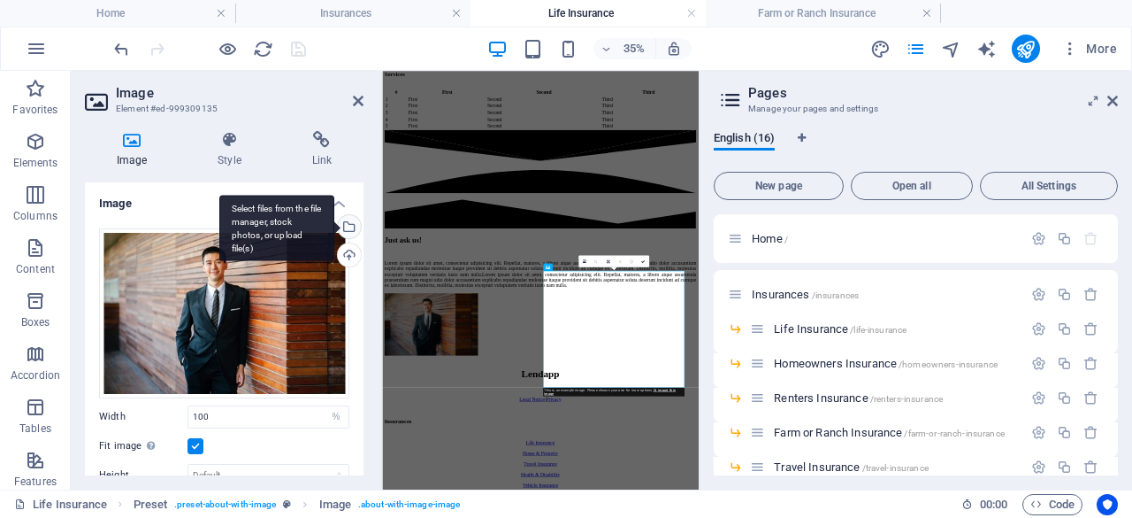
click at [345, 225] on div "Select files from the file manager, stock photos, or upload file(s)" at bounding box center [347, 228] width 27 height 27
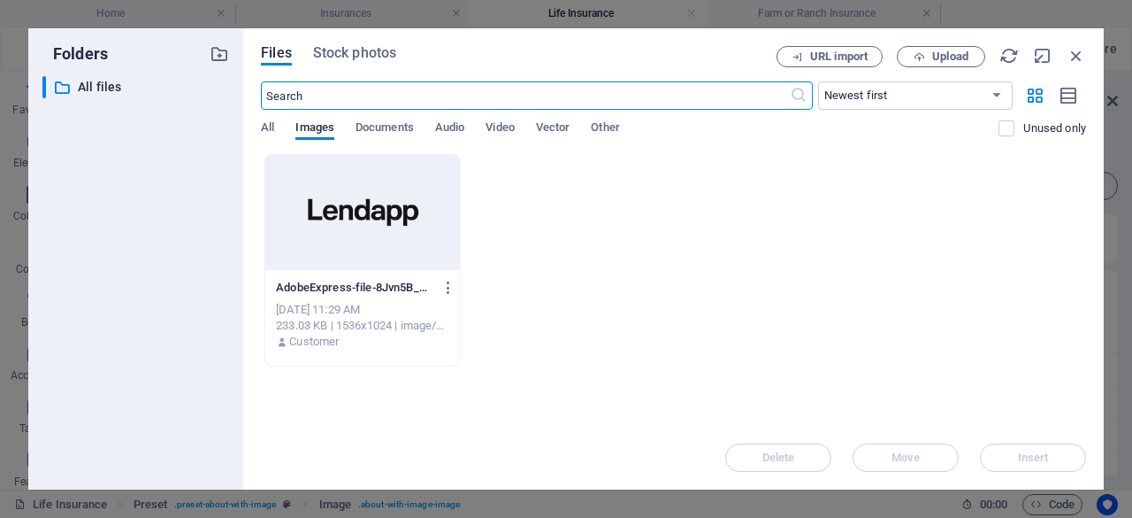
scroll to position [8296, 0]
click at [449, 289] on icon "button" at bounding box center [449, 288] width 17 height 16
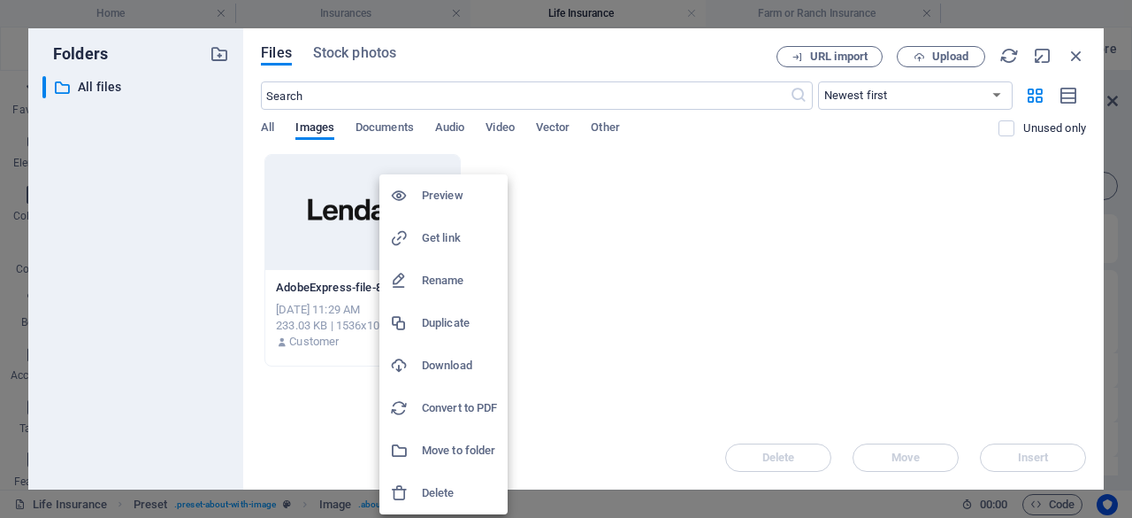
click at [458, 491] on h6 "Delete" at bounding box center [459, 492] width 75 height 21
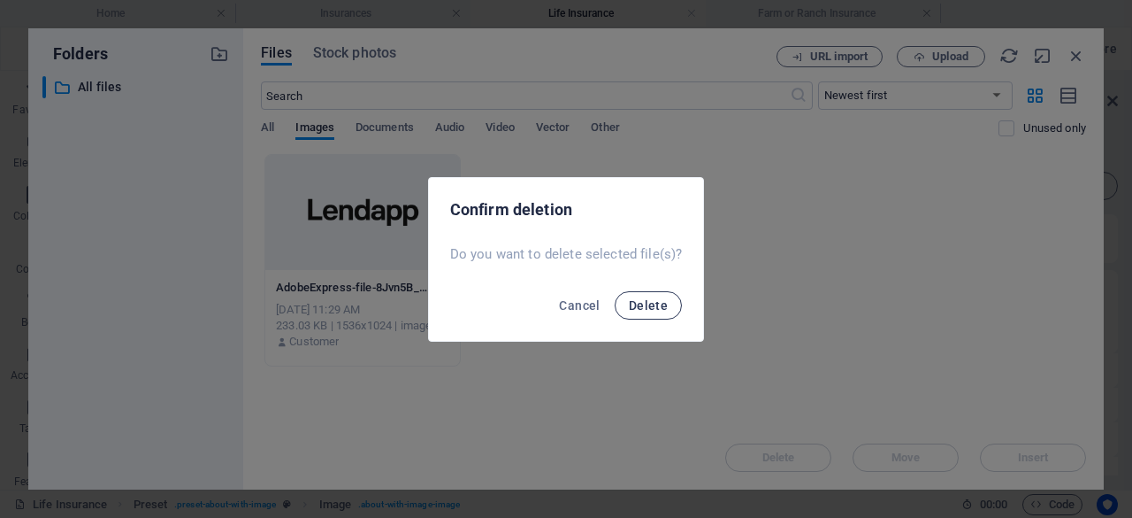
click at [654, 300] on span "Delete" at bounding box center [648, 305] width 39 height 14
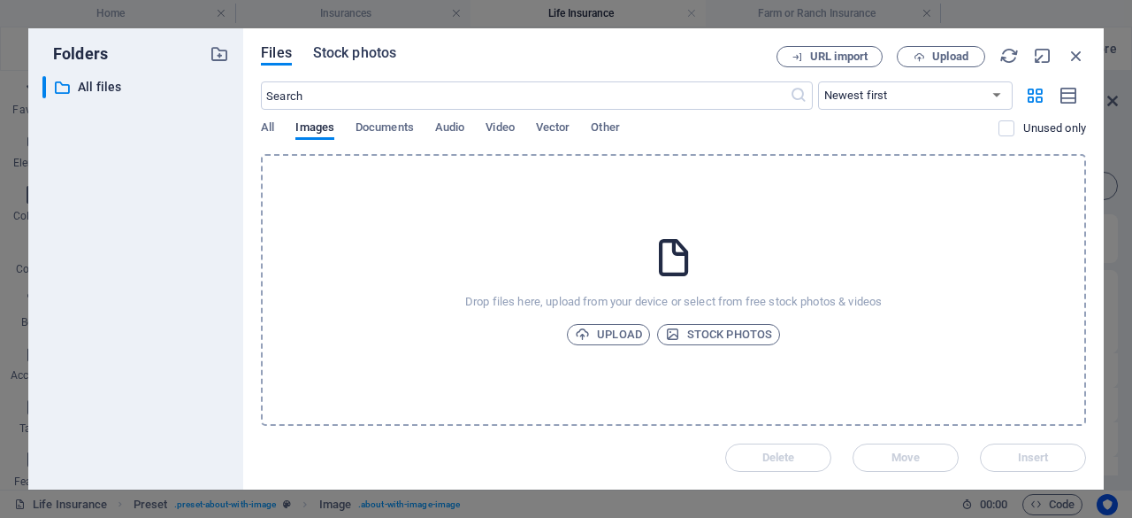
click at [381, 54] on span "Stock photos" at bounding box center [354, 52] width 83 height 21
